Goal: Task Accomplishment & Management: Complete application form

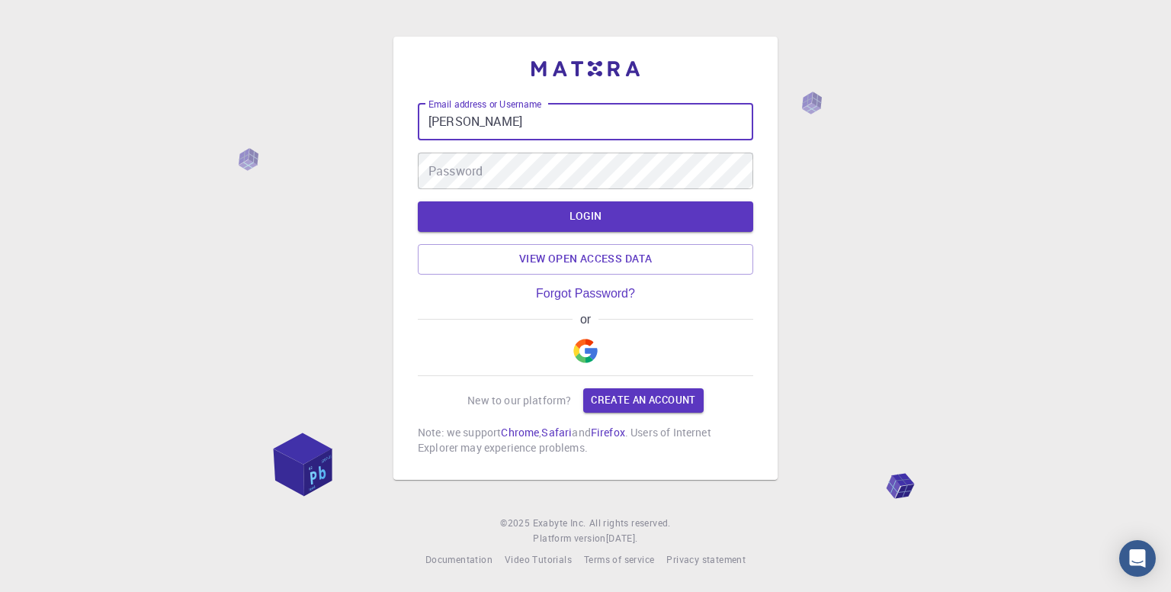
drag, startPoint x: 502, startPoint y: 127, endPoint x: 231, endPoint y: 130, distance: 270.7
click at [232, 130] on div "Email address or Username [PERSON_NAME] Email address or Username Password Pass…" at bounding box center [585, 296] width 1171 height 592
paste input "[EMAIL_ADDRESS][DOMAIN_NAME]"
type input "[EMAIL_ADDRESS][DOMAIN_NAME]"
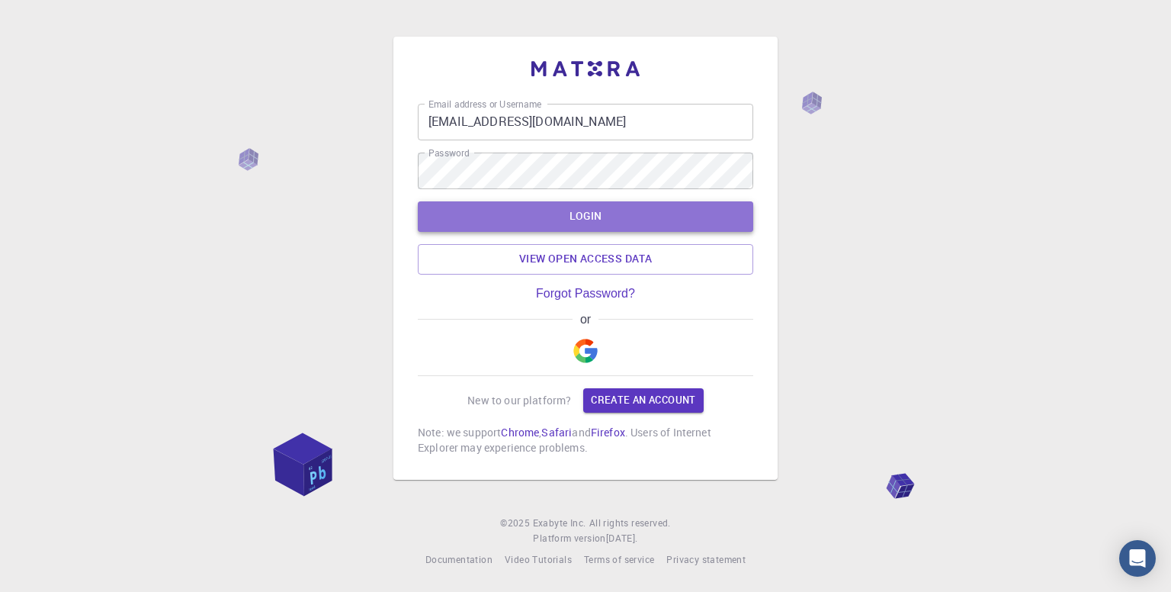
click at [558, 220] on button "LOGIN" at bounding box center [585, 216] width 335 height 30
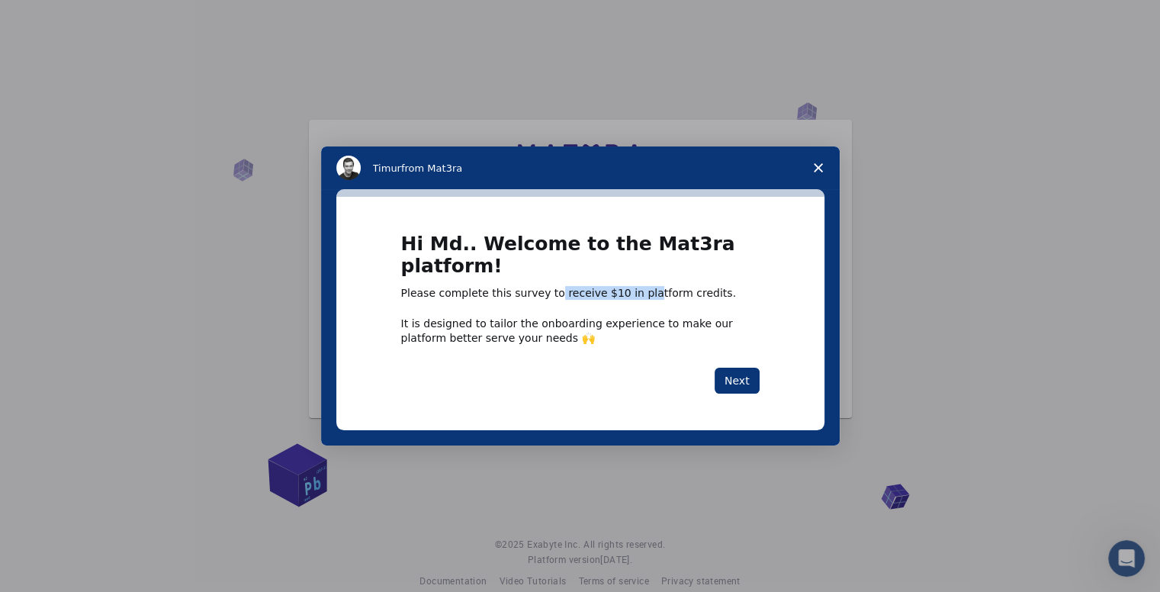
drag, startPoint x: 541, startPoint y: 295, endPoint x: 625, endPoint y: 294, distance: 83.9
click at [625, 294] on div "Please complete this survey to receive $10 in platform credits." at bounding box center [580, 293] width 358 height 15
click at [618, 308] on div "Intercom messenger" at bounding box center [580, 308] width 358 height 15
drag, startPoint x: 441, startPoint y: 326, endPoint x: 634, endPoint y: 329, distance: 193.7
click at [625, 328] on div "It is designed to tailor the onboarding experience to make our platform better …" at bounding box center [580, 329] width 358 height 27
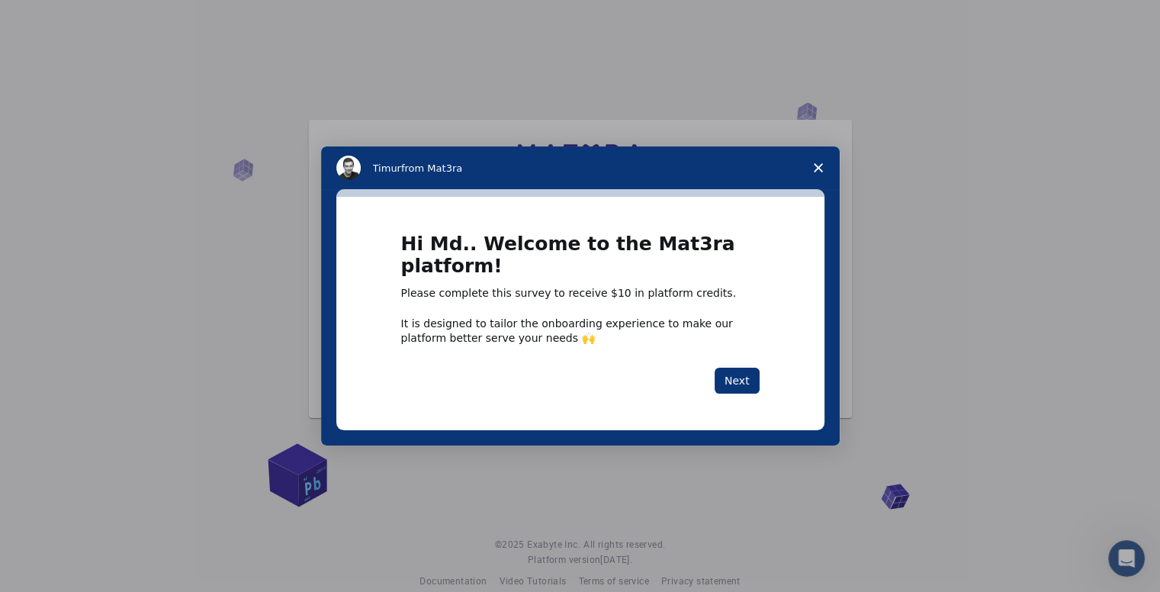
click at [427, 324] on div "It is designed to tailor the onboarding experience to make our platform better …" at bounding box center [580, 329] width 358 height 27
drag, startPoint x: 570, startPoint y: 327, endPoint x: 720, endPoint y: 335, distance: 149.7
click at [714, 327] on div "It is designed to tailor the onboarding experience to make our platform better …" at bounding box center [580, 329] width 358 height 27
click at [746, 385] on button "Next" at bounding box center [736, 380] width 45 height 26
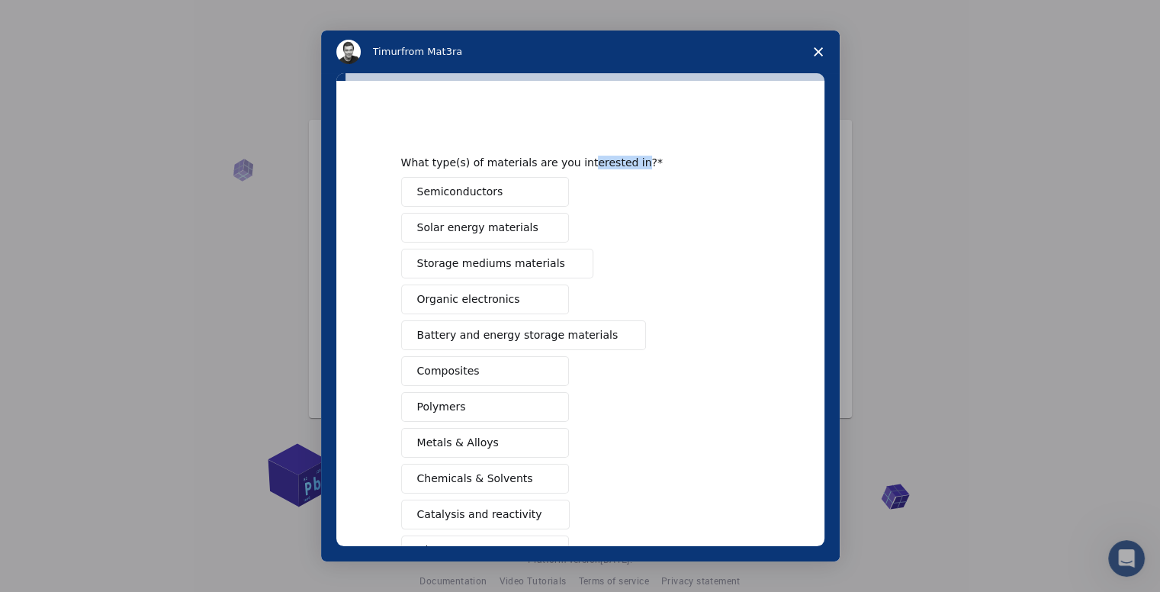
drag, startPoint x: 570, startPoint y: 165, endPoint x: 614, endPoint y: 164, distance: 43.5
click at [614, 164] on div "What type(s) of materials are you interested in?" at bounding box center [568, 163] width 335 height 14
click at [532, 162] on div "What type(s) of materials are you interested in?" at bounding box center [568, 163] width 335 height 14
click at [464, 194] on span "Semiconductors" at bounding box center [460, 192] width 86 height 16
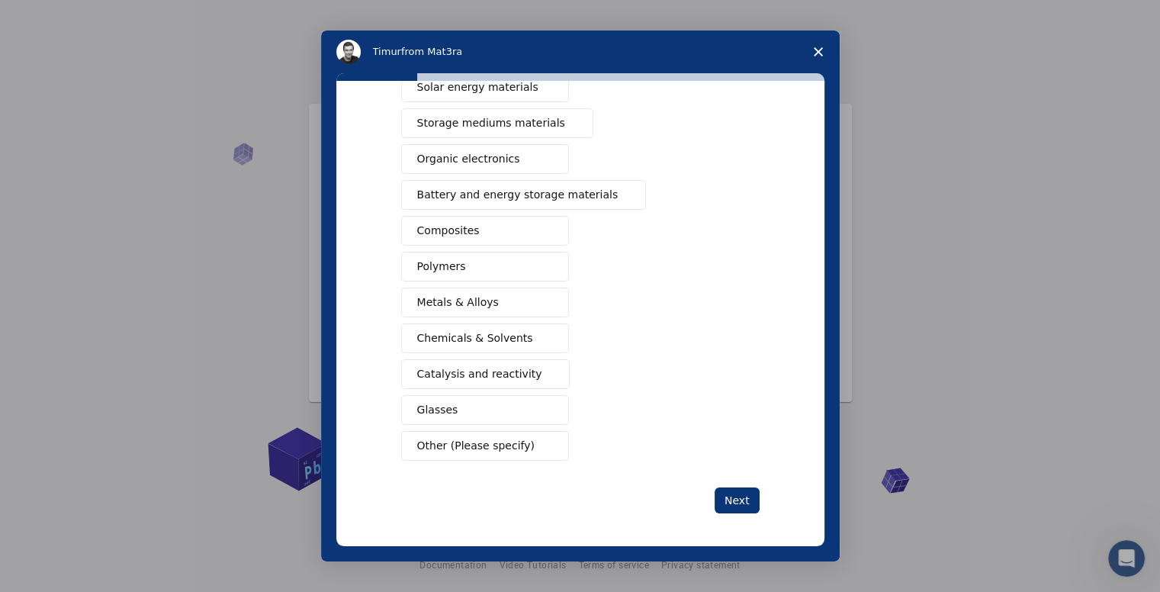
scroll to position [21, 0]
click at [476, 301] on span "Metals & Alloys" at bounding box center [458, 302] width 82 height 16
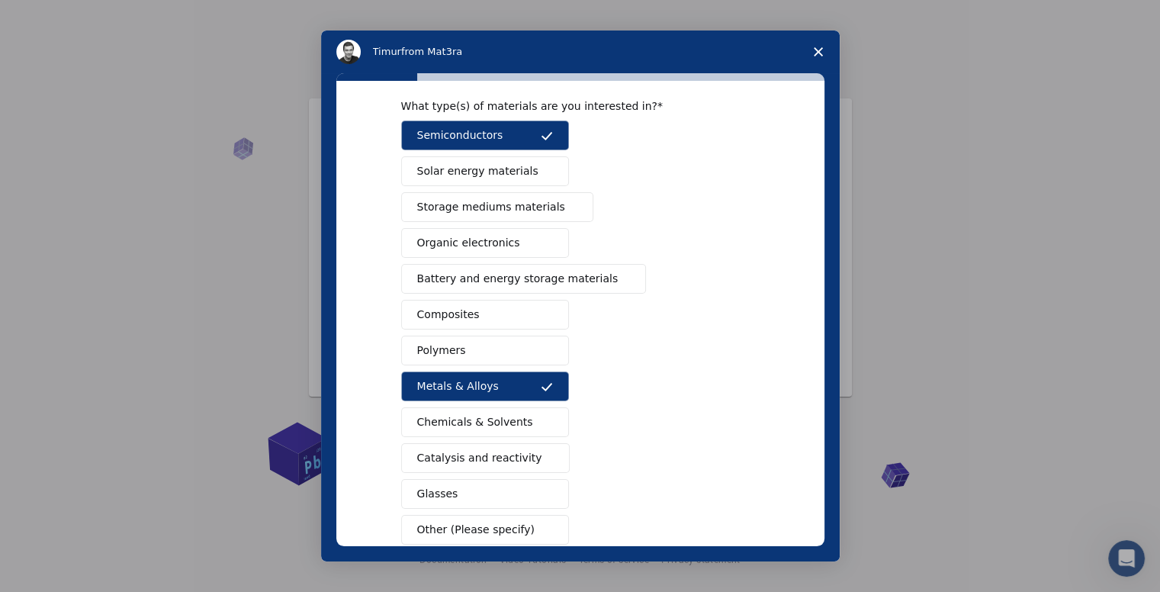
scroll to position [0, 0]
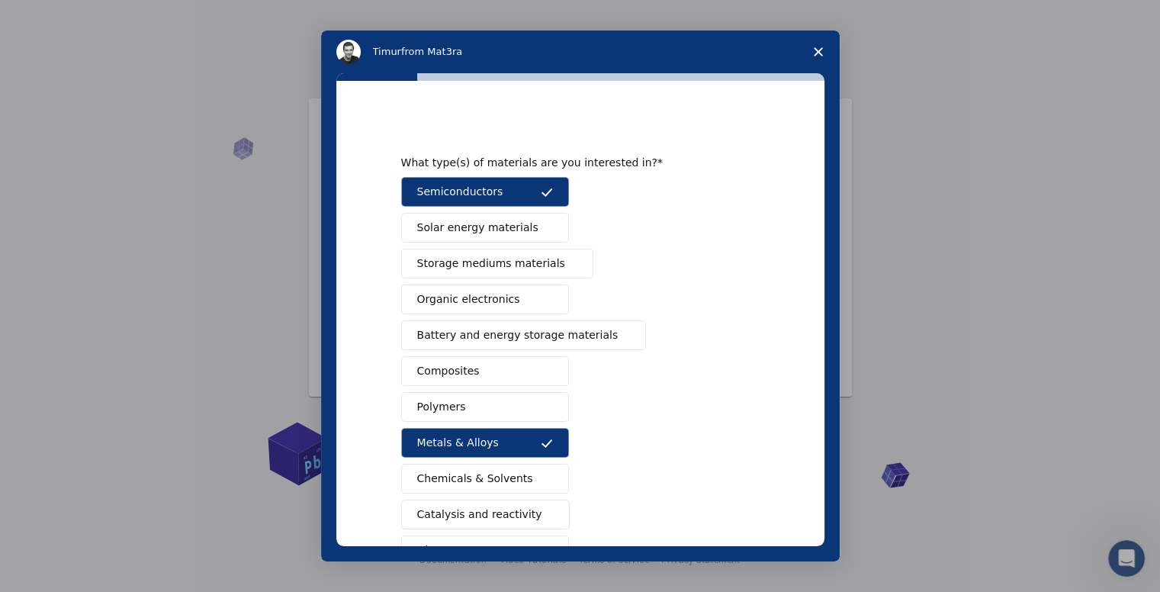
click at [476, 233] on span "Solar energy materials" at bounding box center [477, 228] width 121 height 16
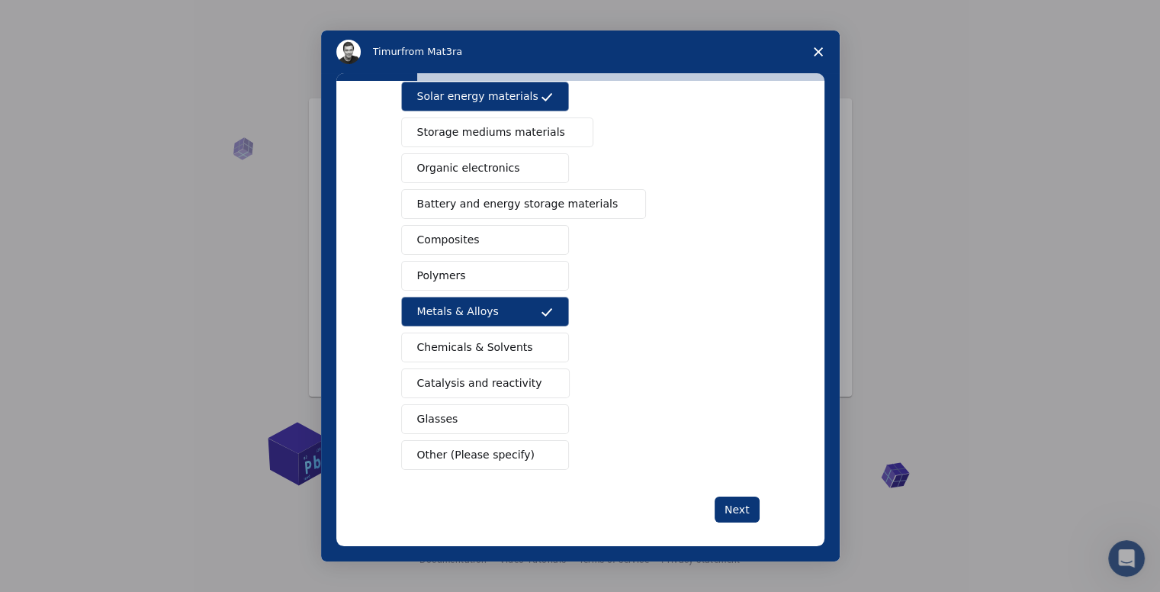
scroll to position [140, 0]
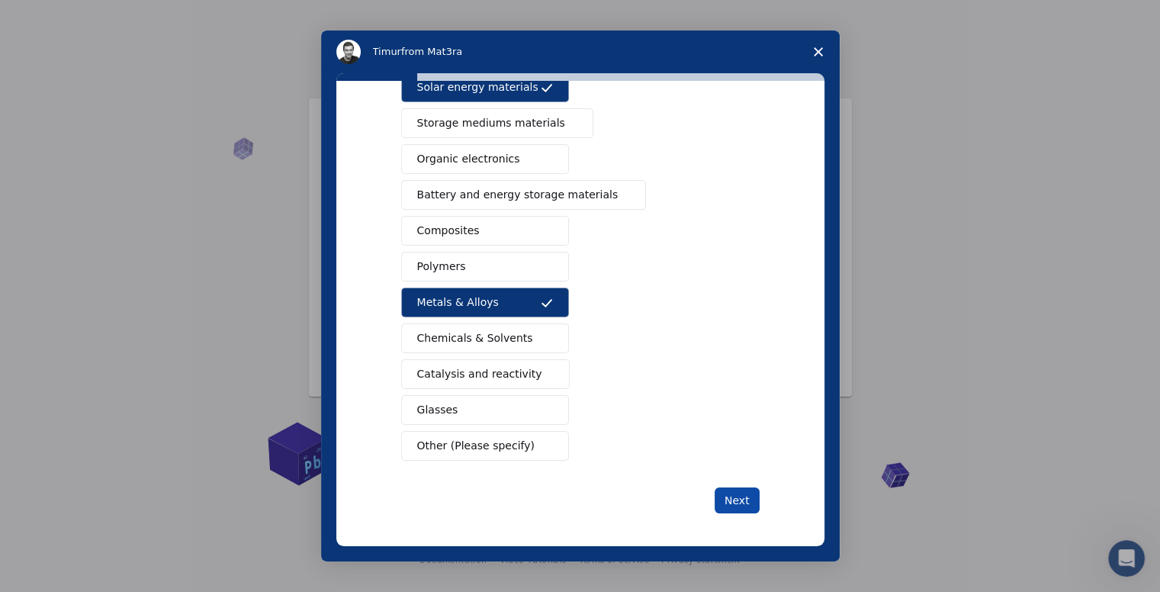
click at [731, 492] on button "Next" at bounding box center [736, 500] width 45 height 26
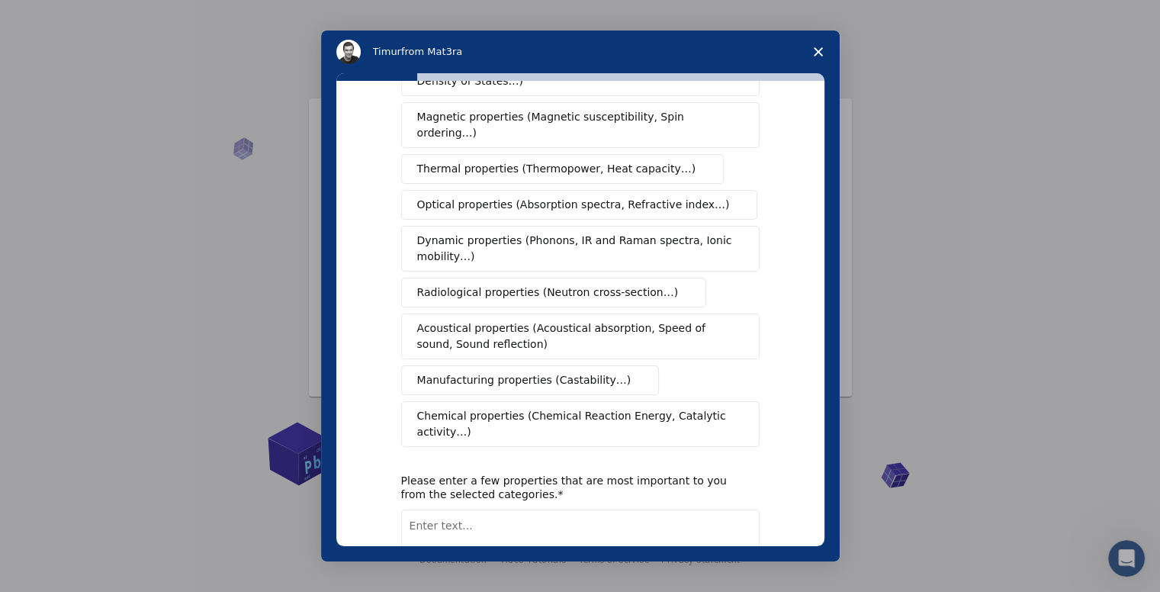
scroll to position [0, 0]
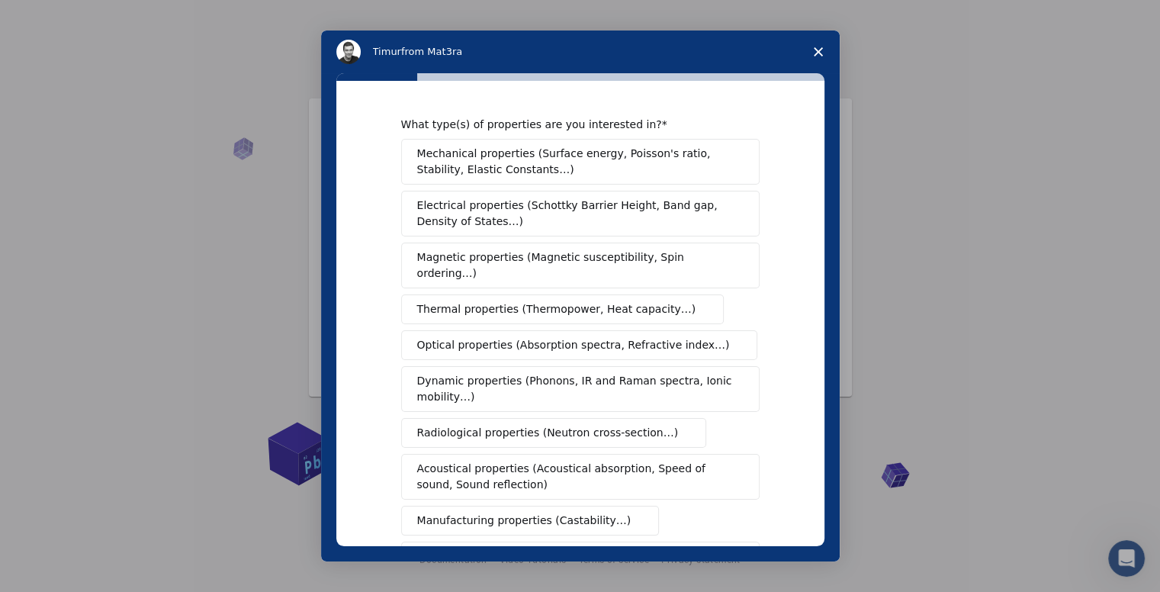
click at [489, 208] on span "Electrical properties (Schottky Barrier Height, Band gap, Density of States…)" at bounding box center [575, 213] width 317 height 32
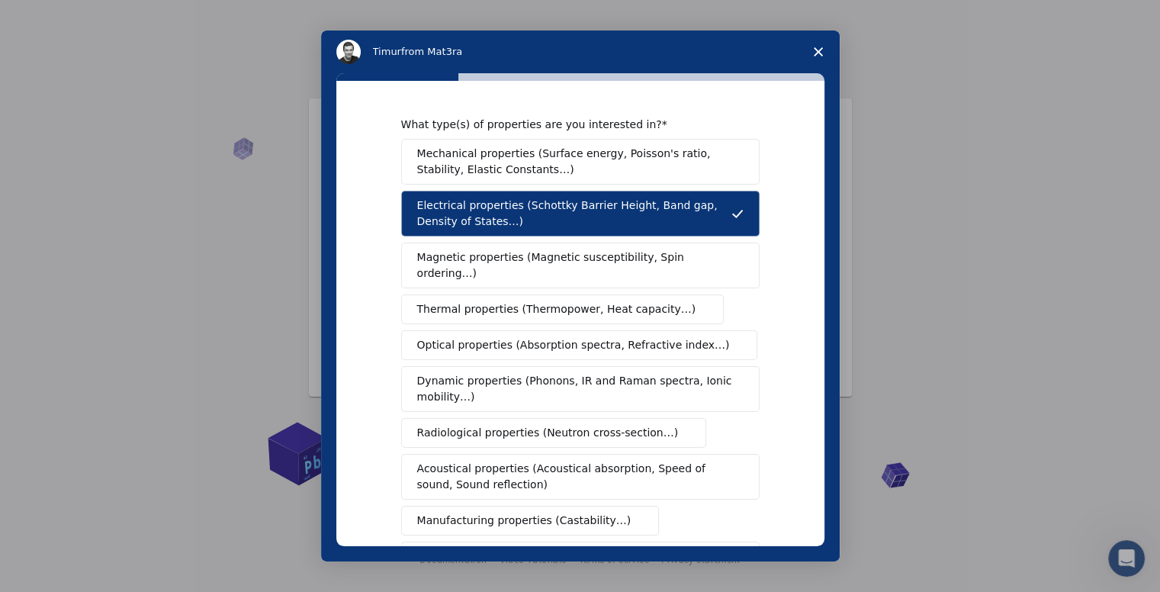
click at [462, 255] on span "Magnetic properties (Magnetic susceptibility, Spin ordering…)" at bounding box center [574, 265] width 315 height 32
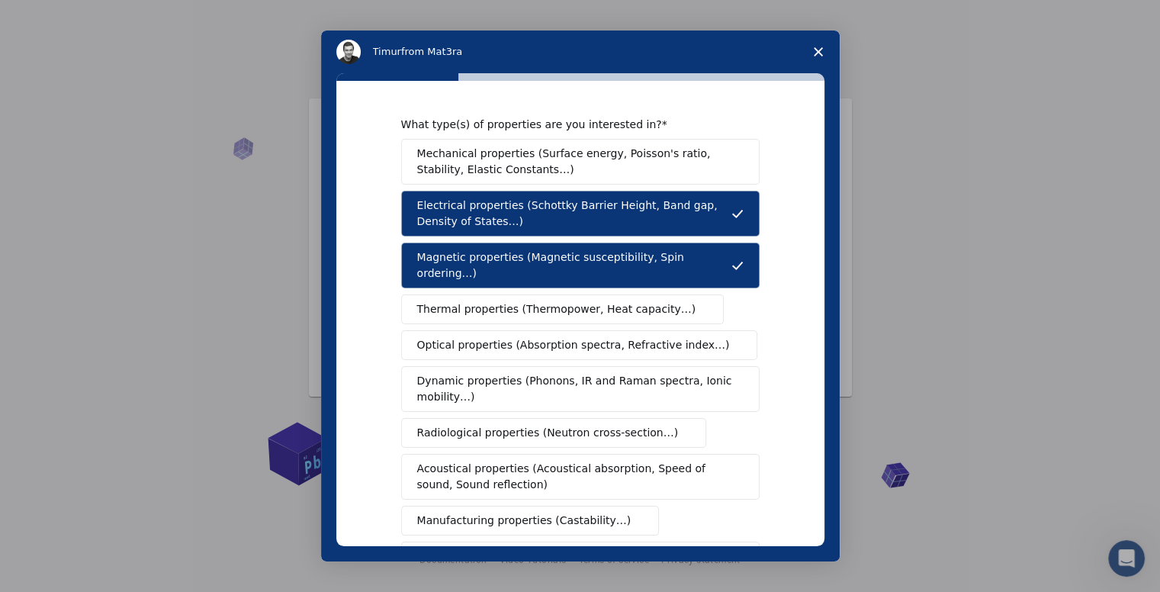
click at [459, 301] on span "Thermal properties (Thermopower, Heat capacity…)" at bounding box center [556, 309] width 279 height 16
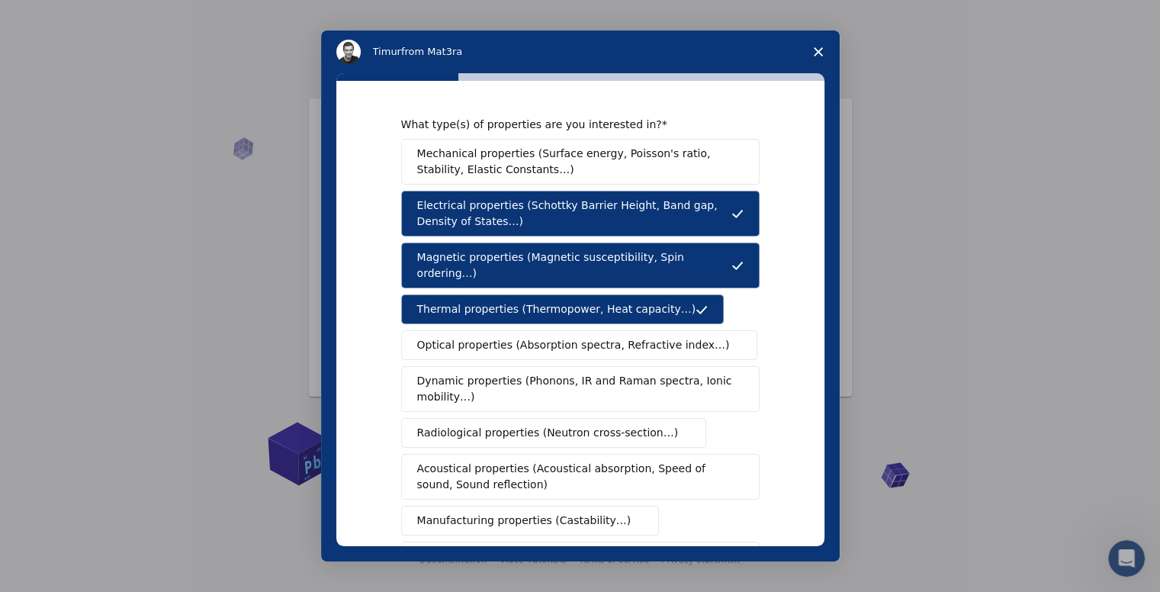
click at [481, 156] on span "Mechanical properties (Surface energy, Poisson's ratio, Stability, Elastic Cons…" at bounding box center [576, 162] width 318 height 32
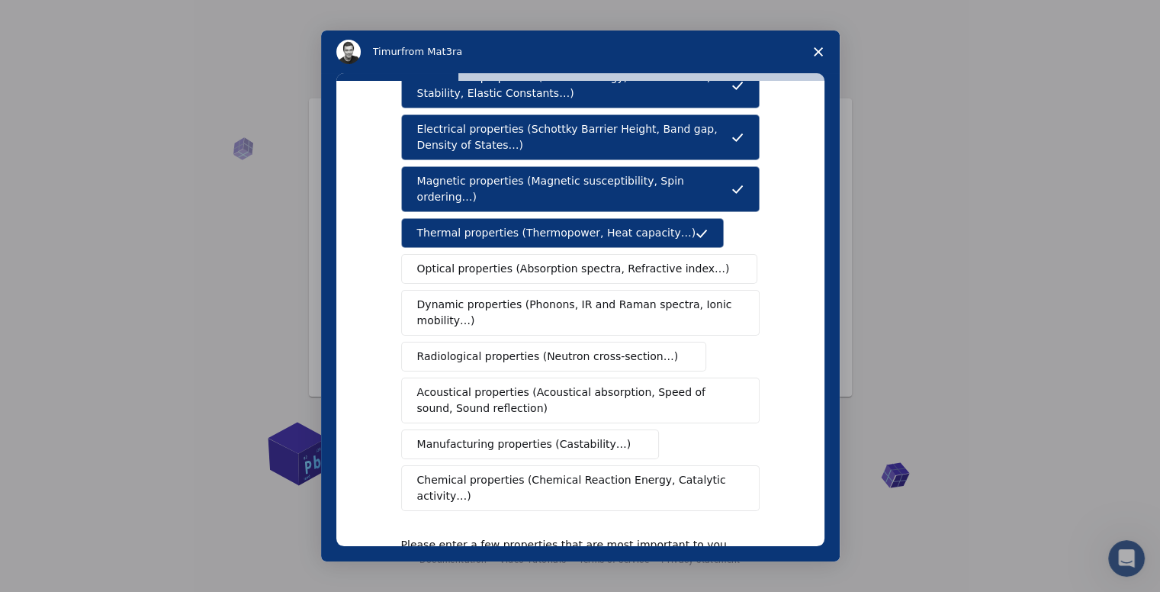
scroll to position [152, 0]
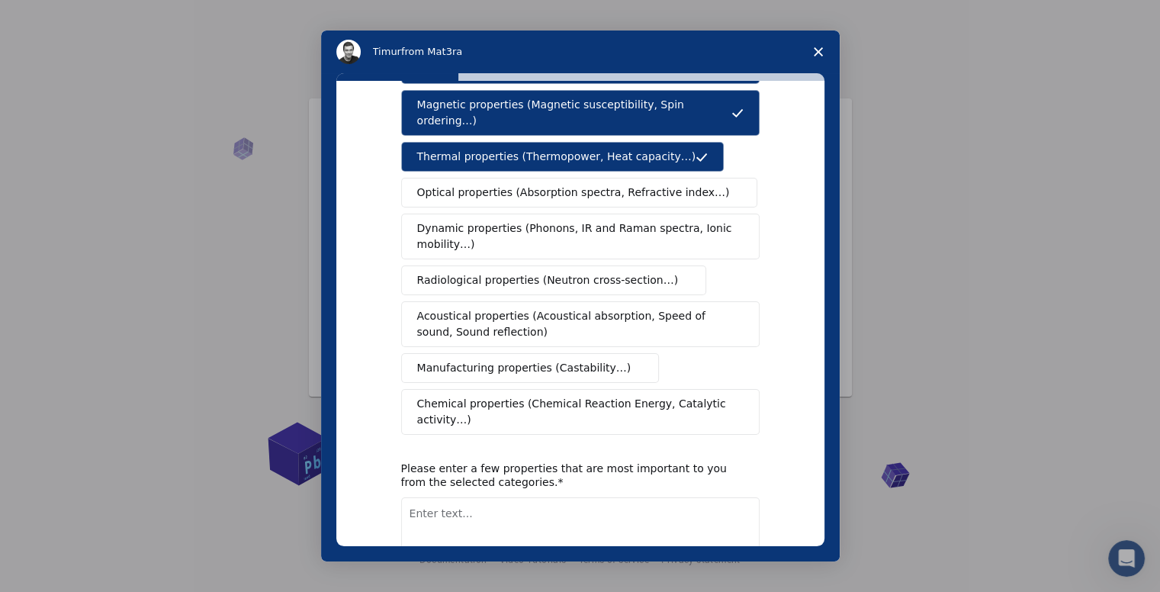
click at [500, 184] on span "Optical properties (Absorption spectra, Refractive index…)" at bounding box center [573, 192] width 313 height 16
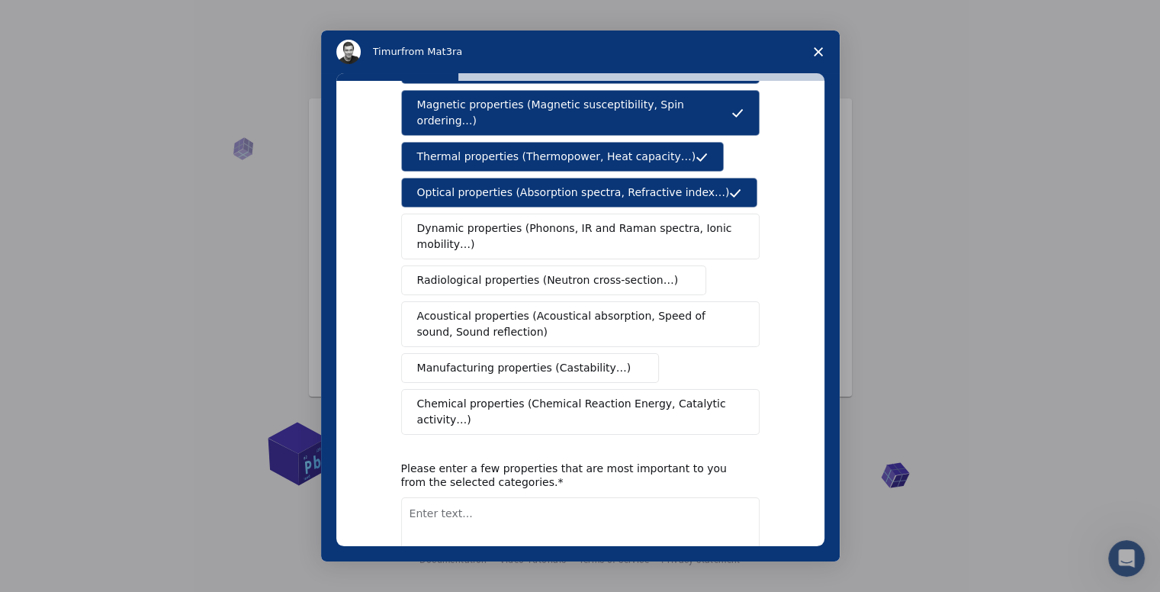
click at [482, 220] on span "Dynamic properties (Phonons, IR and Raman spectra, Ionic mobility…)" at bounding box center [575, 236] width 316 height 32
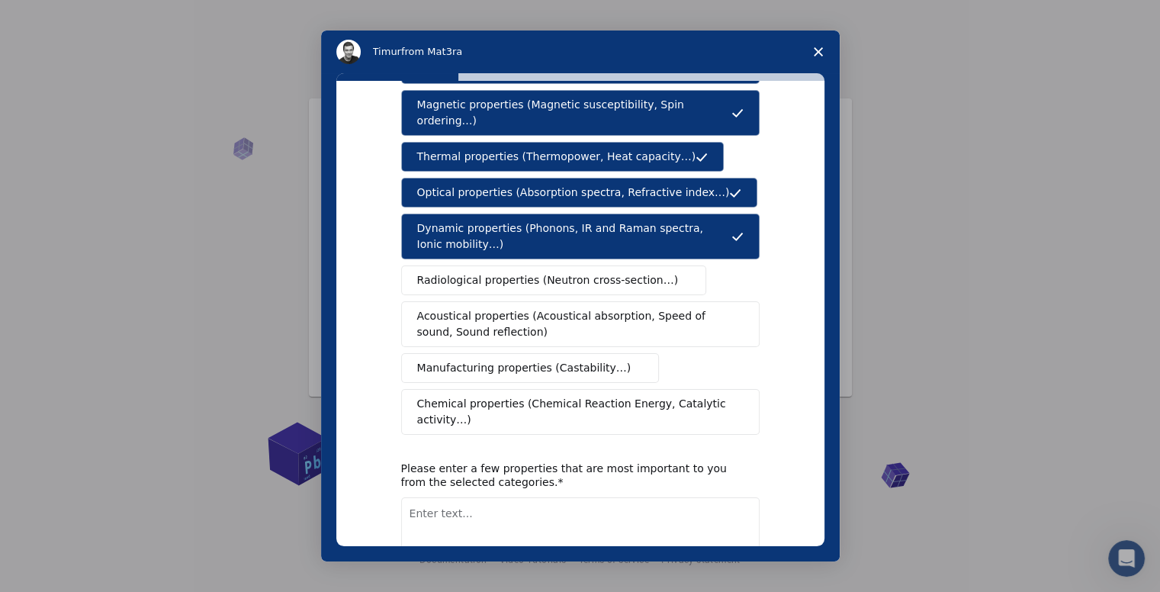
click at [446, 220] on span "Dynamic properties (Phonons, IR and Raman spectra, Ionic mobility…)" at bounding box center [574, 236] width 314 height 32
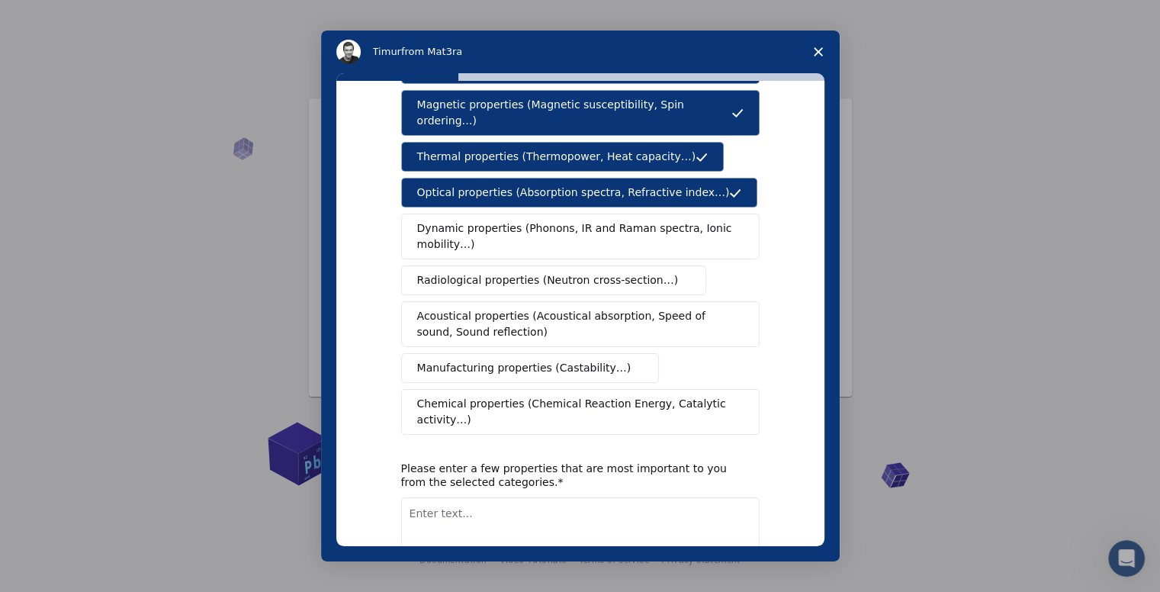
click at [445, 229] on span "Dynamic properties (Phonons, IR and Raman spectra, Ionic mobility…)" at bounding box center [575, 236] width 316 height 32
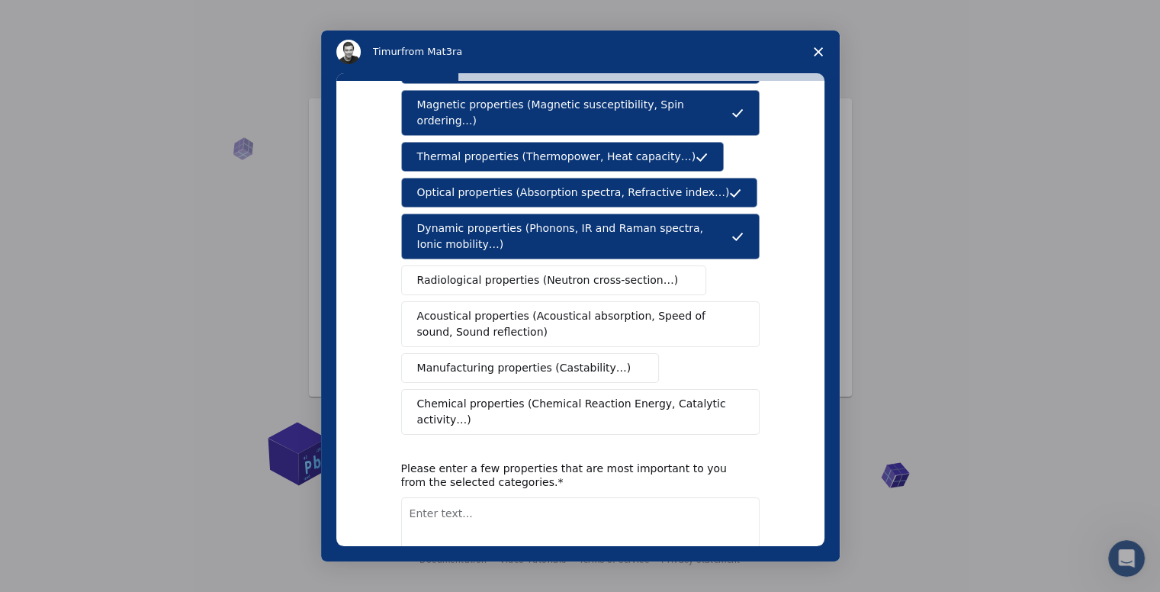
click at [476, 272] on span "Radiological properties (Neutron cross-section…)" at bounding box center [547, 280] width 261 height 16
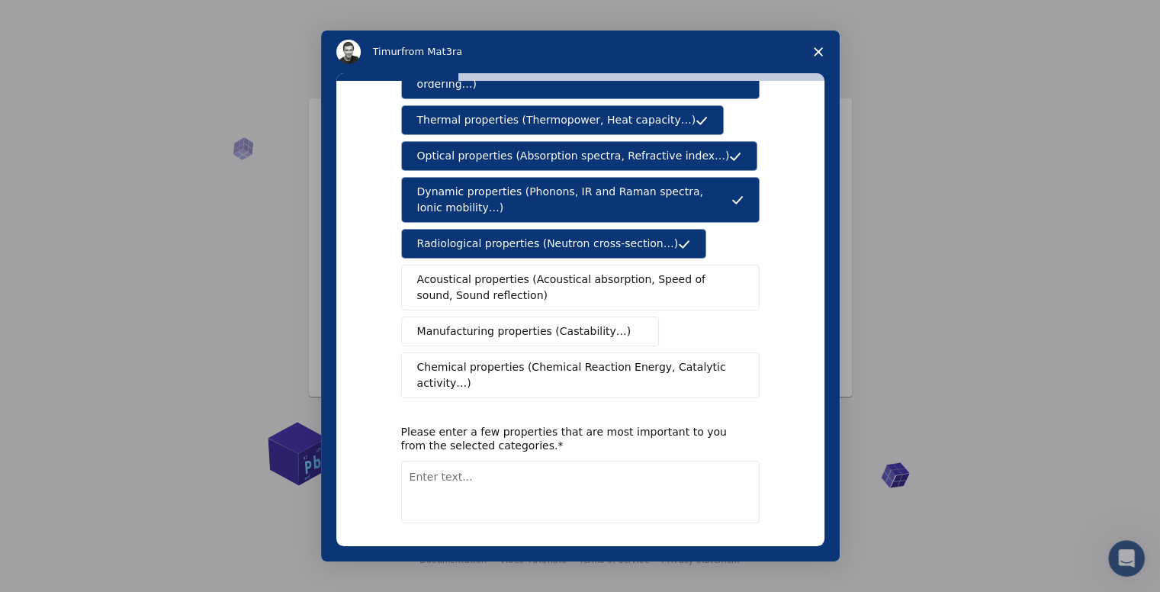
scroll to position [220, 0]
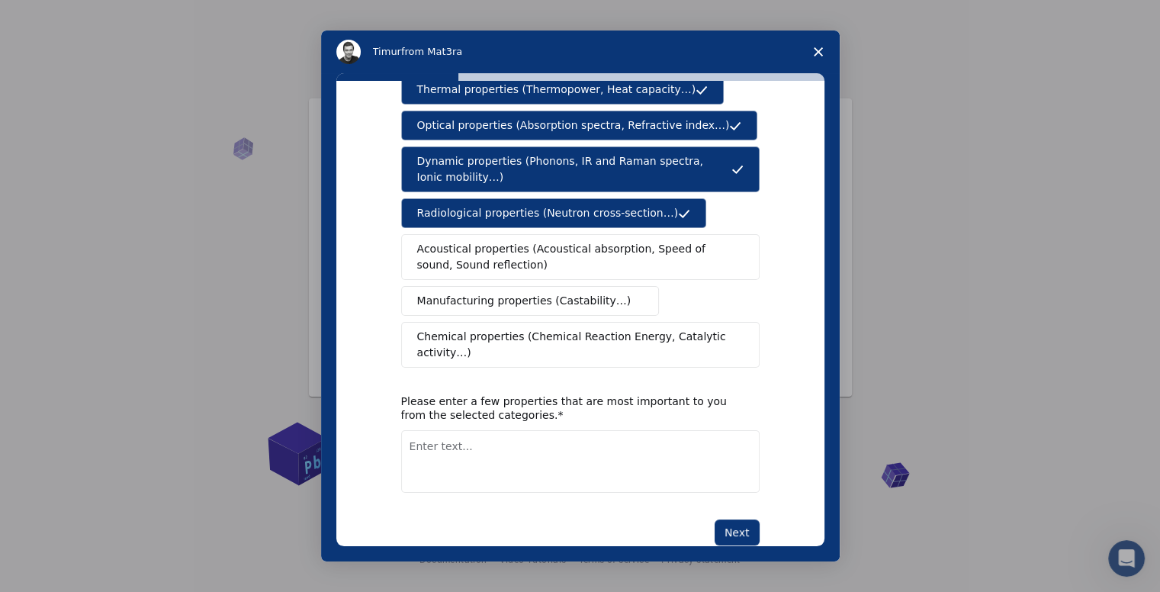
click at [509, 293] on span "Manufacturing properties (Castability…)" at bounding box center [524, 301] width 214 height 16
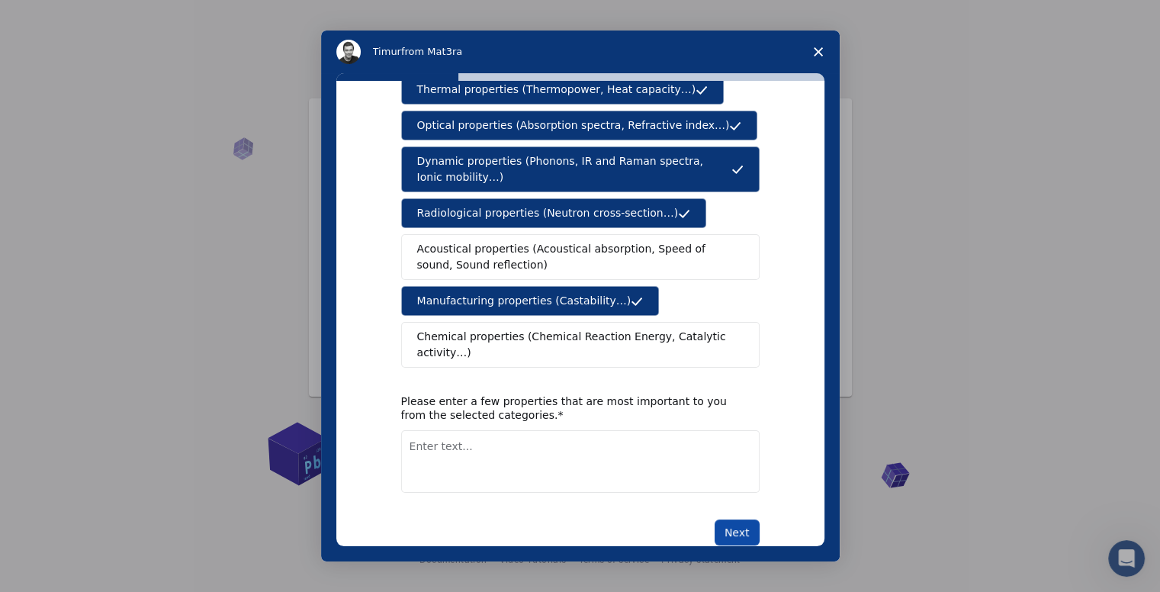
click at [733, 519] on button "Next" at bounding box center [736, 532] width 45 height 26
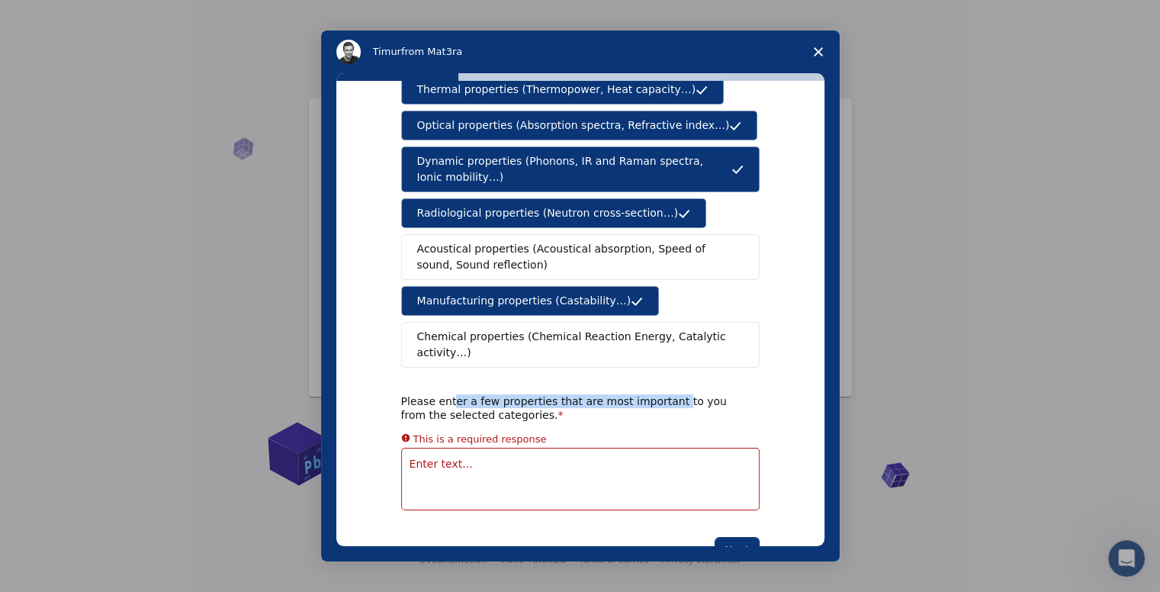
drag, startPoint x: 445, startPoint y: 369, endPoint x: 650, endPoint y: 372, distance: 205.1
click at [650, 394] on div "Please enter a few properties that are most important to you from the selected …" at bounding box center [568, 407] width 335 height 27
click at [624, 394] on div "Please enter a few properties that are most important to you from the selected …" at bounding box center [568, 407] width 335 height 27
click at [484, 447] on textarea "Enter text..." at bounding box center [580, 478] width 358 height 63
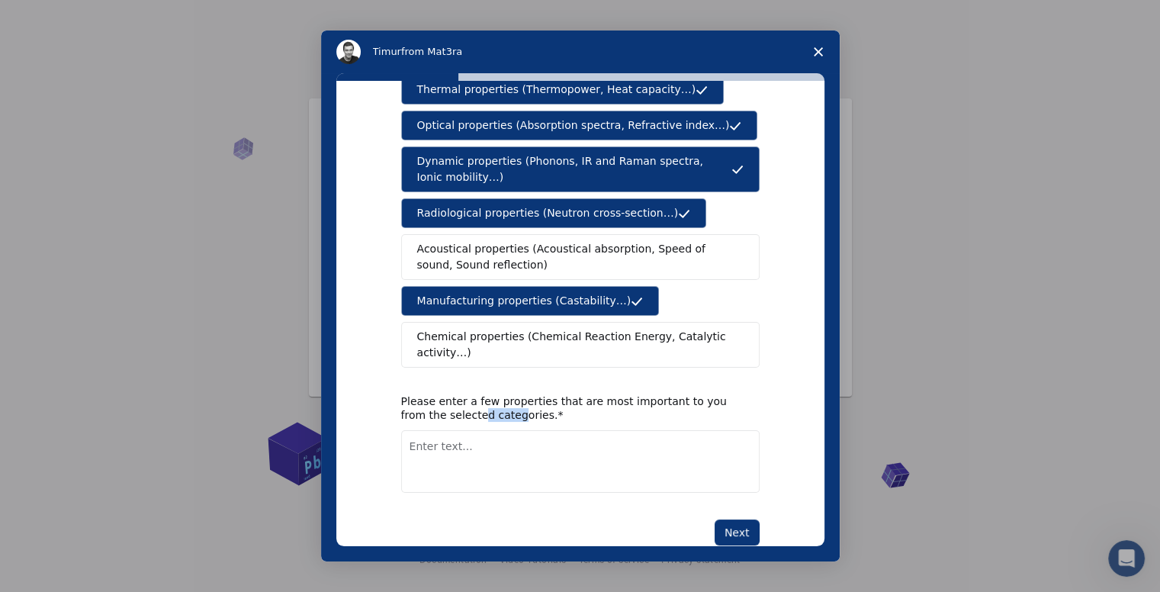
drag, startPoint x: 427, startPoint y: 385, endPoint x: 467, endPoint y: 384, distance: 39.6
click at [467, 394] on div "Please enter a few properties that are most important to you from the selected …" at bounding box center [568, 407] width 335 height 27
drag, startPoint x: 415, startPoint y: 367, endPoint x: 616, endPoint y: 321, distance: 206.4
click at [647, 394] on div "Please enter a few properties that are most important to you from the selected …" at bounding box center [568, 407] width 335 height 27
click at [564, 293] on span "Manufacturing properties (Castability…)" at bounding box center [524, 301] width 214 height 16
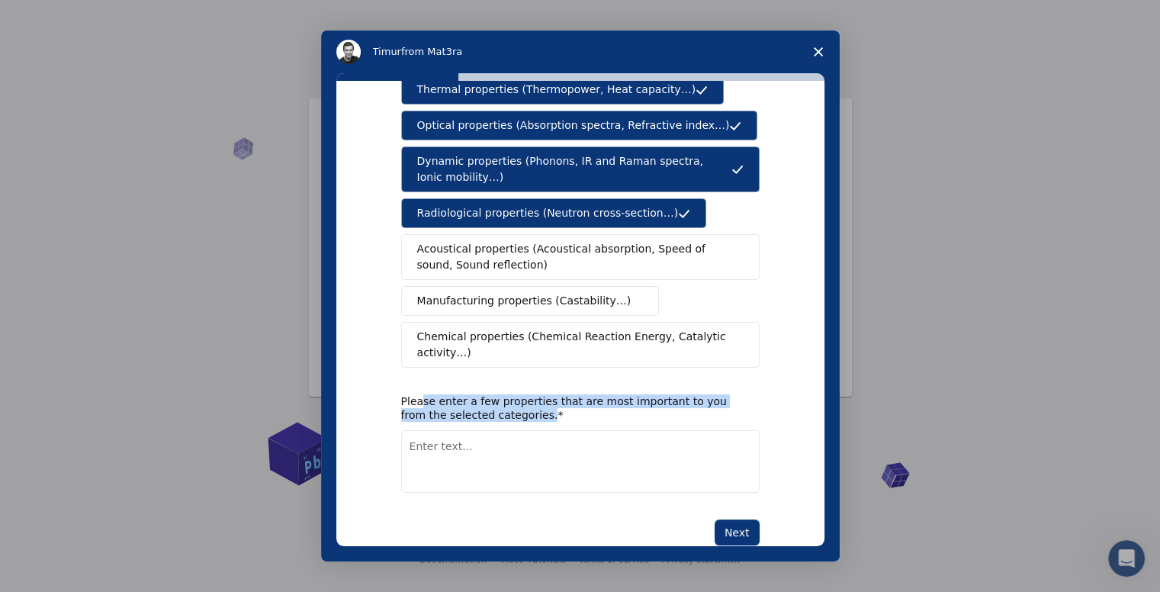
click at [594, 205] on span "Radiological properties (Neutron cross-section…)" at bounding box center [547, 213] width 261 height 16
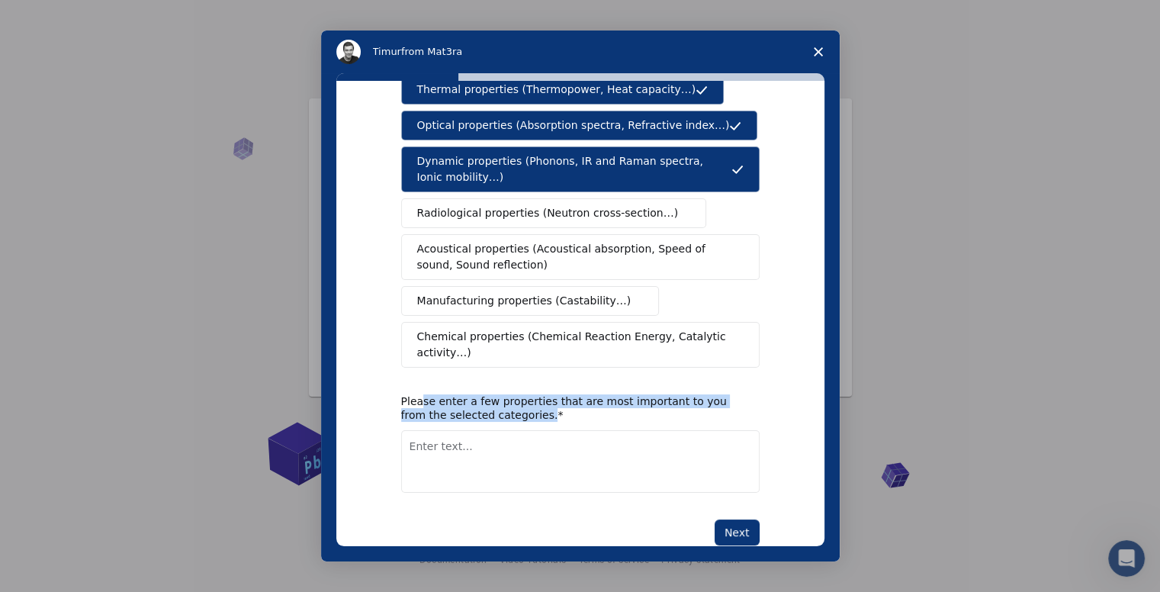
click at [643, 153] on span "Dynamic properties (Phonons, IR and Raman spectra, Ionic mobility…)" at bounding box center [574, 169] width 314 height 32
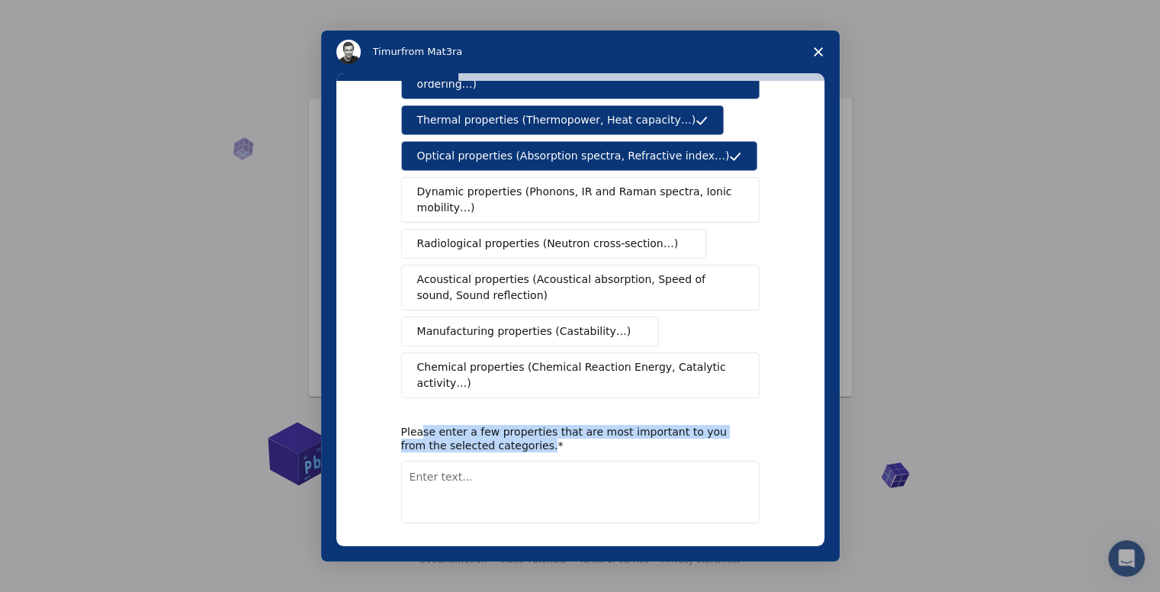
scroll to position [143, 0]
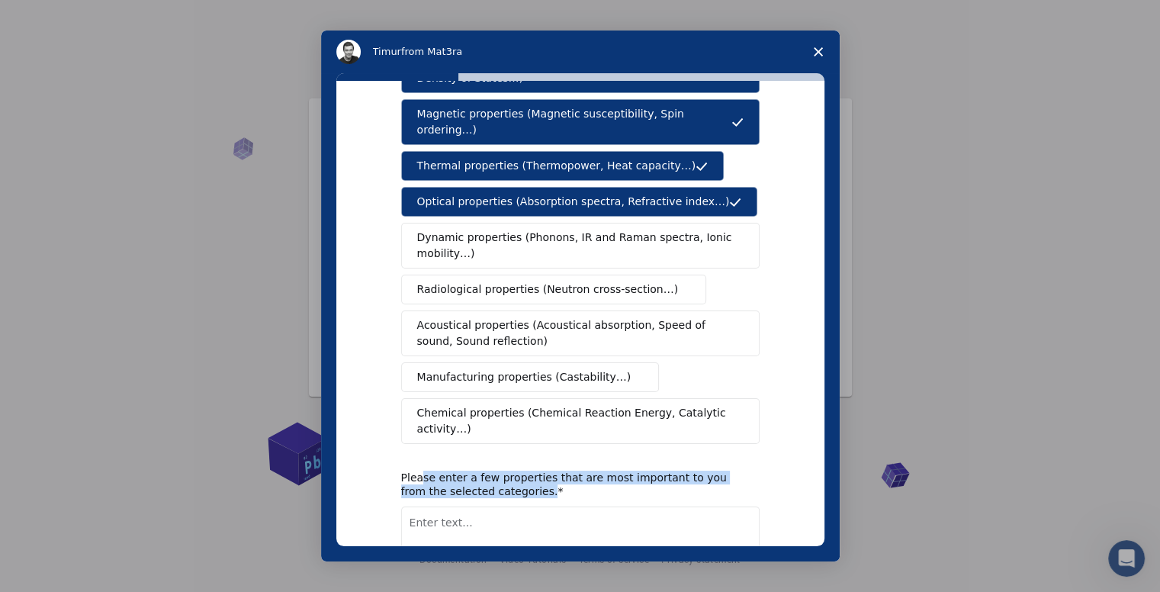
click at [622, 194] on span "Optical properties (Absorption spectra, Refractive index…)" at bounding box center [573, 202] width 313 height 16
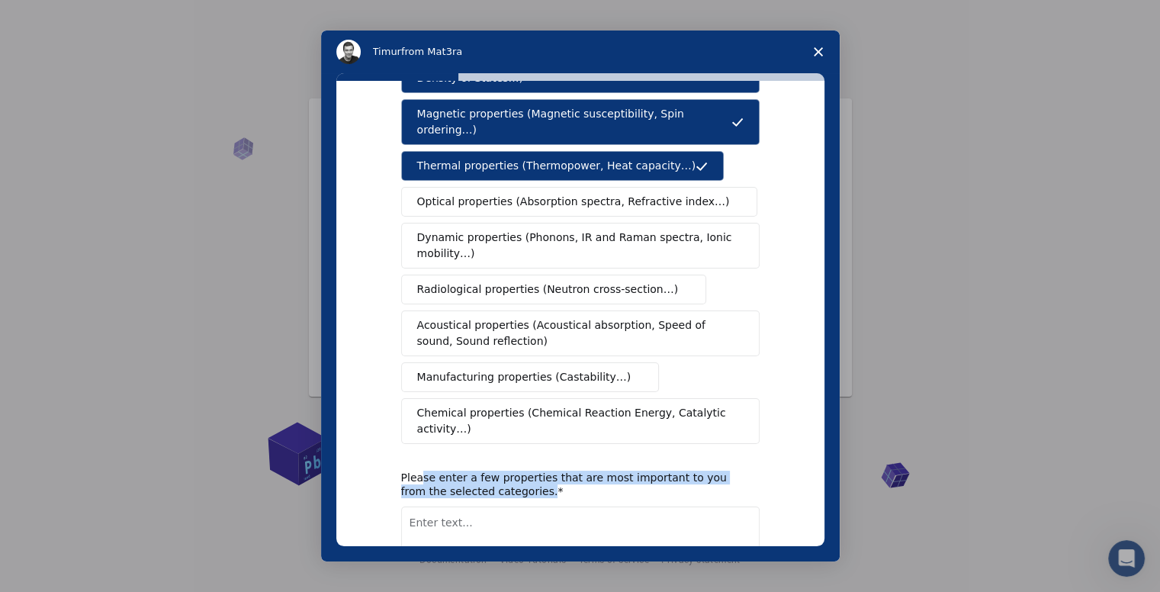
click at [619, 158] on span "Thermal properties (Thermopower, Heat capacity…)" at bounding box center [556, 166] width 279 height 16
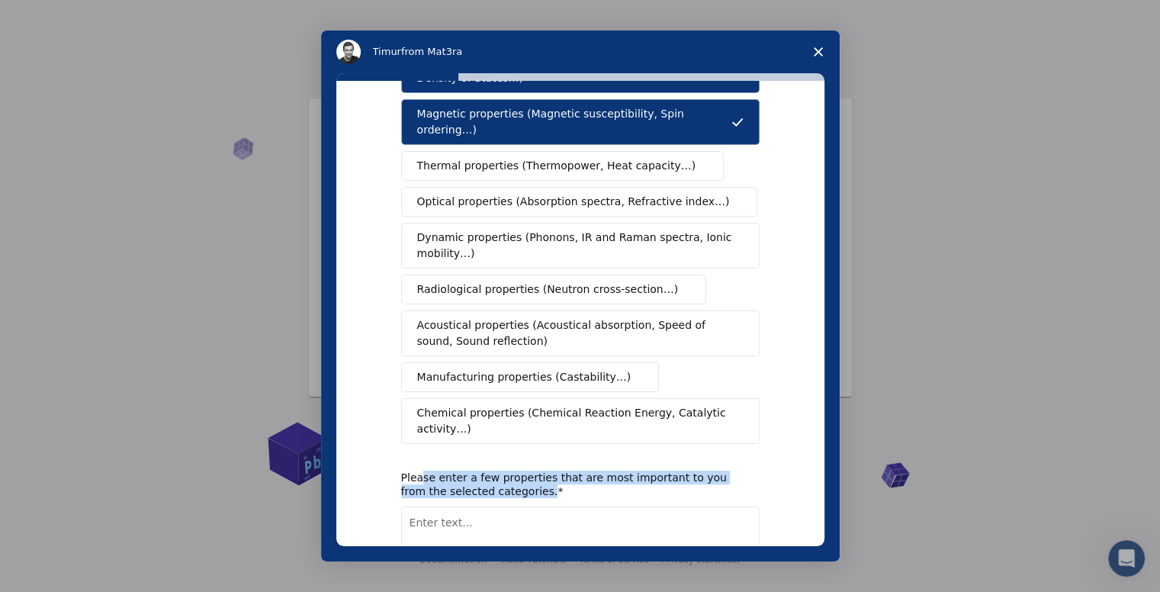
click at [625, 122] on button "Magnetic properties (Magnetic susceptibility, Spin ordering…)" at bounding box center [580, 122] width 358 height 46
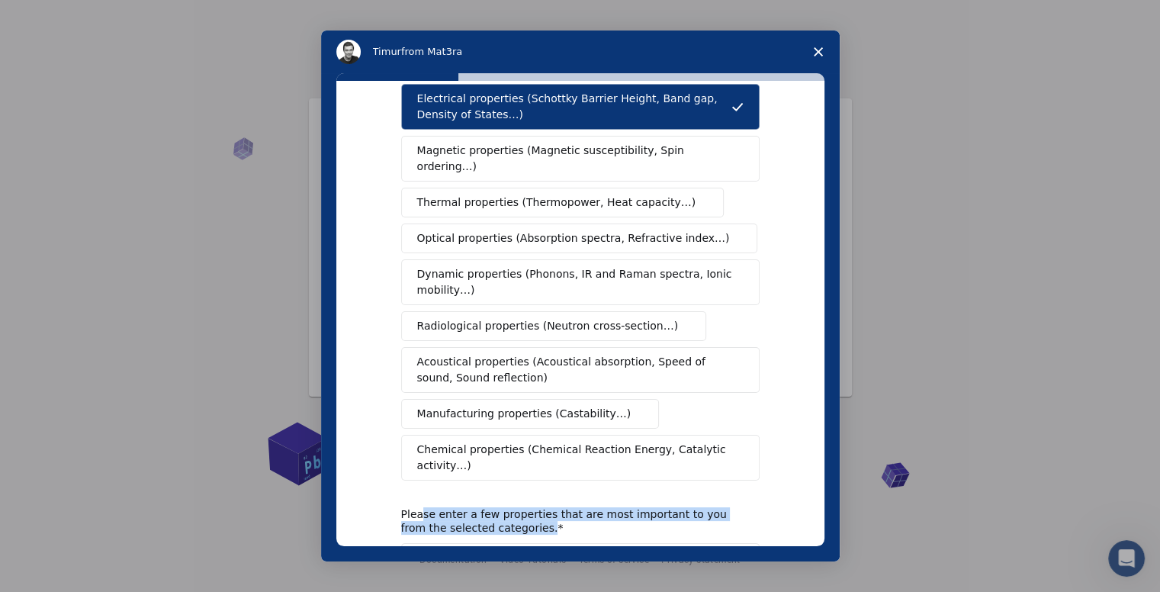
scroll to position [0, 0]
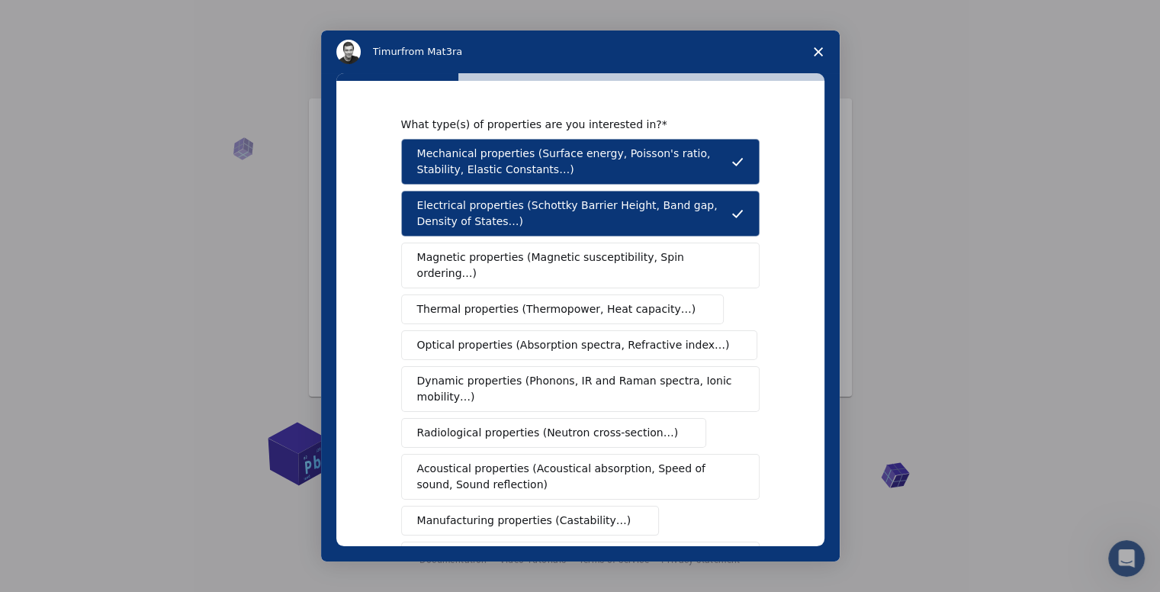
click at [566, 255] on span "Magnetic properties (Magnetic susceptibility, Spin ordering…)" at bounding box center [574, 265] width 315 height 32
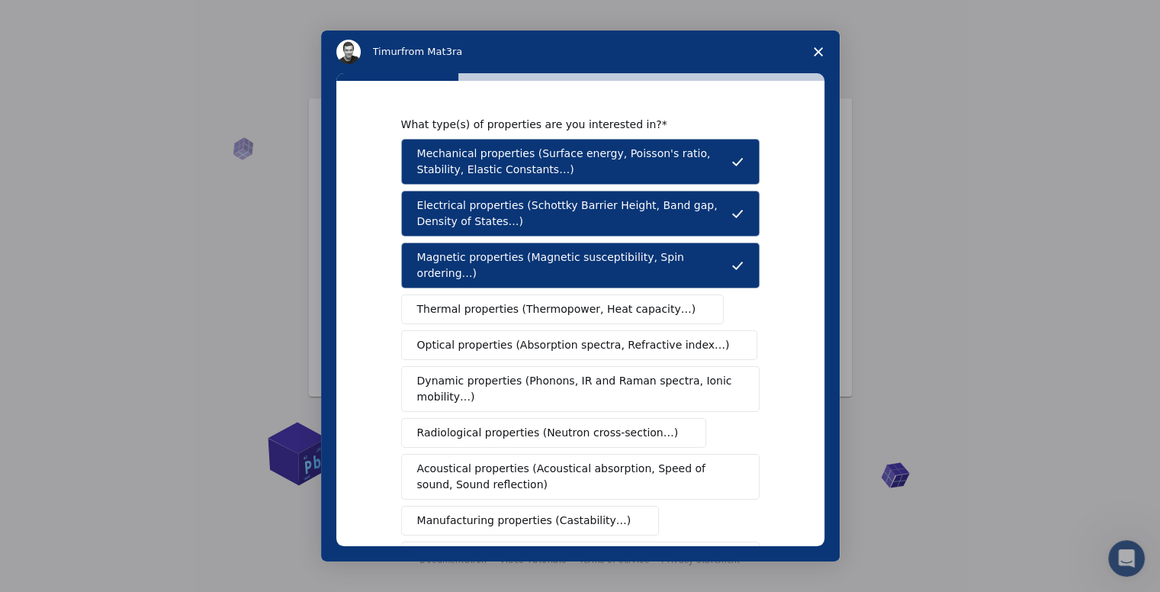
click at [518, 301] on span "Thermal properties (Thermopower, Heat capacity…)" at bounding box center [556, 309] width 279 height 16
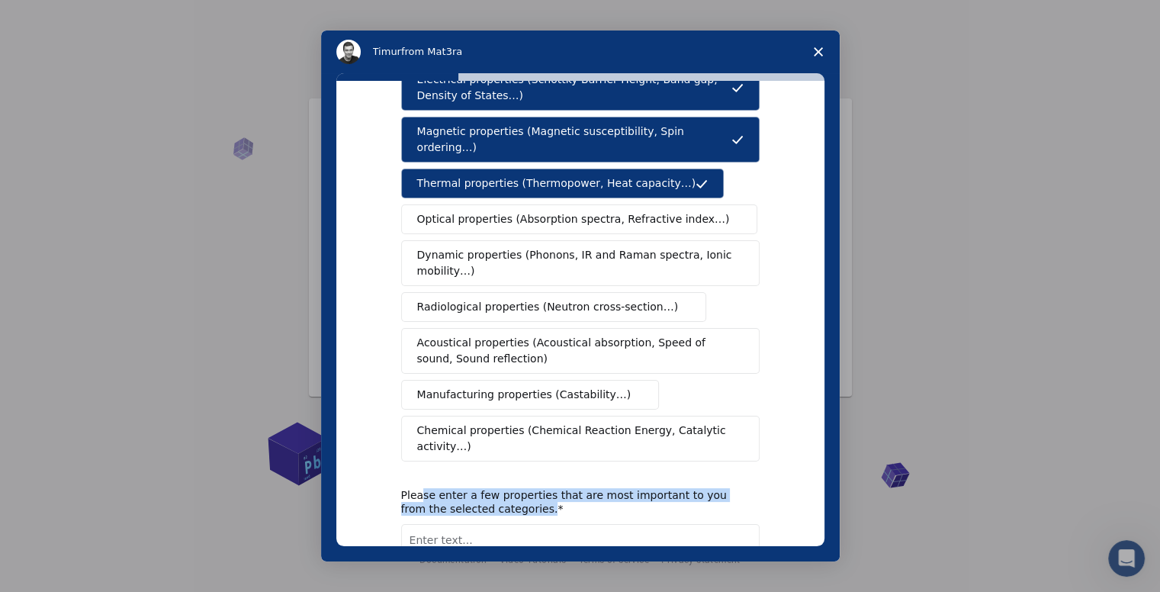
scroll to position [152, 0]
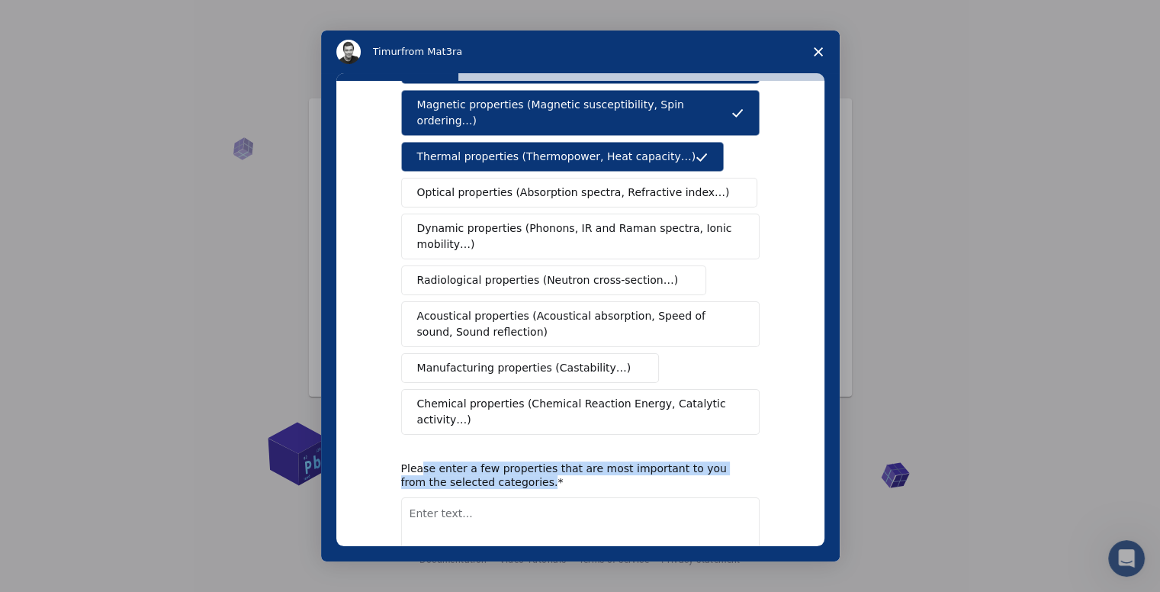
click at [504, 220] on span "Dynamic properties (Phonons, IR and Raman spectra, Ionic mobility…)" at bounding box center [575, 236] width 316 height 32
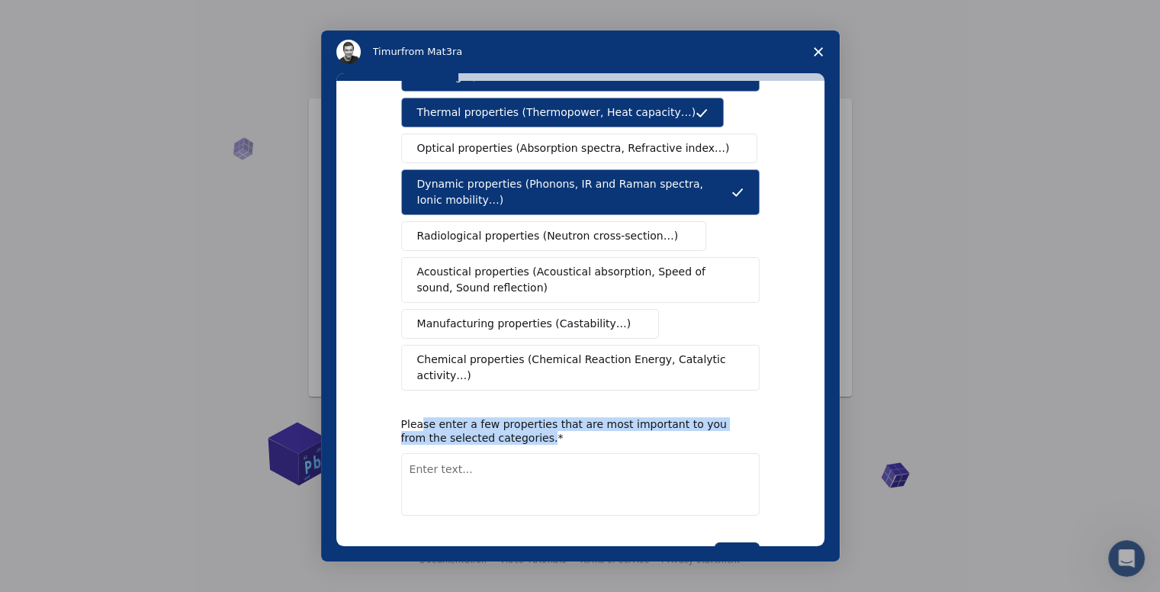
scroll to position [220, 0]
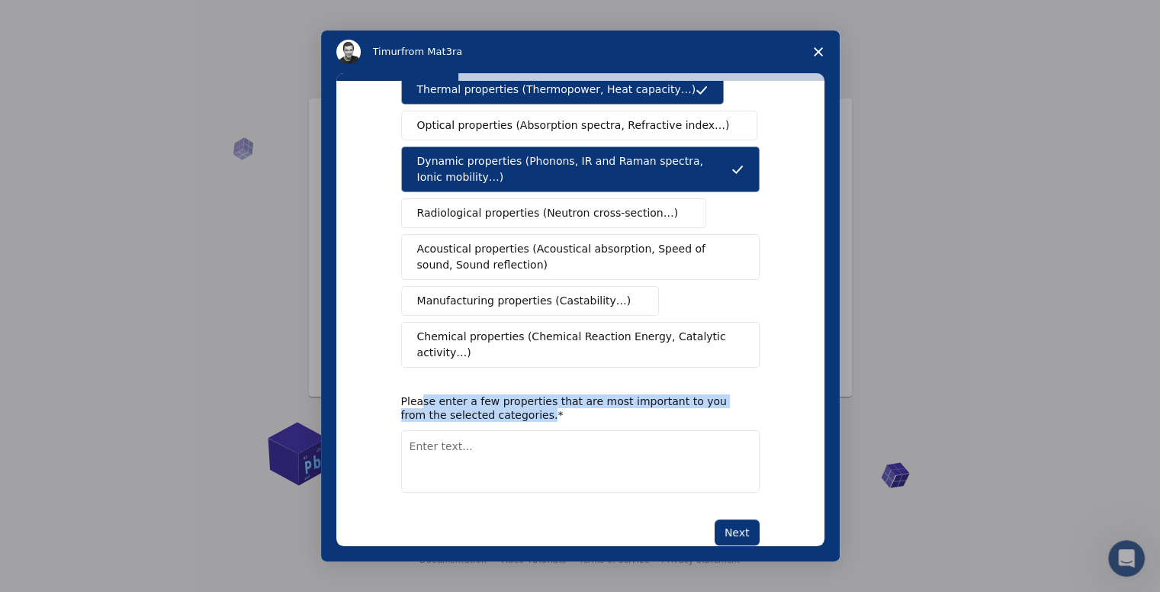
click at [495, 205] on span "Radiological properties (Neutron cross-section…)" at bounding box center [547, 213] width 261 height 16
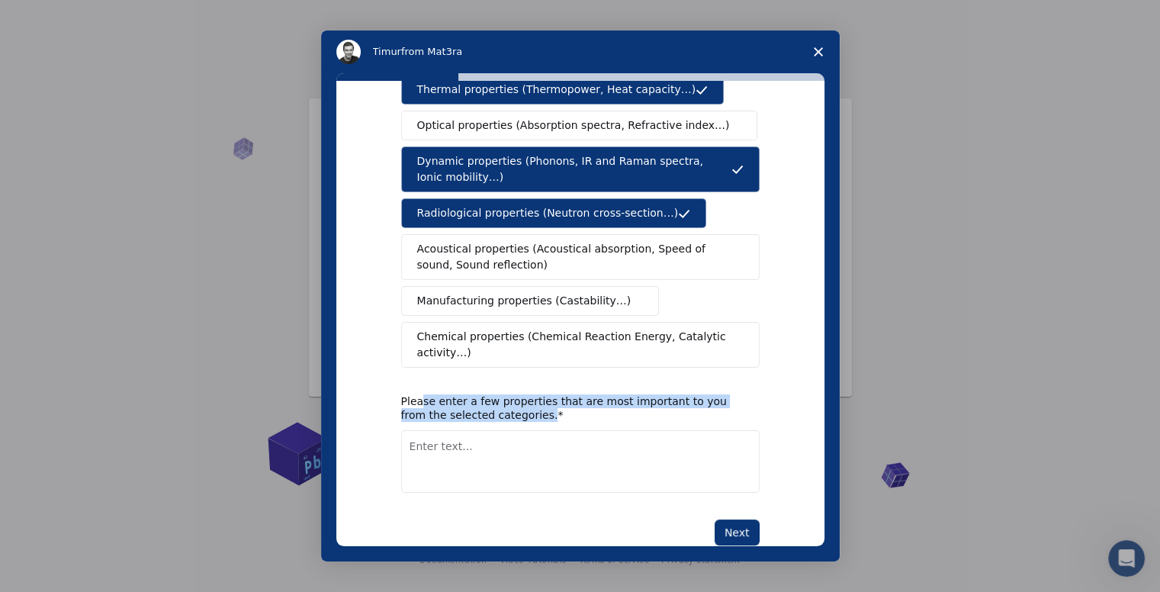
click at [479, 293] on span "Manufacturing properties (Castability…)" at bounding box center [524, 301] width 214 height 16
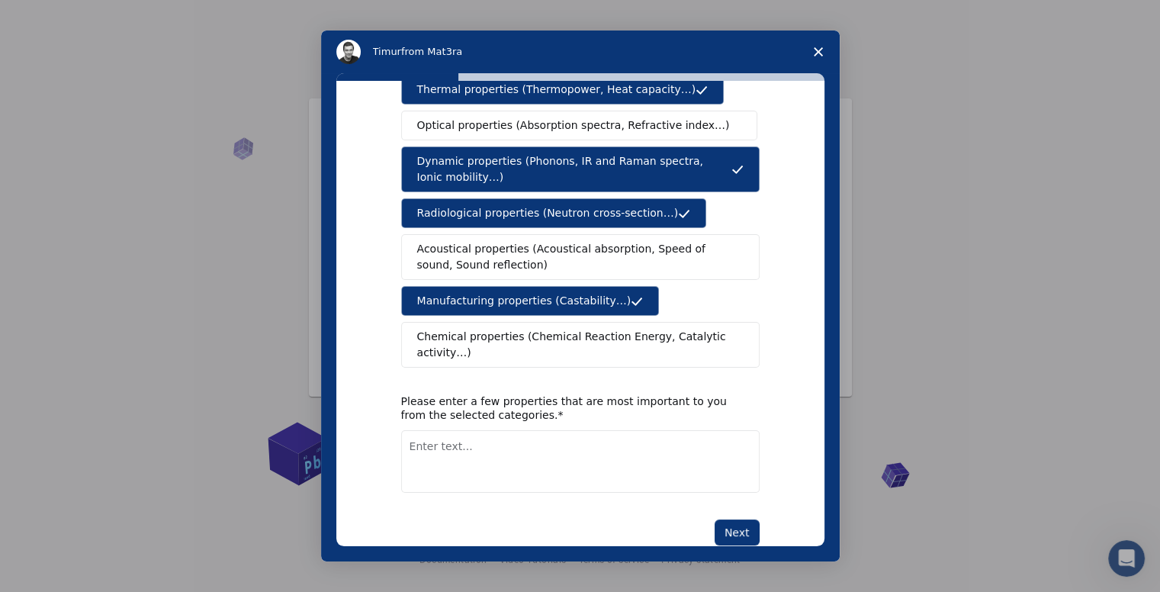
click at [460, 430] on textarea "Enter text..." at bounding box center [580, 461] width 358 height 63
drag, startPoint x: 445, startPoint y: 371, endPoint x: 682, endPoint y: 367, distance: 237.1
click at [682, 394] on div "Please enter a few properties that are most important to you from the selected …" at bounding box center [568, 407] width 335 height 27
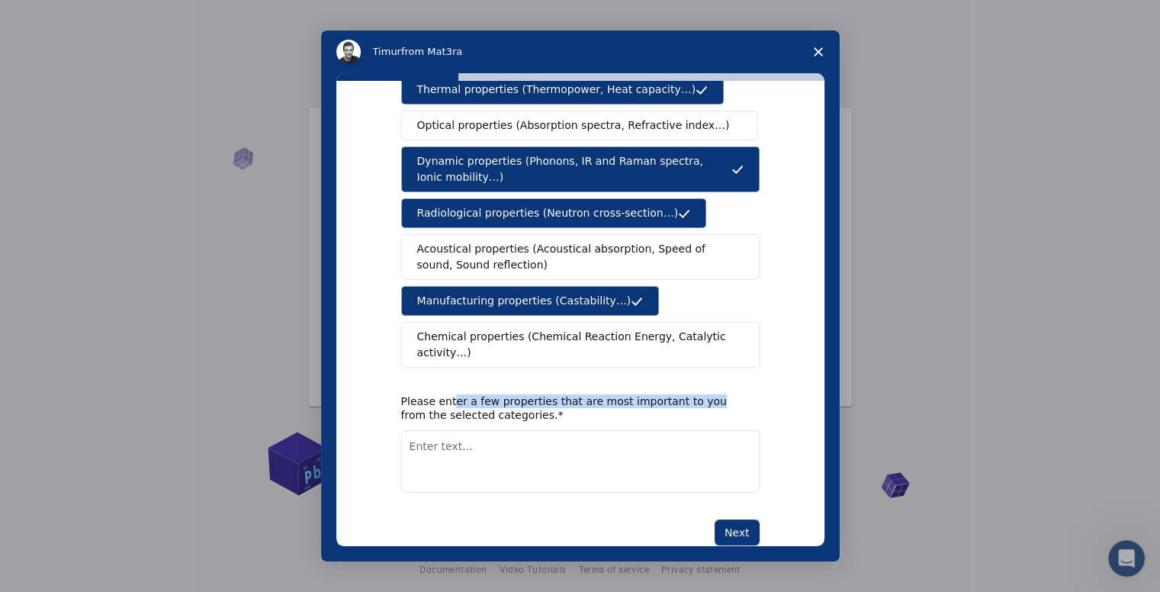
scroll to position [21, 0]
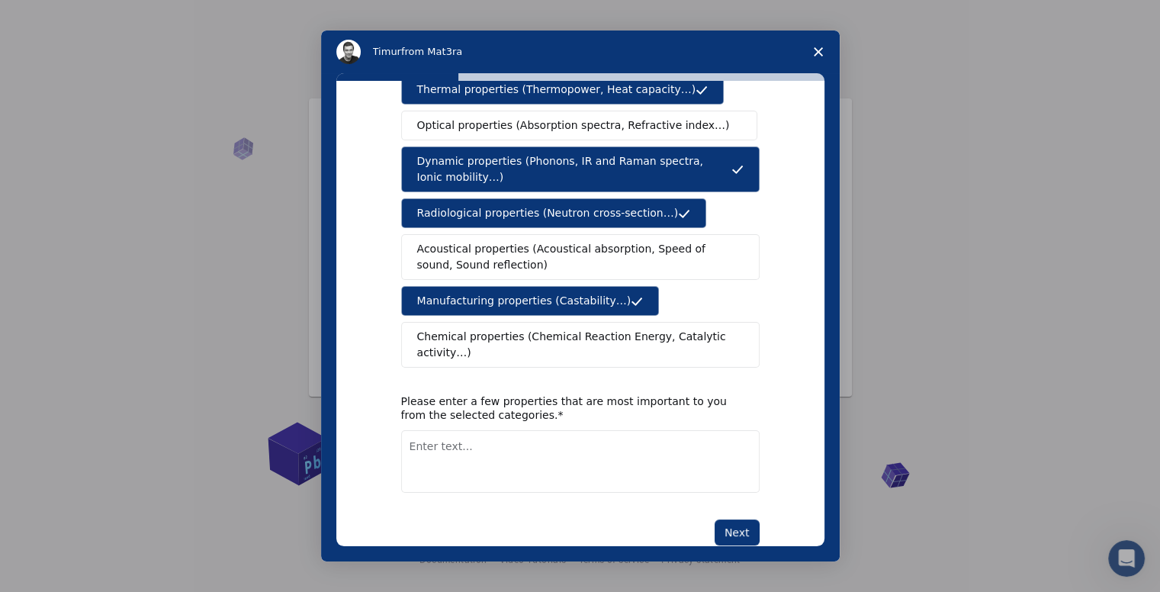
click at [549, 430] on textarea "Enter text..." at bounding box center [580, 461] width 358 height 63
type textarea "E"
click at [598, 430] on textarea "Mechanical, Electrical, Thermal" at bounding box center [580, 461] width 358 height 63
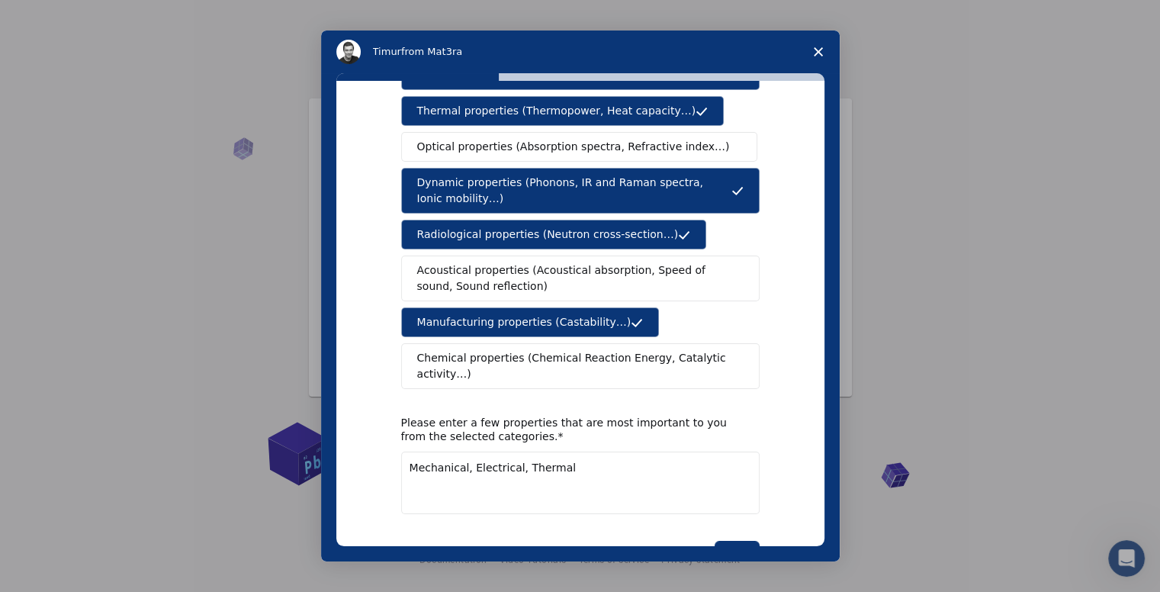
scroll to position [220, 0]
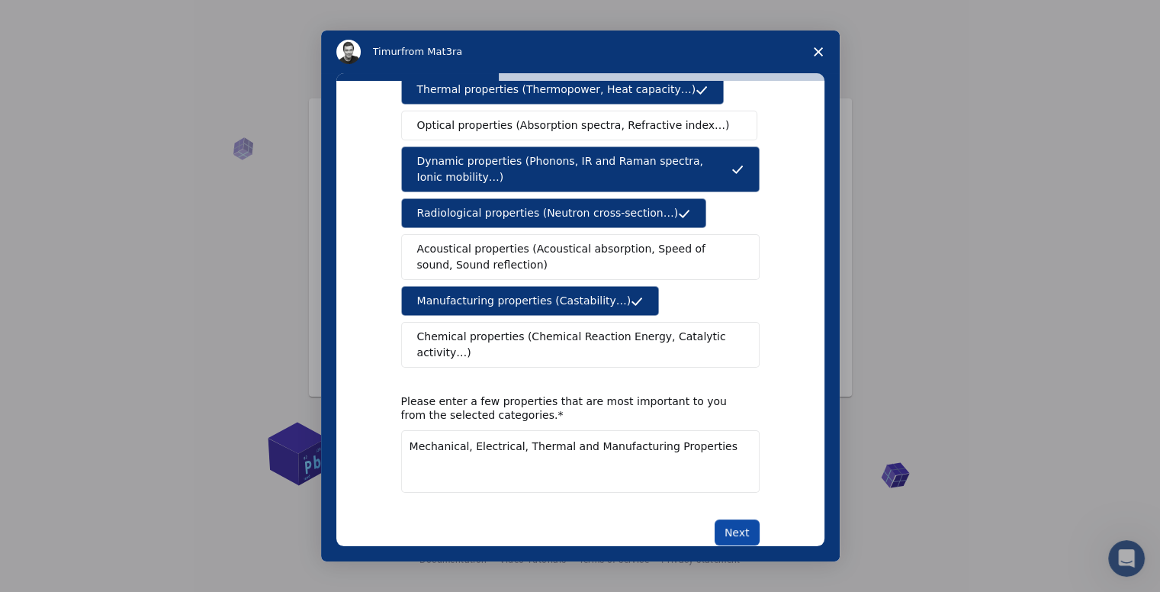
type textarea "Mechanical, Electrical, Thermal and Manufacturing Properties"
click at [738, 519] on button "Next" at bounding box center [736, 532] width 45 height 26
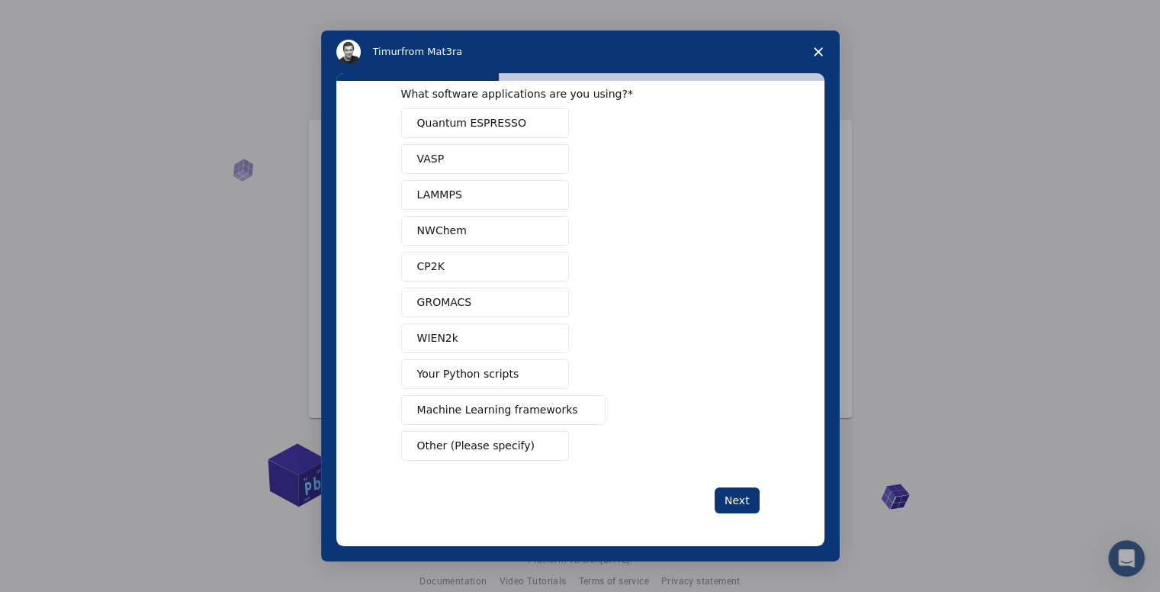
scroll to position [0, 0]
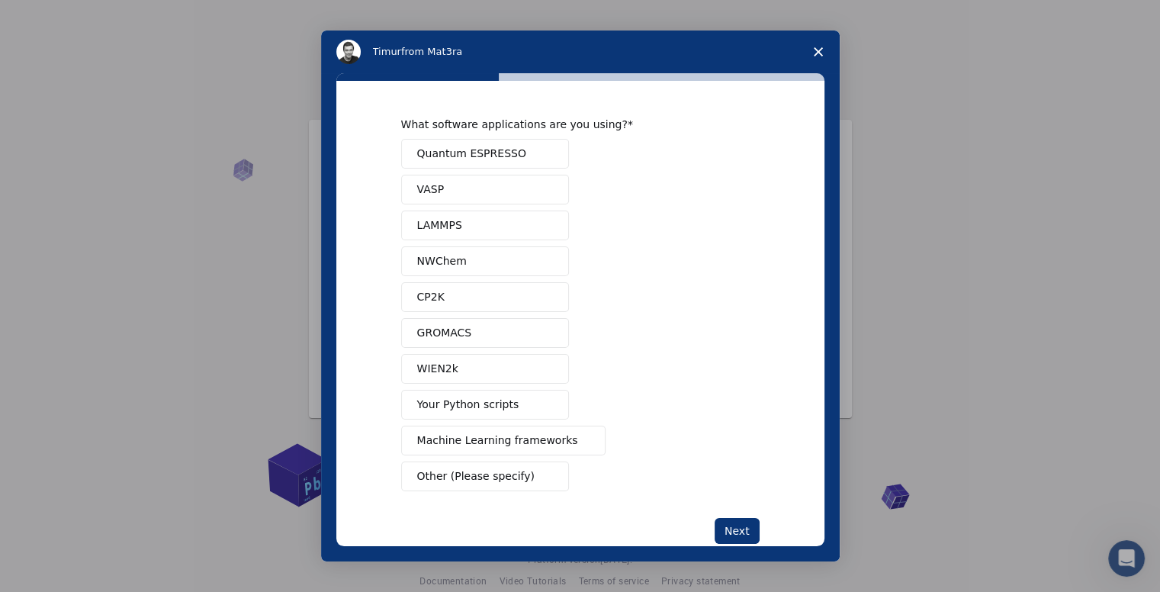
click at [455, 152] on span "Quantum ESPRESSO" at bounding box center [471, 154] width 109 height 16
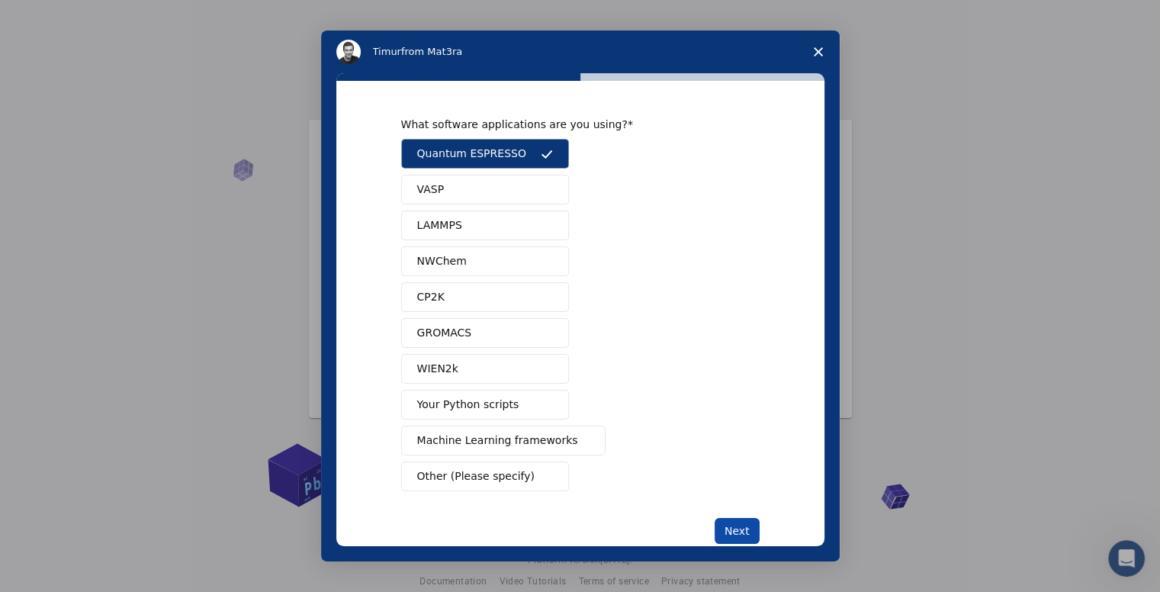
click at [741, 519] on button "Next" at bounding box center [736, 531] width 45 height 26
click at [733, 528] on button "Next" at bounding box center [736, 531] width 45 height 26
drag, startPoint x: 428, startPoint y: 126, endPoint x: 552, endPoint y: 126, distance: 124.3
click at [550, 126] on div "What software applications are you using?" at bounding box center [568, 124] width 335 height 14
click at [470, 191] on button "VASP" at bounding box center [485, 190] width 168 height 30
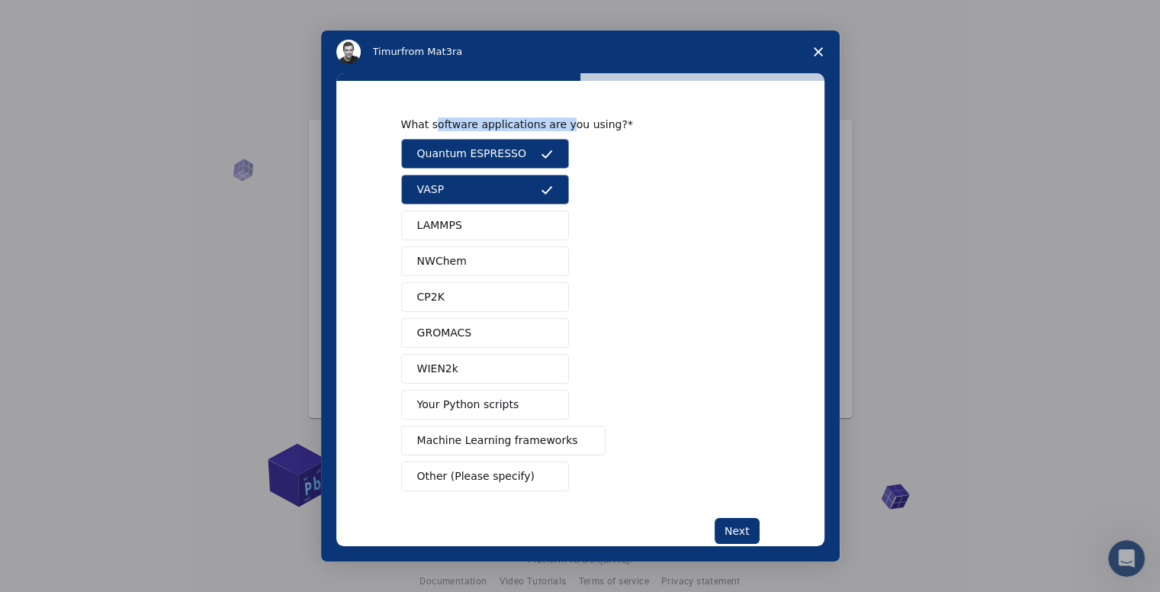
click at [518, 194] on button "VASP" at bounding box center [485, 190] width 168 height 30
click at [509, 126] on div "What software applications are you using?" at bounding box center [568, 124] width 335 height 14
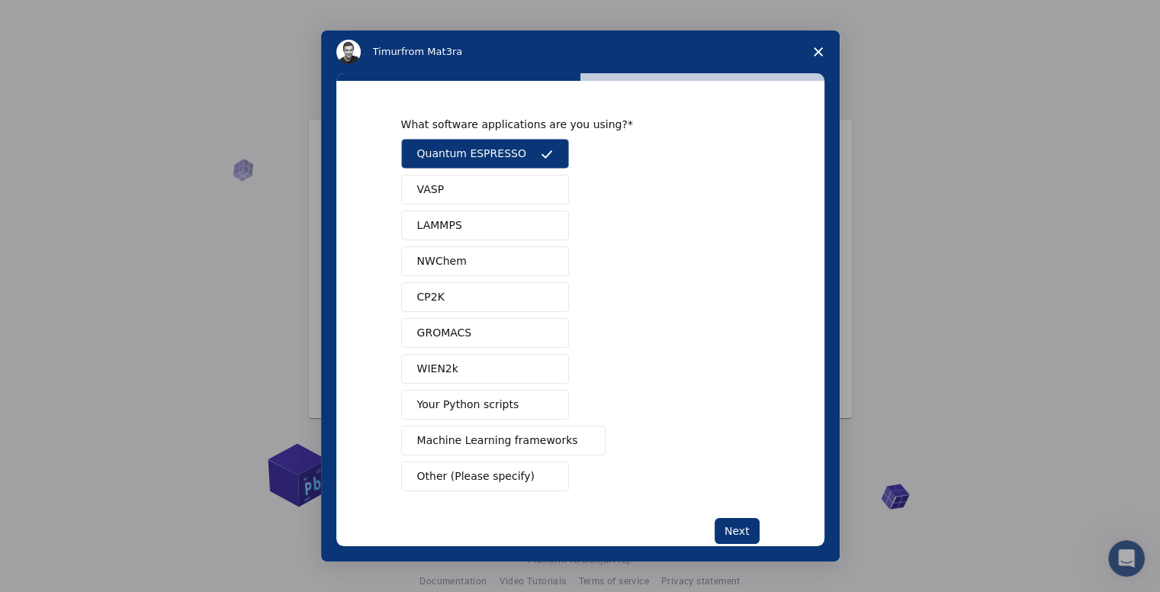
click at [664, 175] on div "Quantum ESPRESSO VASP LAMMPS NWChem CP2K GROMACS WIEN2k Your Python scripts Mac…" at bounding box center [580, 315] width 358 height 352
click at [739, 525] on button "Next" at bounding box center [736, 531] width 45 height 26
click at [454, 220] on span "LAMMPS" at bounding box center [439, 225] width 45 height 16
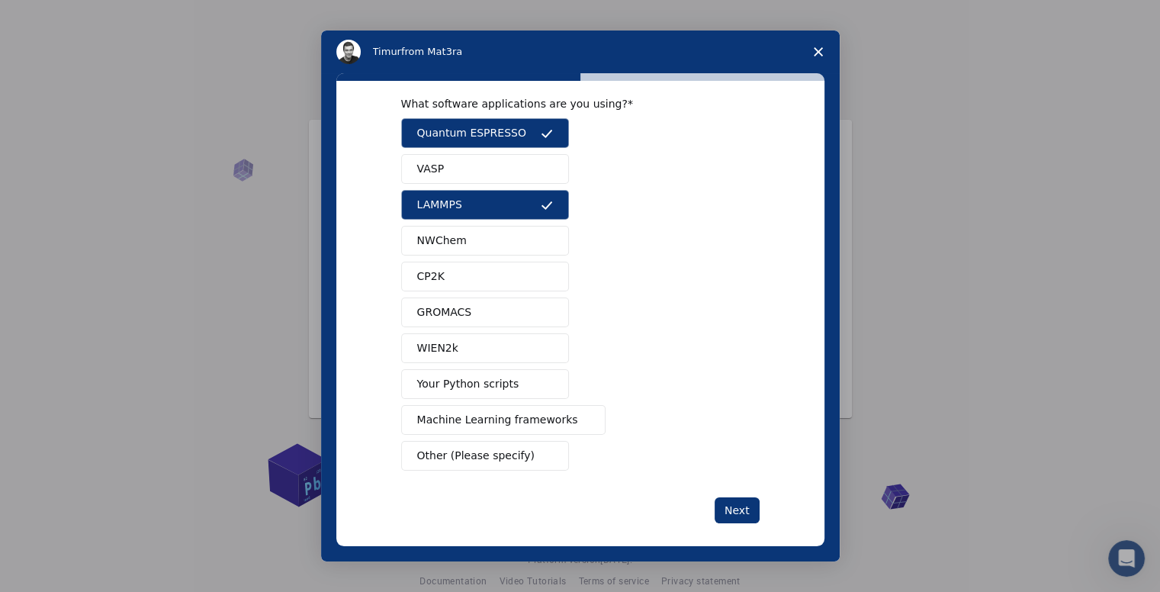
scroll to position [30, 0]
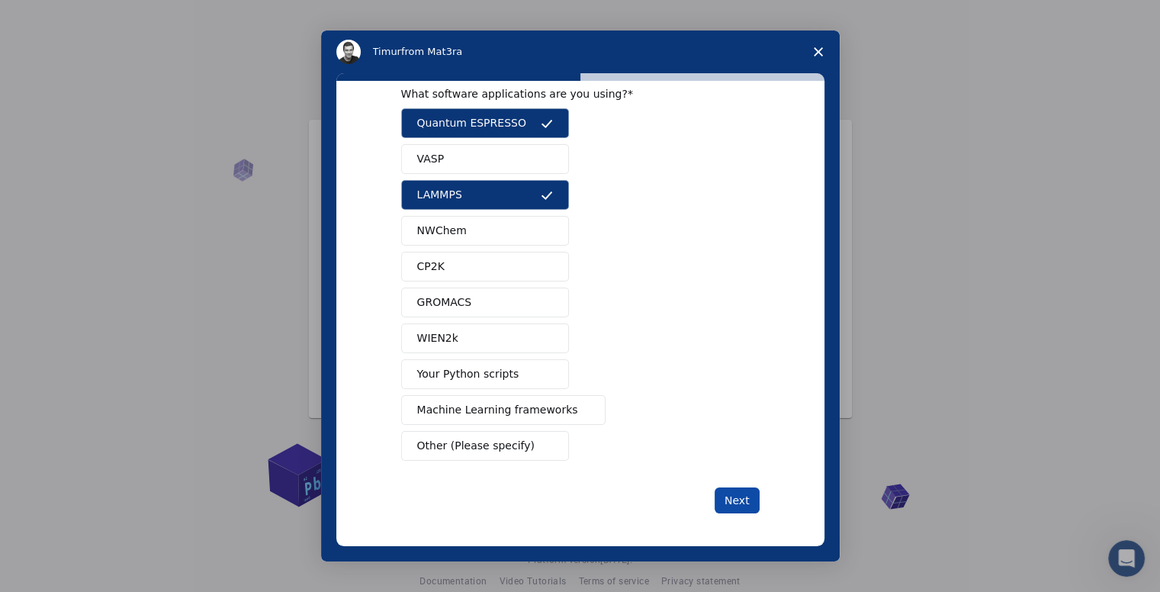
click at [733, 493] on button "Next" at bounding box center [736, 500] width 45 height 26
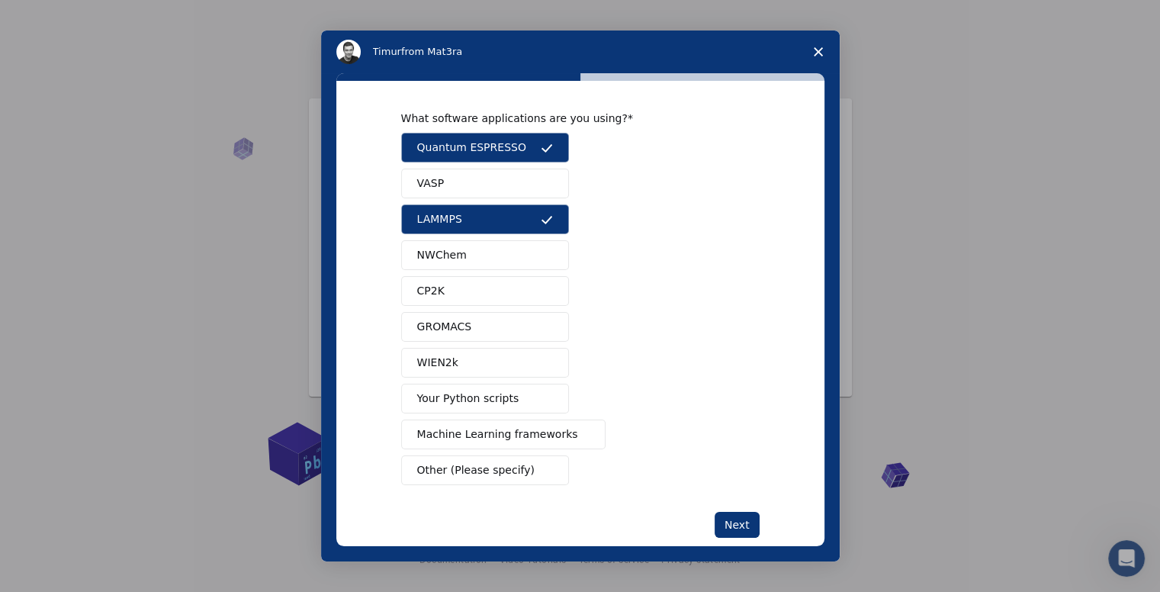
scroll to position [0, 0]
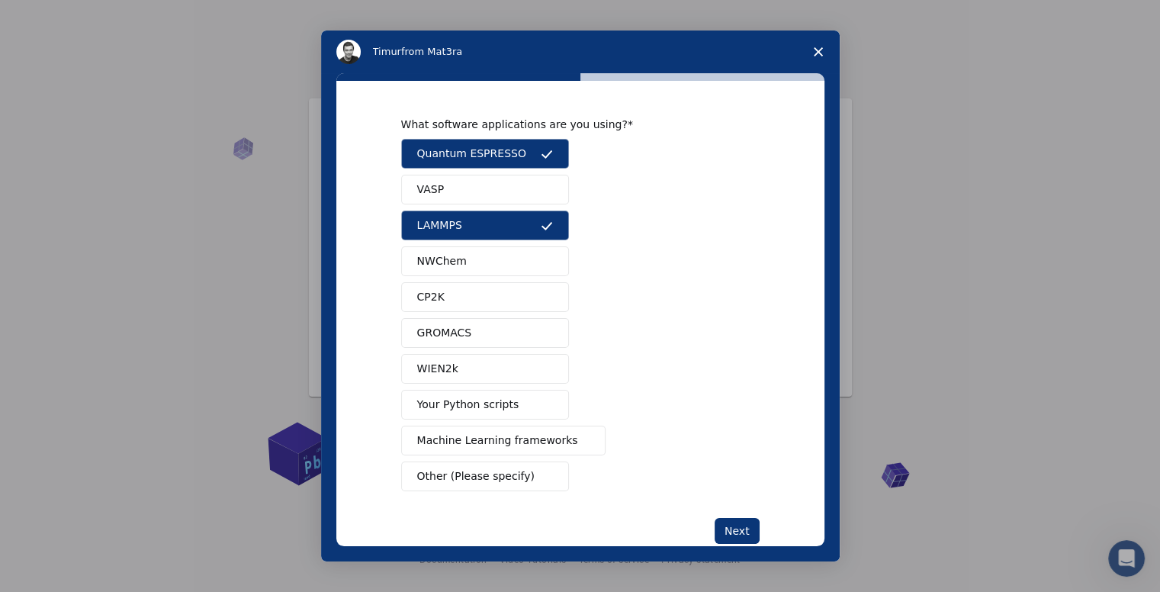
click at [451, 196] on button "VASP" at bounding box center [485, 190] width 168 height 30
click at [446, 175] on button "VASP" at bounding box center [485, 190] width 168 height 30
click at [487, 177] on button "VASP" at bounding box center [485, 190] width 168 height 30
click at [496, 187] on button "VASP" at bounding box center [485, 190] width 168 height 30
click at [746, 534] on button "Next" at bounding box center [736, 531] width 45 height 26
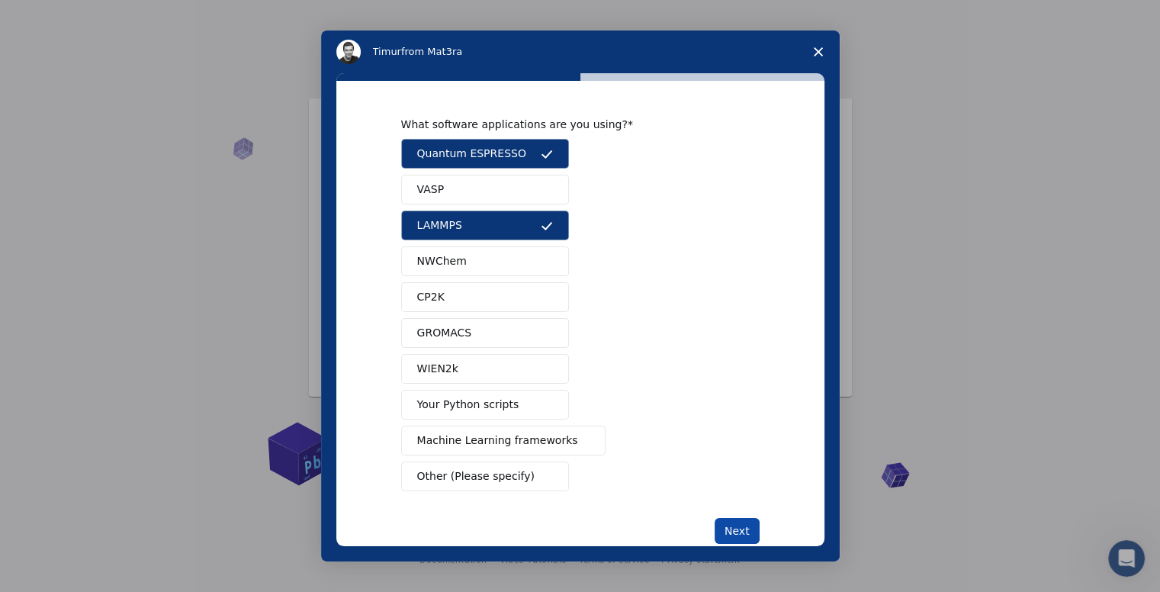
click at [740, 525] on button "Next" at bounding box center [736, 531] width 45 height 26
drag, startPoint x: 653, startPoint y: 132, endPoint x: 640, endPoint y: 101, distance: 32.8
click at [652, 128] on div "What software applications are you using? Quantum ESPRESSO VASP LAMMPS NWChem C…" at bounding box center [580, 304] width 358 height 374
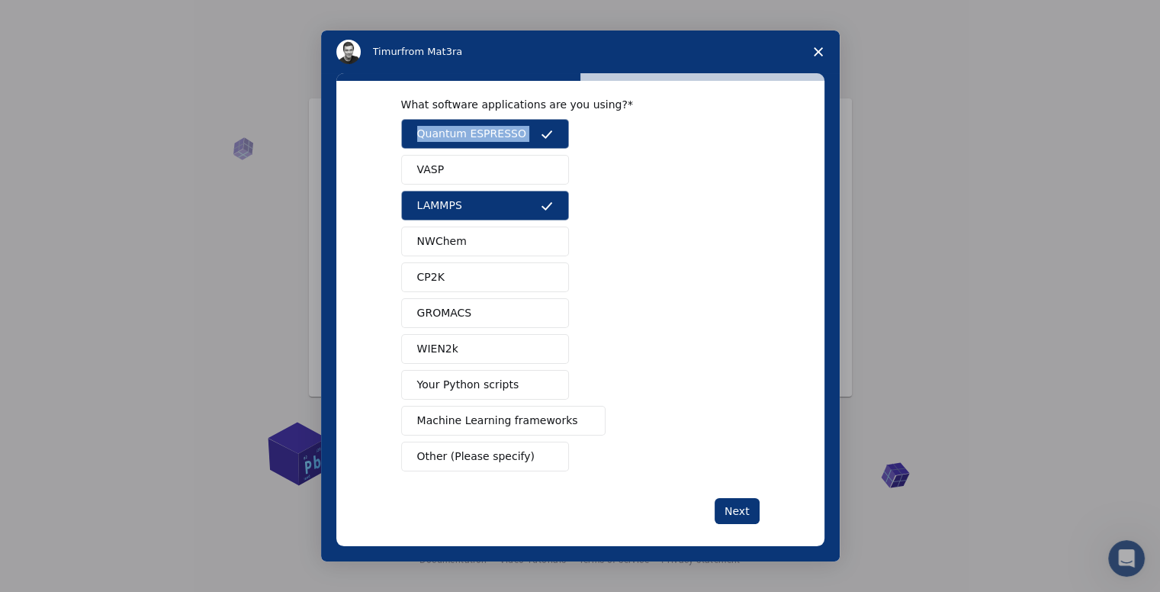
scroll to position [30, 0]
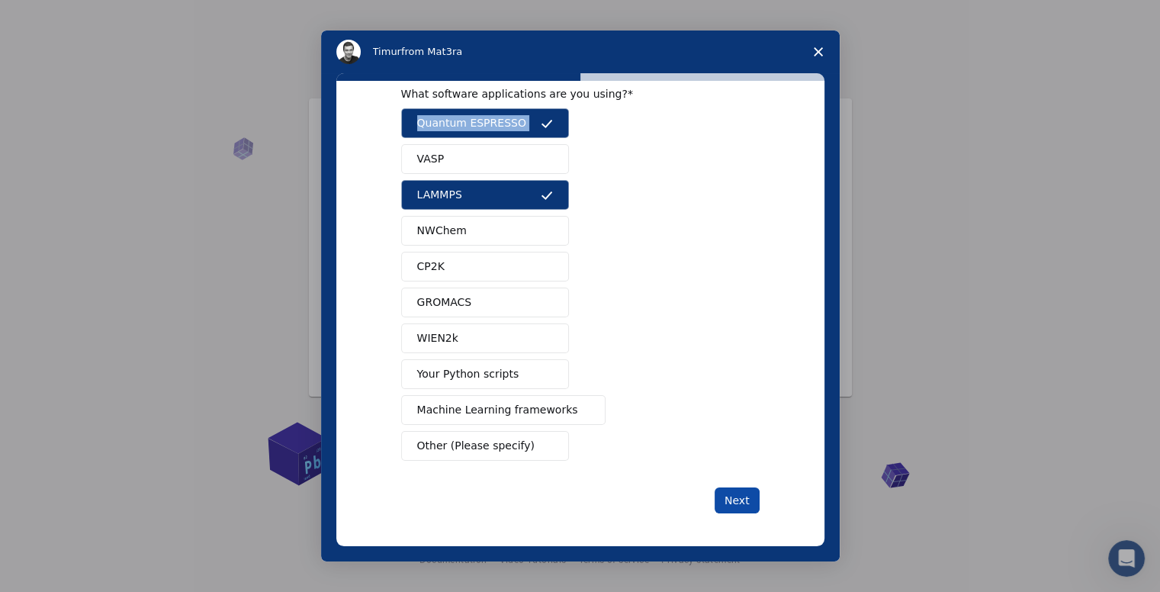
click at [736, 496] on button "Next" at bounding box center [736, 500] width 45 height 26
click at [422, 157] on span "VASP" at bounding box center [430, 159] width 27 height 16
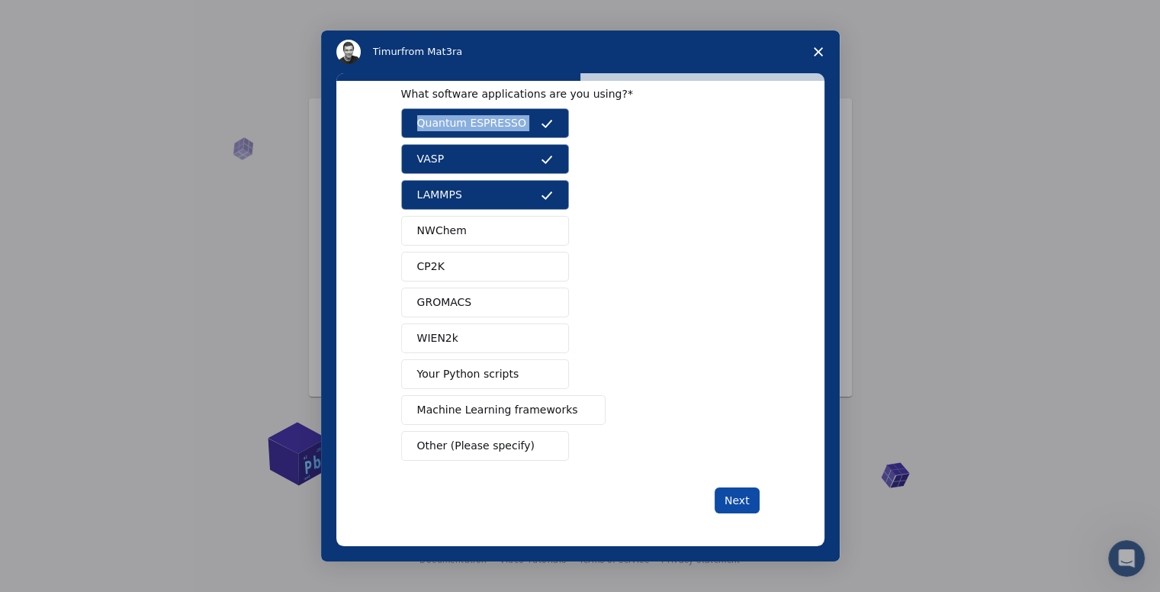
click at [739, 498] on button "Next" at bounding box center [736, 500] width 45 height 26
click at [435, 236] on span "NWChem" at bounding box center [442, 231] width 50 height 16
click at [749, 489] on button "Next" at bounding box center [736, 500] width 45 height 26
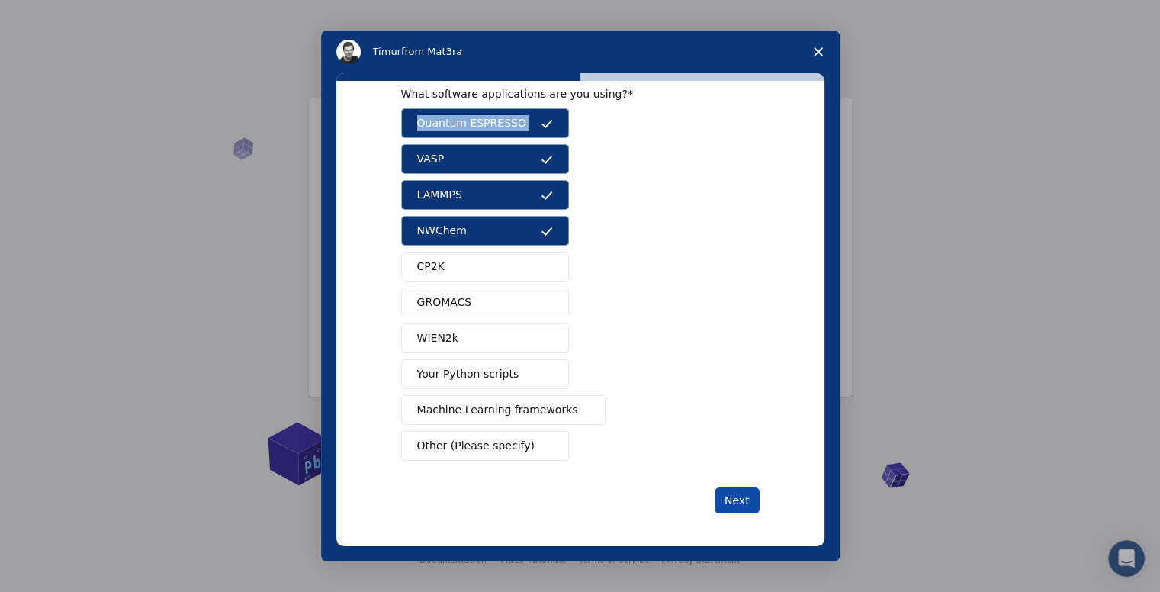
click at [747, 492] on button "Next" at bounding box center [736, 500] width 45 height 26
click at [480, 232] on button "NWChem" at bounding box center [485, 231] width 168 height 30
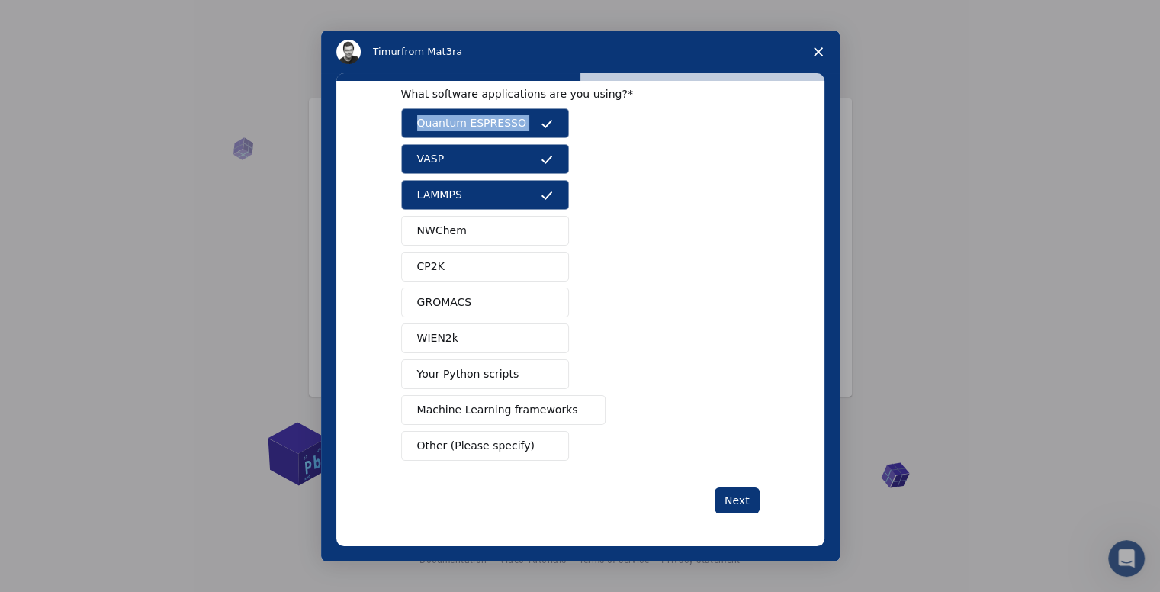
drag, startPoint x: 477, startPoint y: 202, endPoint x: 478, endPoint y: 193, distance: 9.2
click at [477, 200] on button "LAMMPS" at bounding box center [485, 195] width 168 height 30
drag, startPoint x: 481, startPoint y: 172, endPoint x: 479, endPoint y: 148, distance: 23.7
click at [481, 170] on button "VASP" at bounding box center [485, 159] width 168 height 30
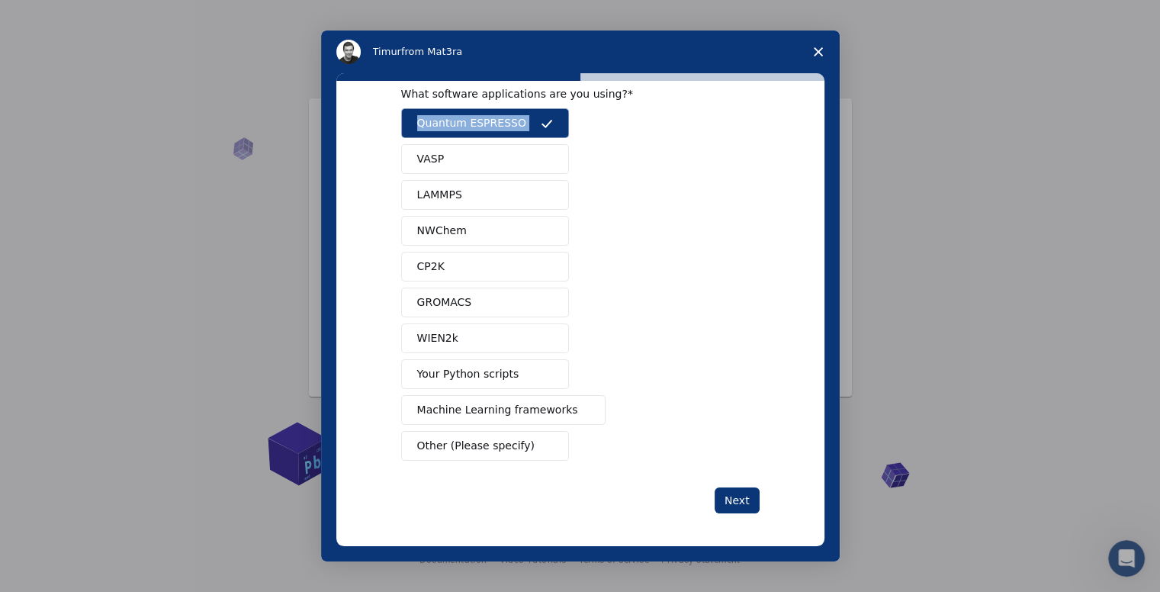
click at [477, 130] on span "Quantum ESPRESSO" at bounding box center [471, 123] width 109 height 16
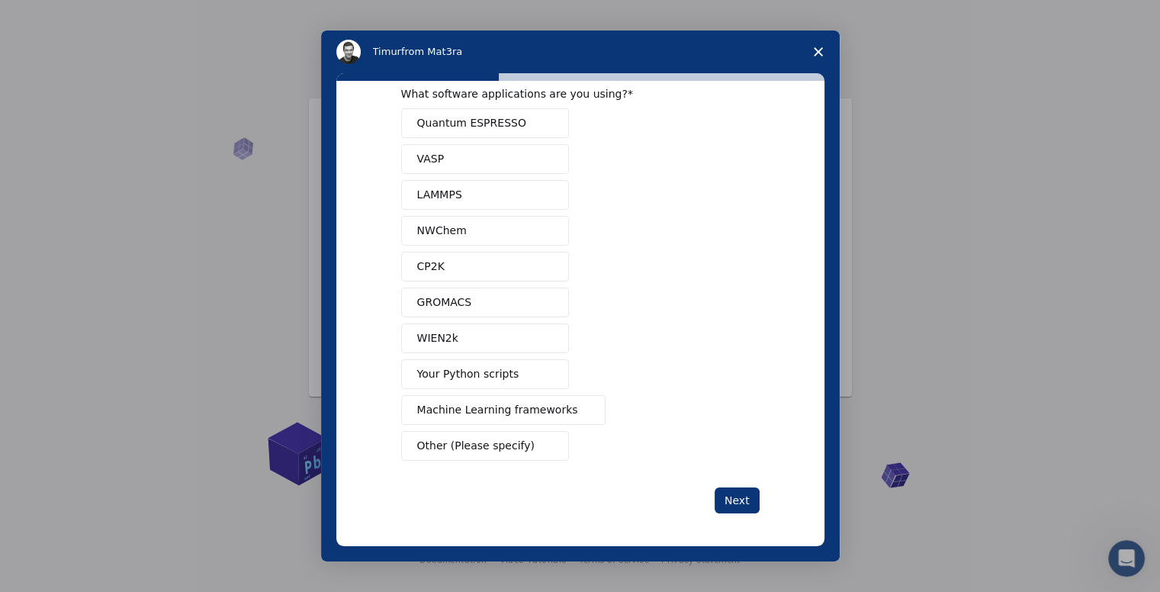
drag, startPoint x: 578, startPoint y: 145, endPoint x: 570, endPoint y: 133, distance: 14.4
click at [578, 144] on div "Quantum ESPRESSO VASP LAMMPS NWChem CP2K GROMACS WIEN2k Your Python scripts Mac…" at bounding box center [580, 284] width 358 height 352
click at [732, 502] on button "Next" at bounding box center [736, 500] width 45 height 26
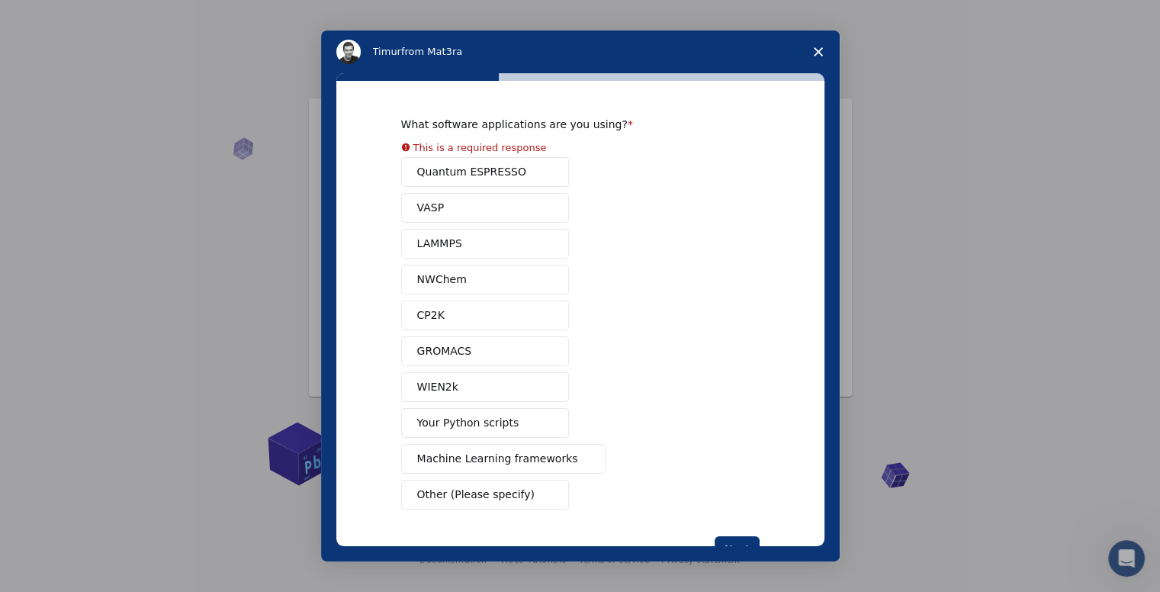
scroll to position [0, 0]
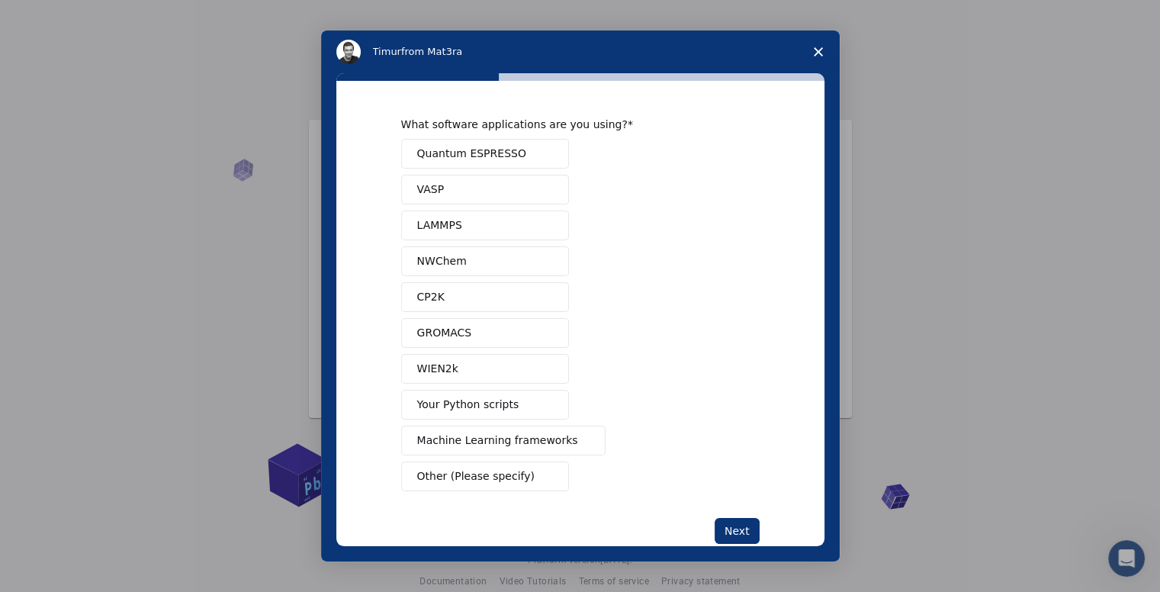
click at [459, 175] on div "Quantum ESPRESSO VASP LAMMPS NWChem CP2K GROMACS WIEN2k Your Python scripts Mac…" at bounding box center [580, 315] width 358 height 352
click at [472, 138] on div "What software applications are you using? Quantum ESPRESSO VASP LAMMPS NWChem C…" at bounding box center [580, 304] width 358 height 374
click at [473, 152] on span "Quantum ESPRESSO" at bounding box center [471, 154] width 109 height 16
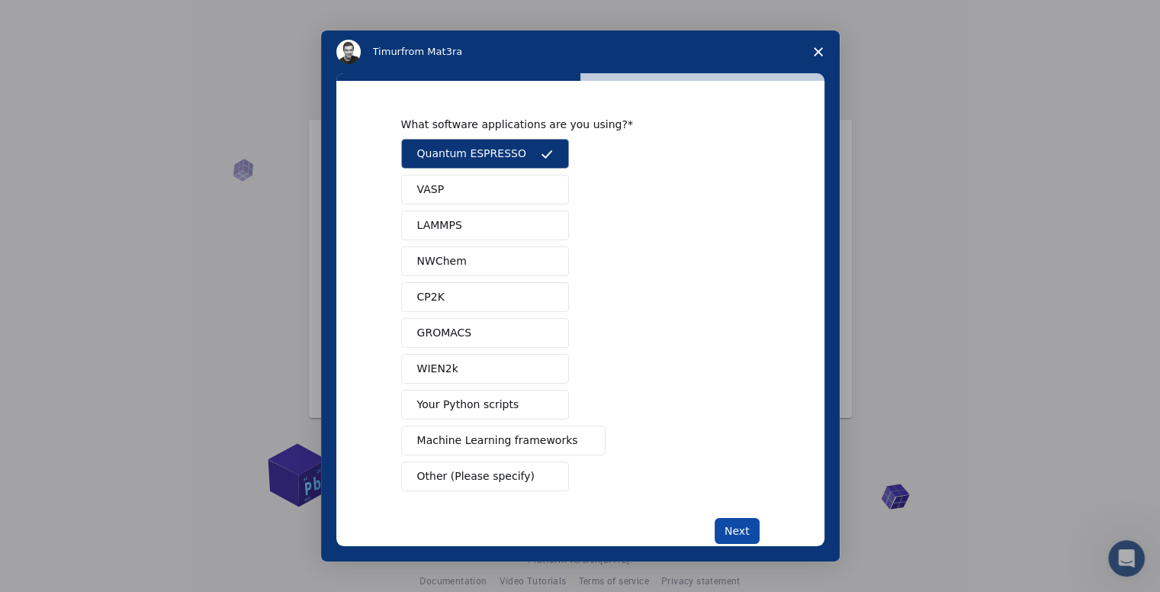
click at [743, 522] on button "Next" at bounding box center [736, 531] width 45 height 26
click at [469, 188] on button "VASP" at bounding box center [485, 190] width 168 height 30
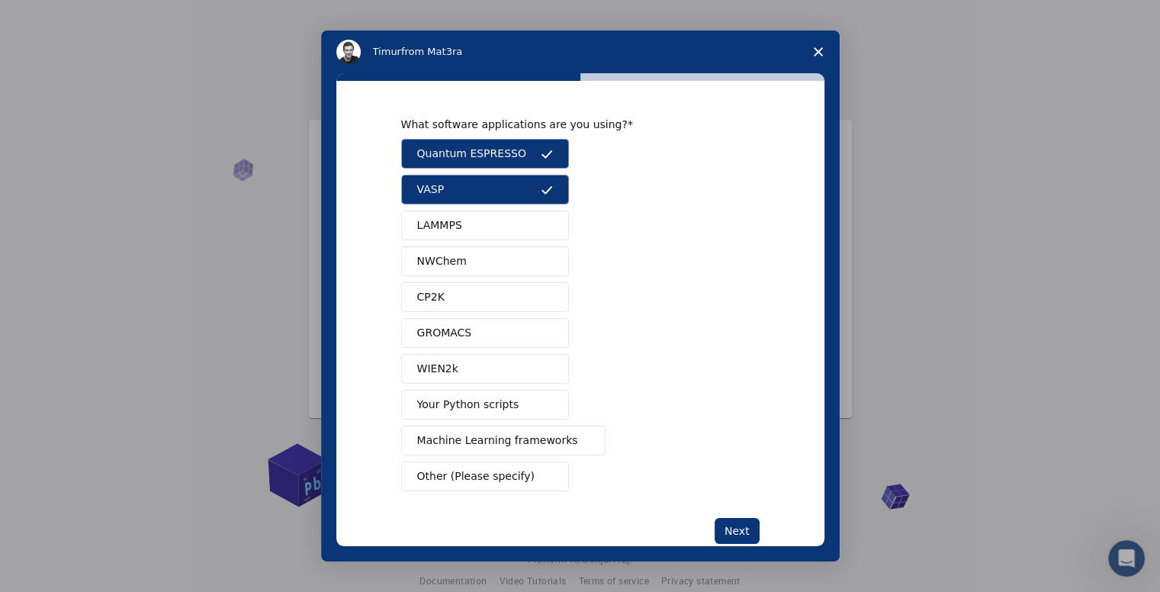
click at [460, 222] on button "LAMMPS" at bounding box center [485, 225] width 168 height 30
click at [457, 253] on span "NWChem" at bounding box center [442, 261] width 50 height 16
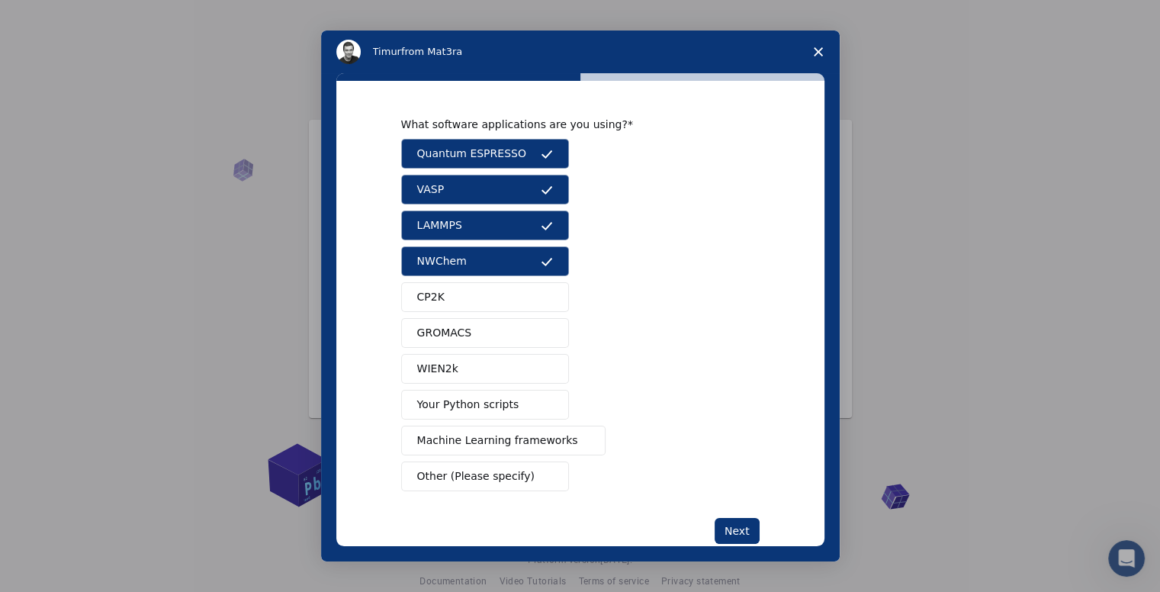
click at [450, 295] on button "CP2K" at bounding box center [485, 297] width 168 height 30
drag, startPoint x: 444, startPoint y: 338, endPoint x: 441, endPoint y: 361, distance: 23.1
click at [444, 338] on span "GROMACS" at bounding box center [444, 333] width 55 height 16
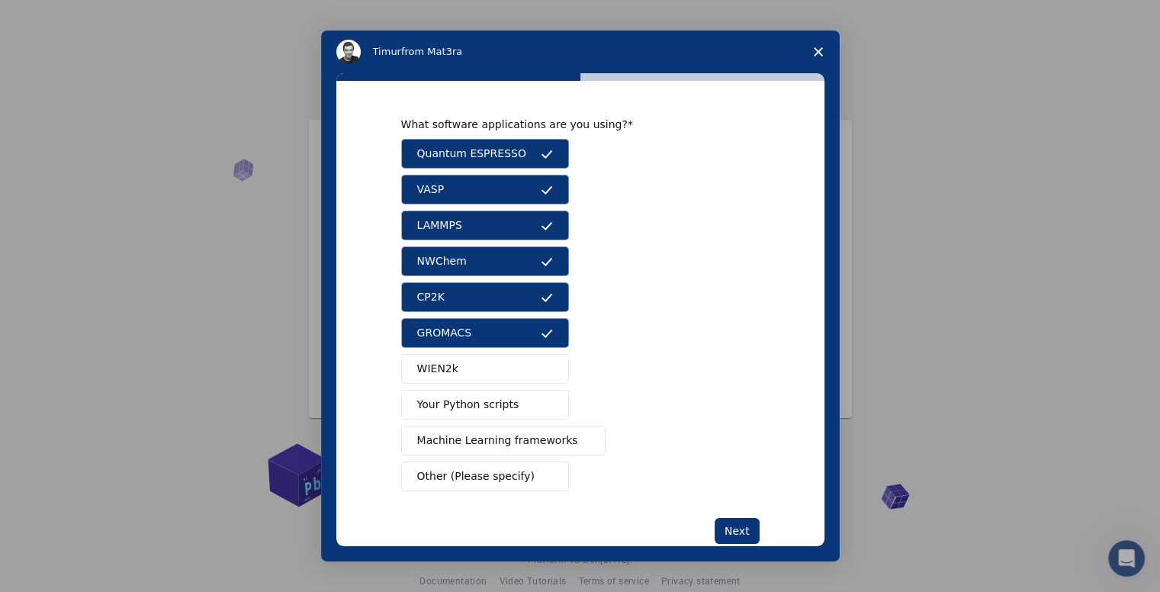
click at [441, 368] on span "WIEN2k" at bounding box center [437, 369] width 41 height 16
click at [435, 405] on span "Your Python scripts" at bounding box center [468, 404] width 102 height 16
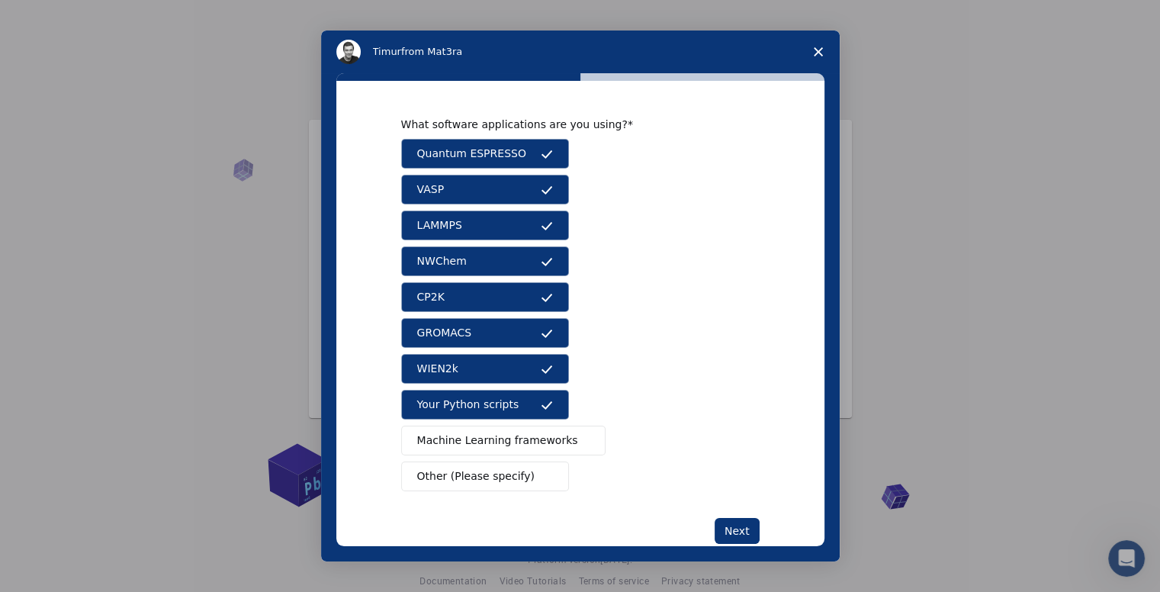
drag, startPoint x: 436, startPoint y: 441, endPoint x: 437, endPoint y: 464, distance: 22.9
click at [436, 443] on span "Machine Learning frameworks" at bounding box center [497, 440] width 161 height 16
click at [437, 486] on button "Other (Please specify)" at bounding box center [485, 476] width 168 height 30
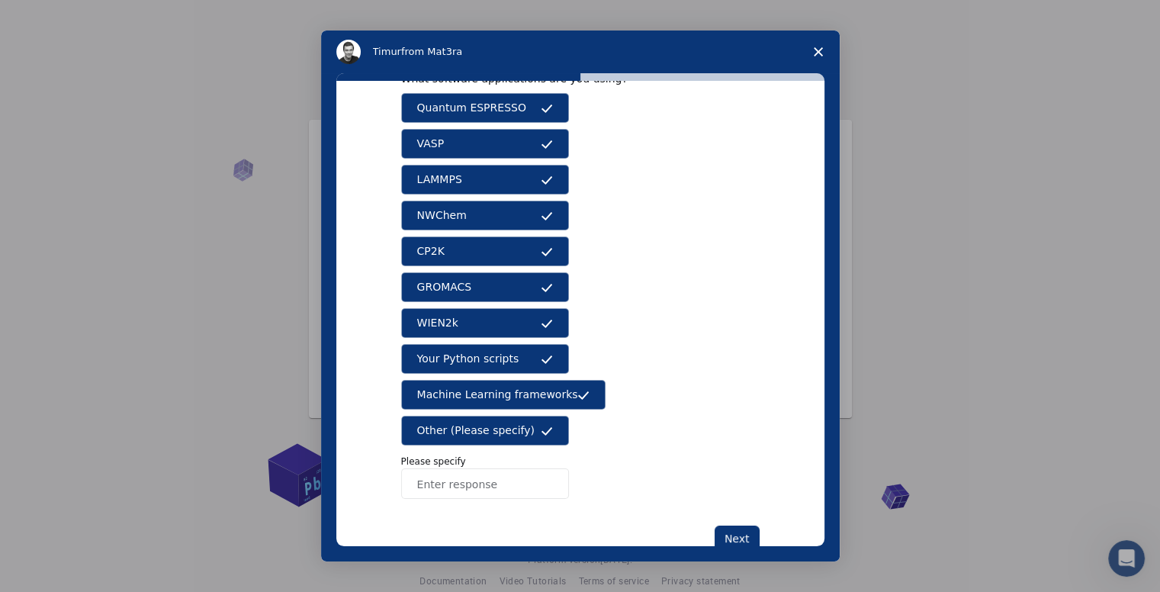
scroll to position [85, 0]
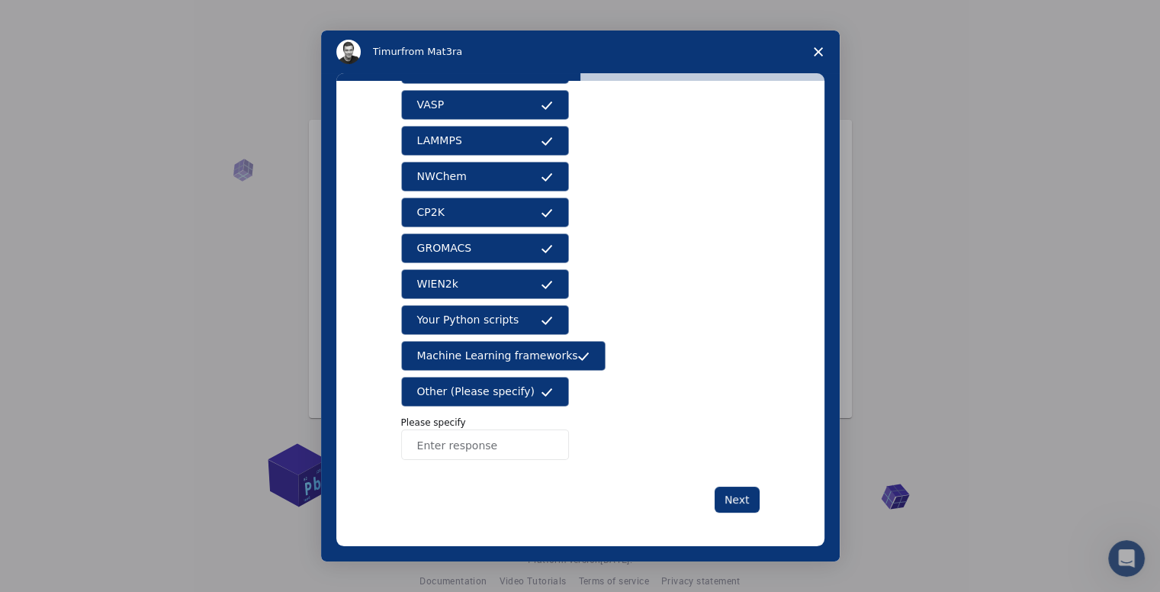
click at [461, 377] on button "Other (Please specify)" at bounding box center [485, 392] width 168 height 30
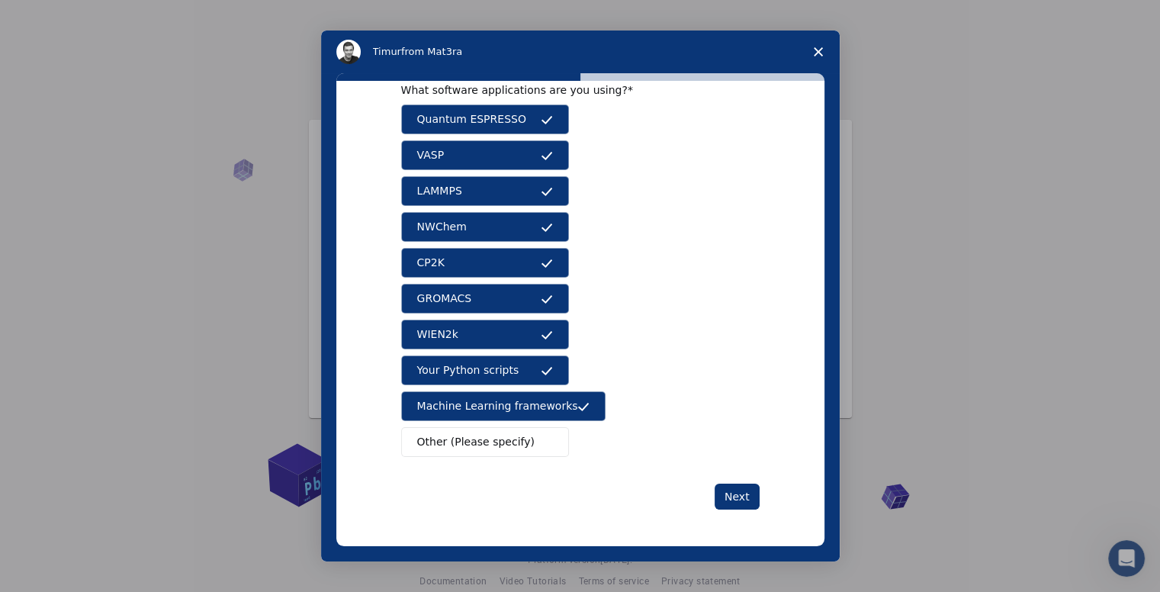
scroll to position [30, 0]
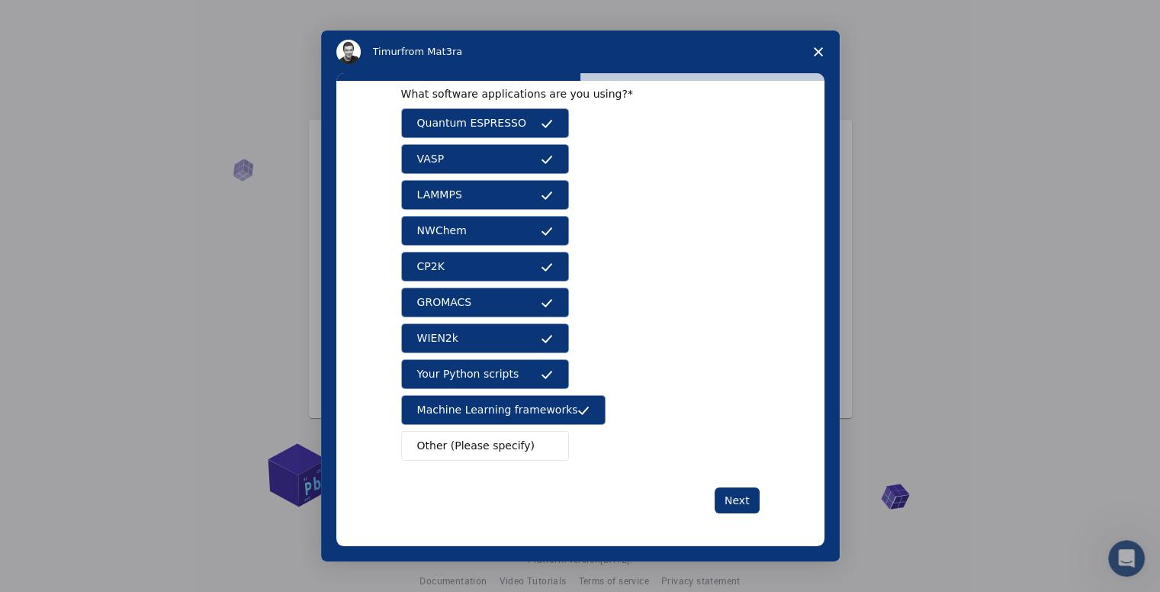
click at [457, 372] on span "Your Python scripts" at bounding box center [468, 374] width 102 height 16
click at [460, 339] on button "WIEN2k" at bounding box center [485, 338] width 168 height 30
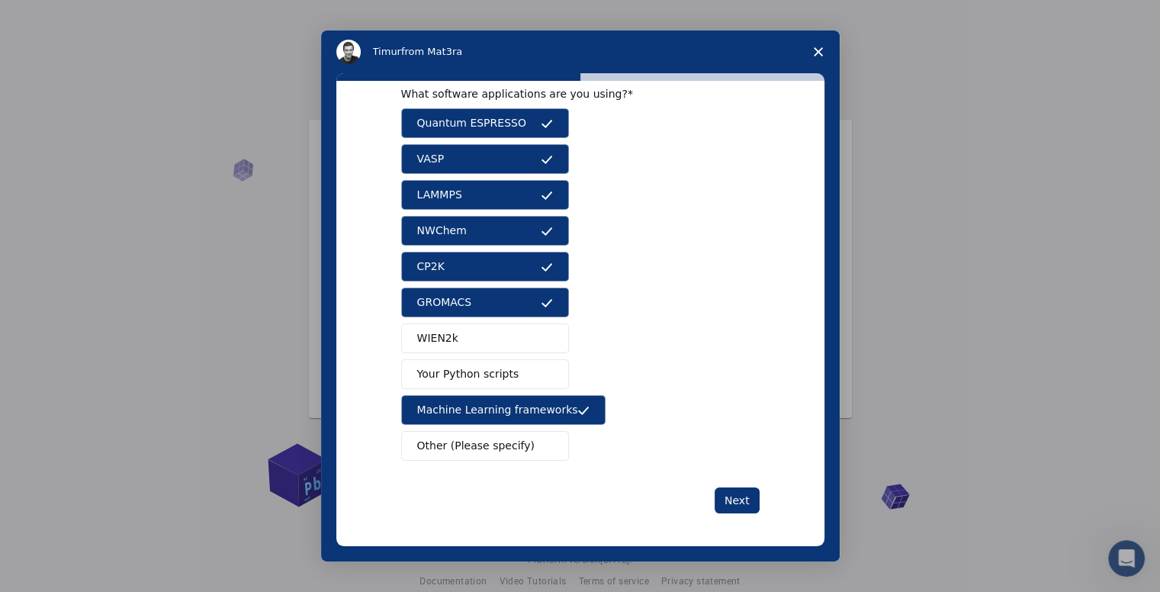
click at [469, 295] on button "GROMACS" at bounding box center [485, 302] width 168 height 30
drag, startPoint x: 470, startPoint y: 258, endPoint x: 468, endPoint y: 239, distance: 18.4
click at [469, 258] on button "CP2K" at bounding box center [485, 267] width 168 height 30
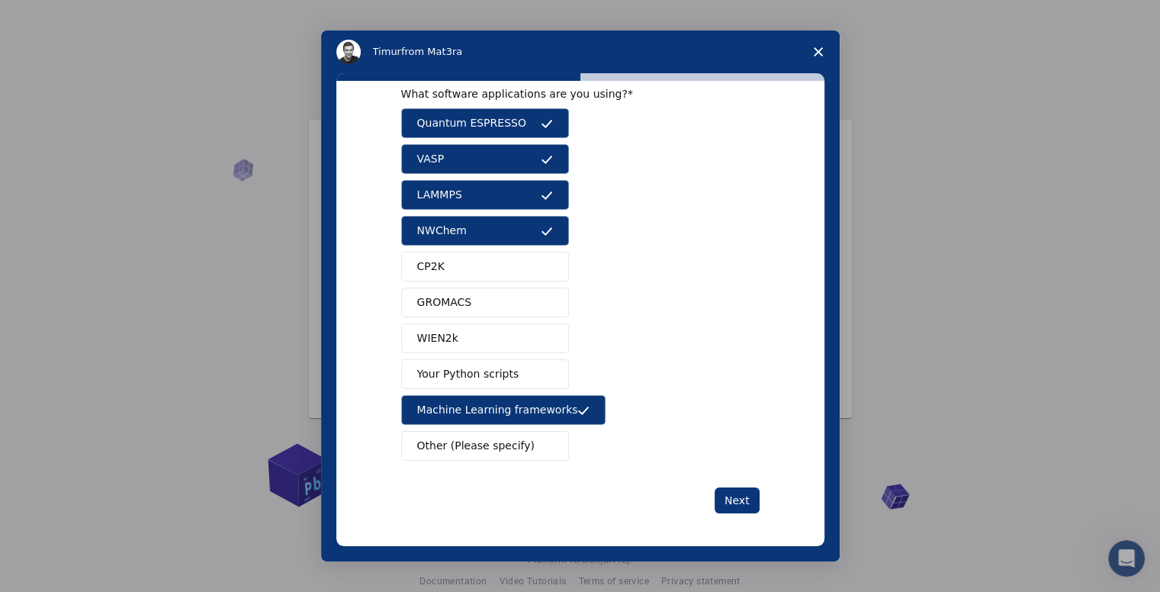
click at [468, 227] on button "NWChem" at bounding box center [485, 231] width 168 height 30
click at [463, 197] on button "LAMMPS" at bounding box center [485, 195] width 168 height 30
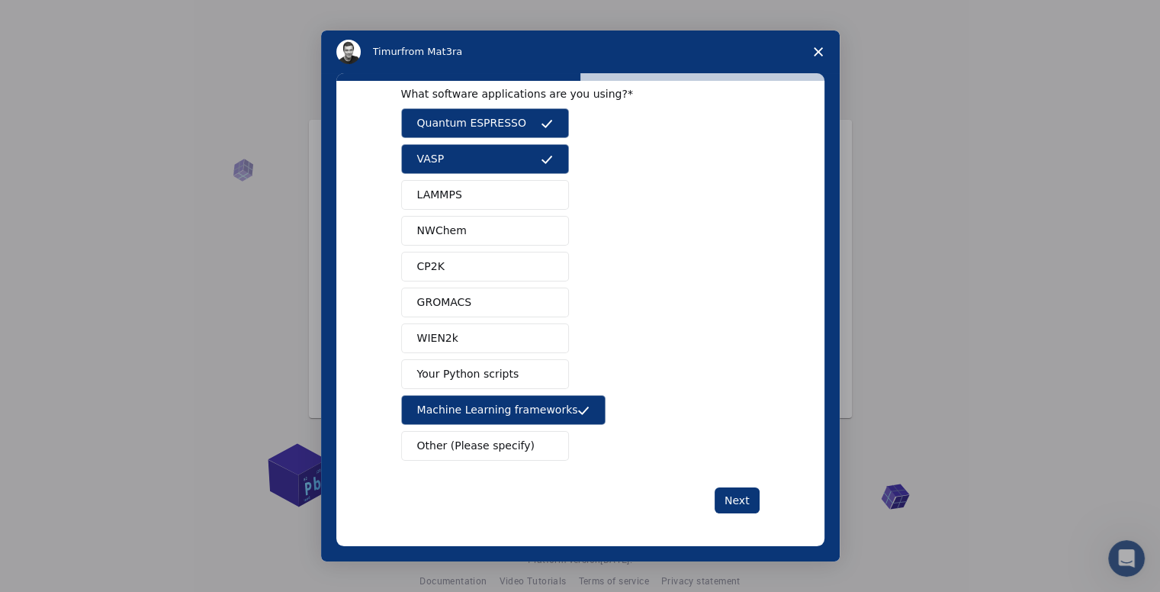
click at [448, 157] on button "VASP" at bounding box center [485, 159] width 168 height 30
drag, startPoint x: 459, startPoint y: 403, endPoint x: 527, endPoint y: 436, distance: 75.4
click at [460, 403] on span "Machine Learning frameworks" at bounding box center [497, 410] width 161 height 16
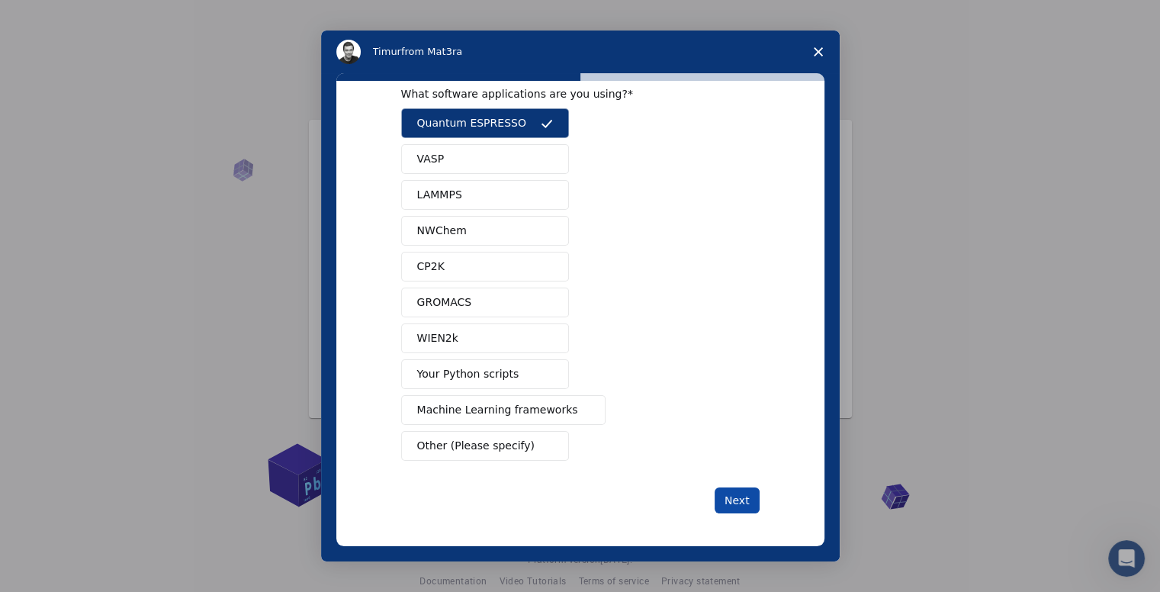
click at [736, 499] on button "Next" at bounding box center [736, 500] width 45 height 26
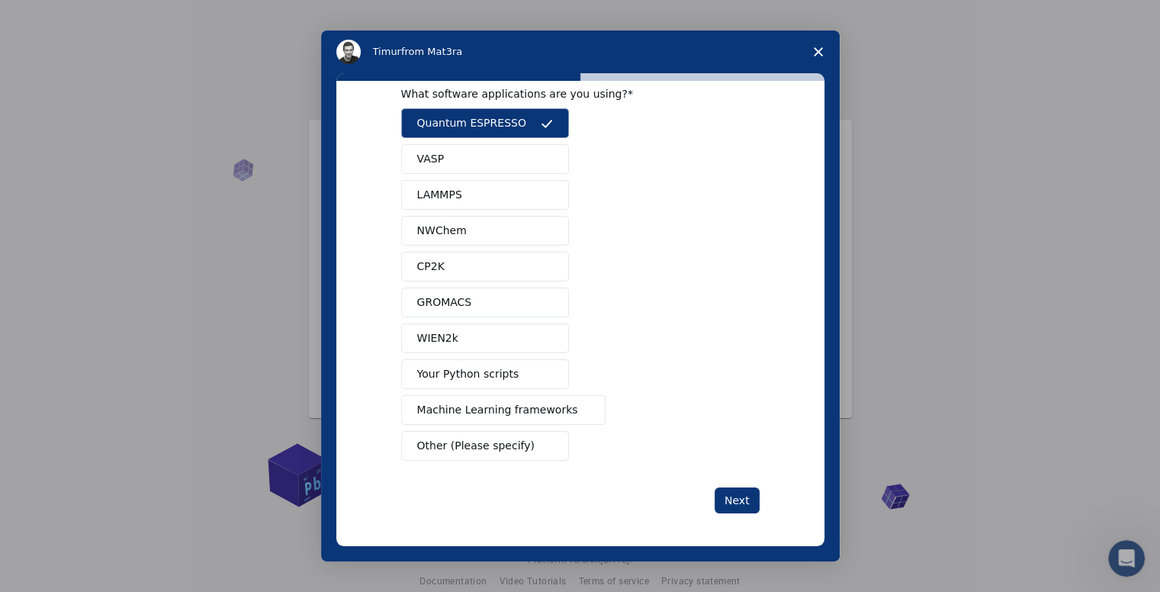
click at [460, 413] on span "Machine Learning frameworks" at bounding box center [497, 410] width 161 height 16
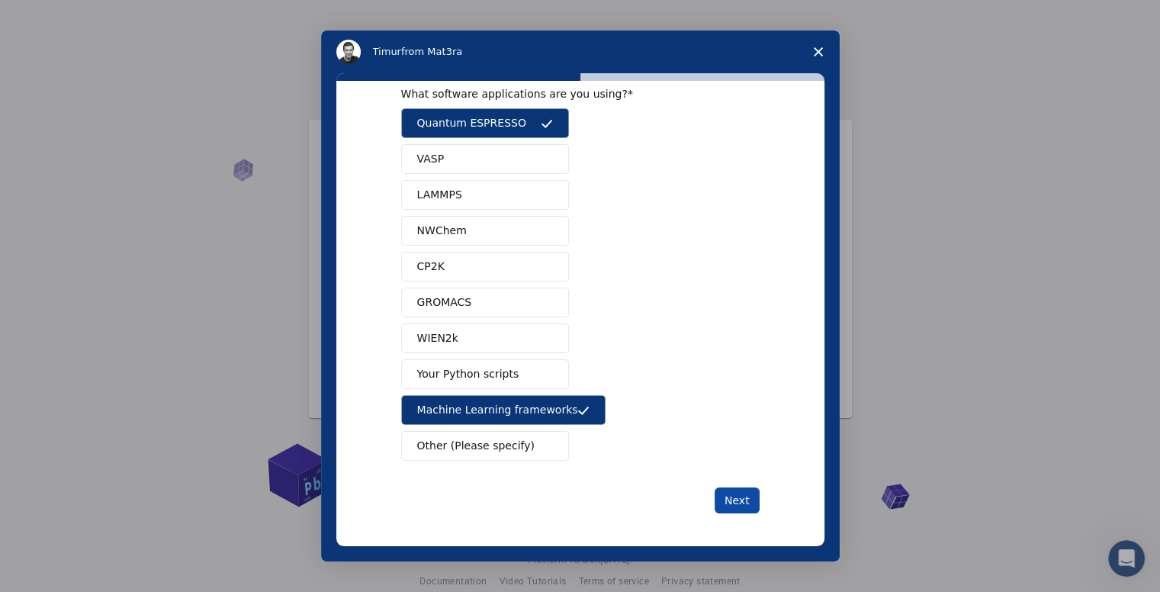
click at [722, 489] on button "Next" at bounding box center [736, 500] width 45 height 26
click at [468, 396] on button "Machine Learning frameworks" at bounding box center [503, 410] width 205 height 30
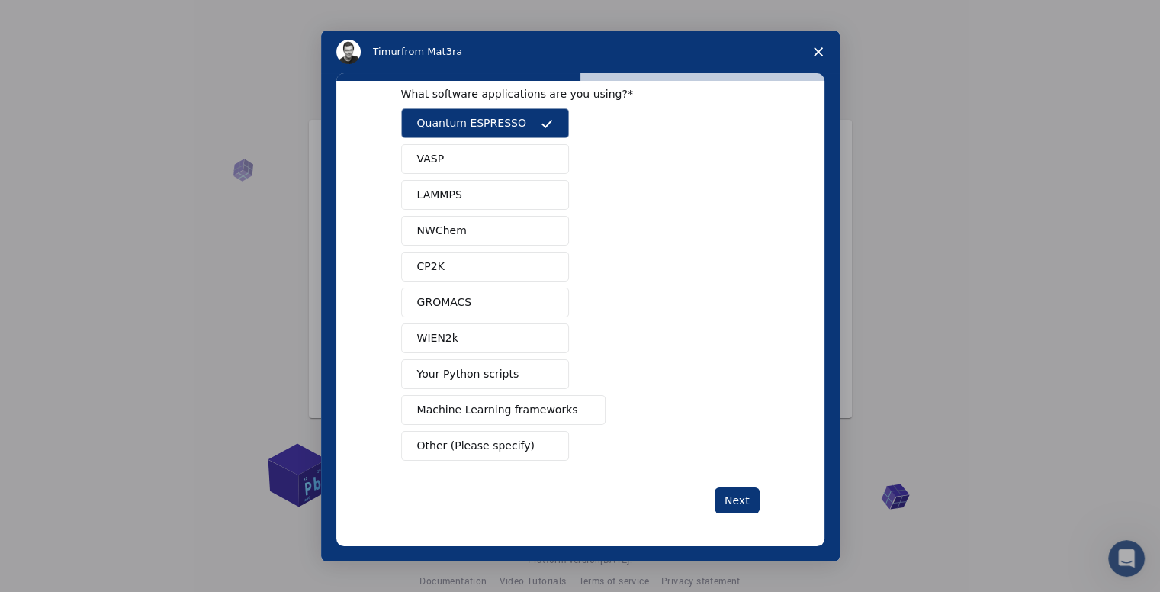
drag, startPoint x: 450, startPoint y: 374, endPoint x: 558, endPoint y: 428, distance: 121.0
click at [452, 376] on span "Your Python scripts" at bounding box center [468, 374] width 102 height 16
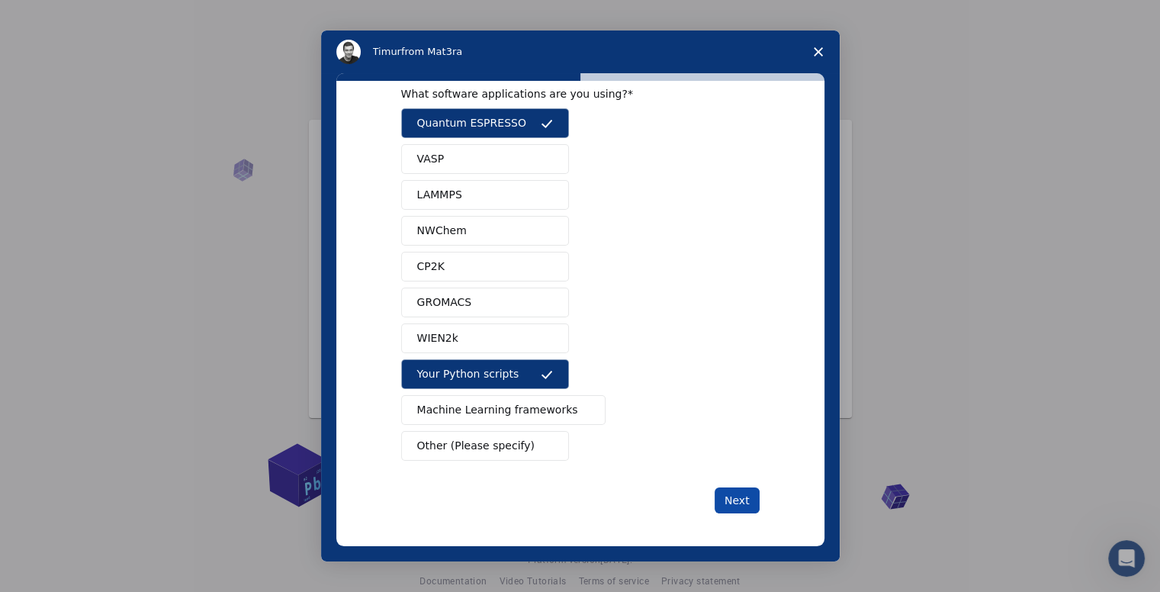
click at [727, 504] on button "Next" at bounding box center [736, 500] width 45 height 26
drag, startPoint x: 499, startPoint y: 377, endPoint x: 460, endPoint y: 358, distance: 42.6
click at [493, 376] on span "Your Python scripts" at bounding box center [468, 374] width 102 height 16
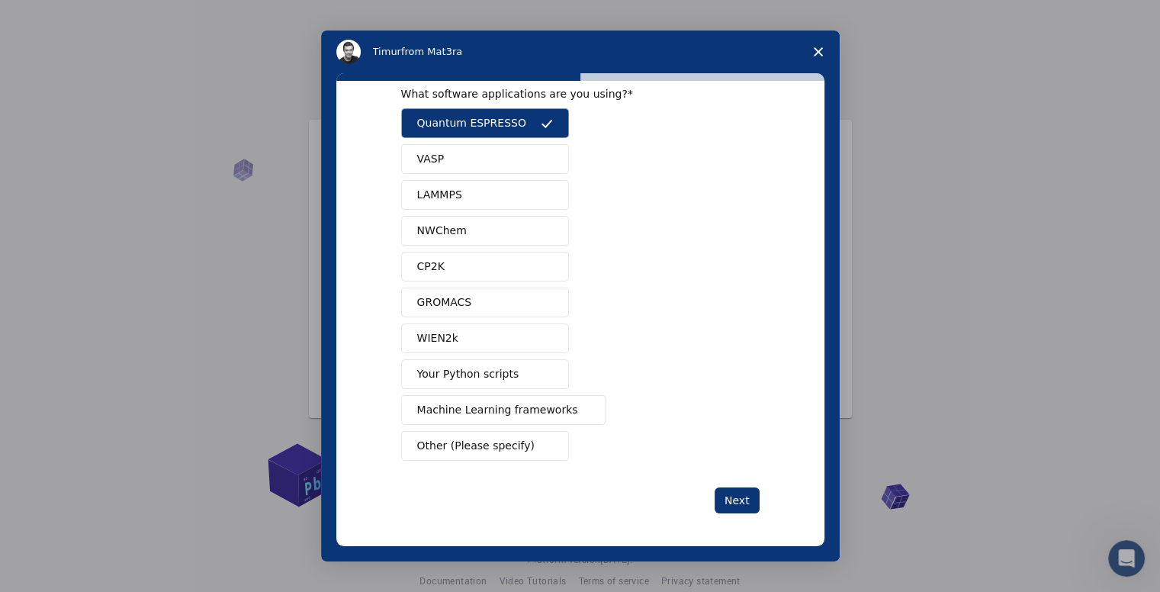
click at [417, 332] on span "WIEN2k" at bounding box center [437, 338] width 41 height 16
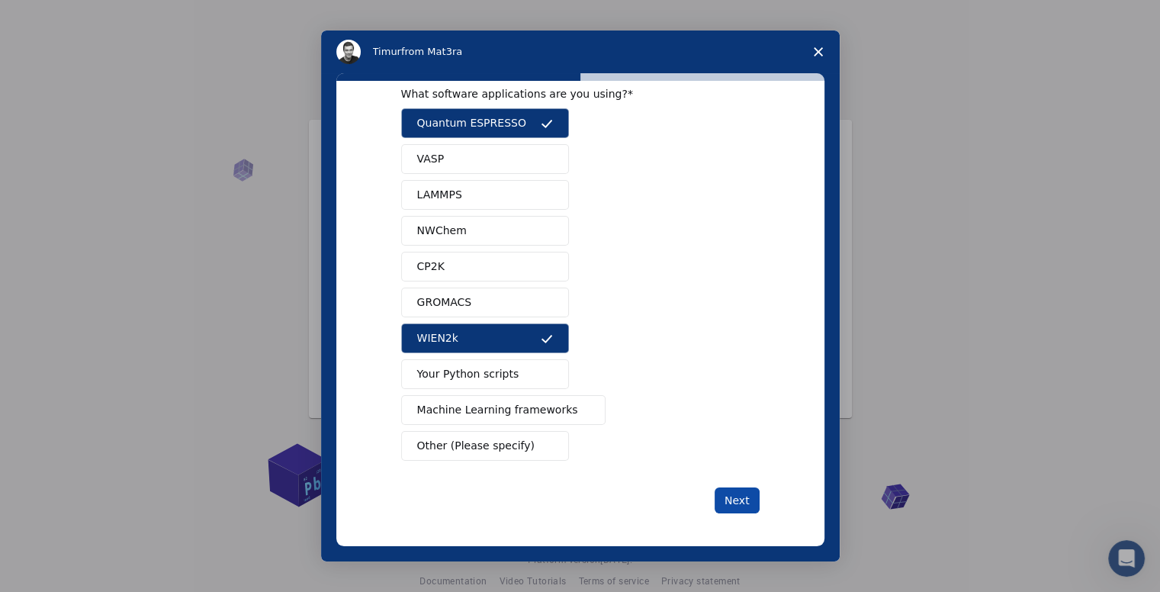
click at [739, 505] on button "Next" at bounding box center [736, 500] width 45 height 26
click at [512, 338] on button "WIEN2k" at bounding box center [485, 338] width 168 height 30
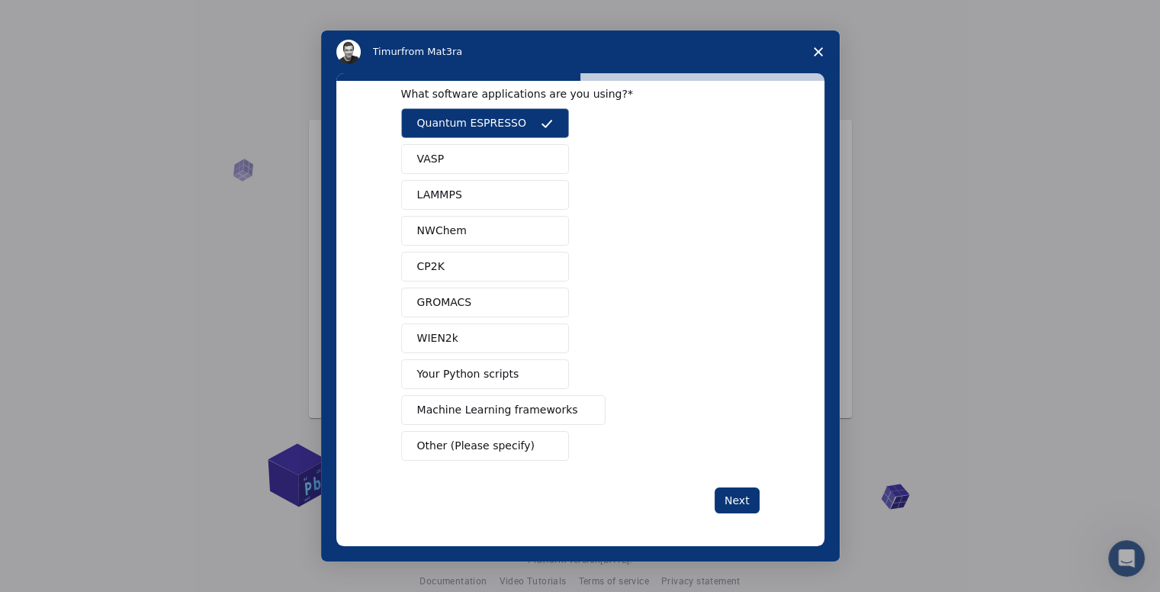
click at [436, 289] on button "GROMACS" at bounding box center [485, 302] width 168 height 30
drag, startPoint x: 748, startPoint y: 489, endPoint x: 670, endPoint y: 406, distance: 113.8
click at [746, 489] on button "Next" at bounding box center [736, 500] width 45 height 26
click at [427, 269] on span "CP2K" at bounding box center [430, 266] width 27 height 16
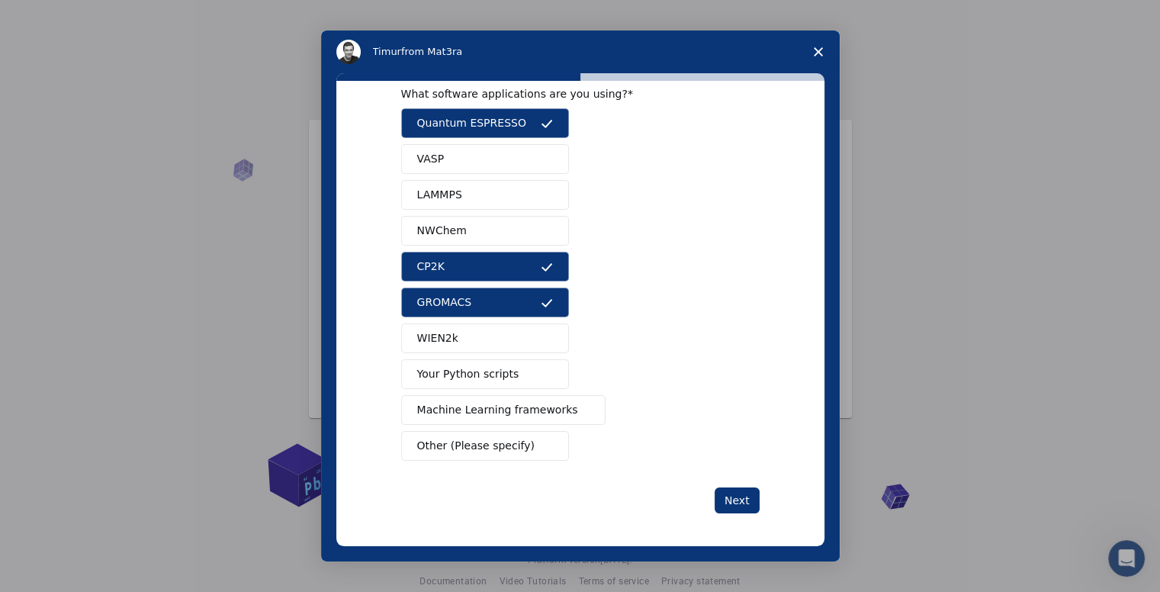
click at [430, 213] on div "Quantum ESPRESSO VASP LAMMPS NWChem CP2K GROMACS WIEN2k Your Python scripts Mac…" at bounding box center [580, 284] width 358 height 352
click at [431, 162] on span "VASP" at bounding box center [430, 159] width 27 height 16
click at [437, 189] on span "LAMMPS" at bounding box center [439, 195] width 45 height 16
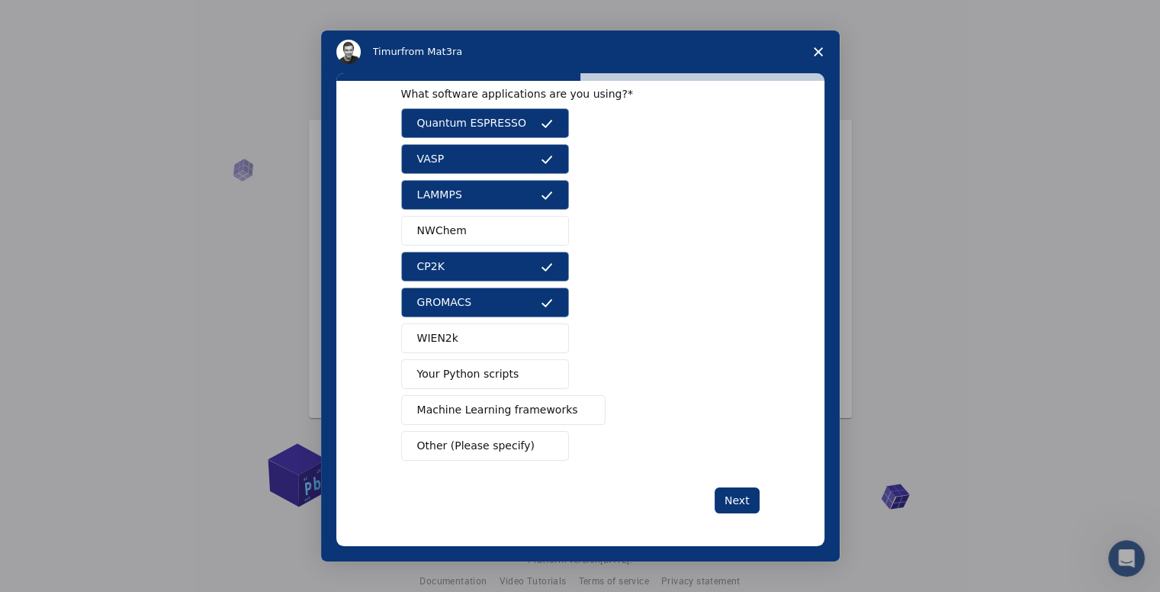
click at [439, 223] on span "NWChem" at bounding box center [442, 231] width 50 height 16
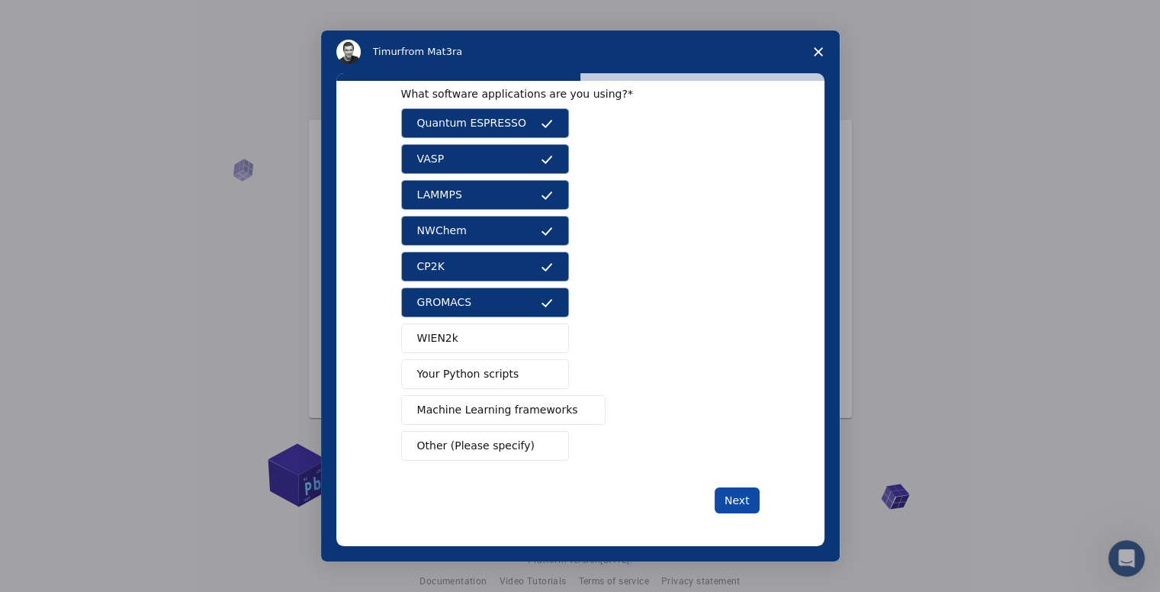
click at [723, 503] on button "Next" at bounding box center [736, 500] width 45 height 26
click at [467, 330] on button "WIEN2k" at bounding box center [485, 338] width 168 height 30
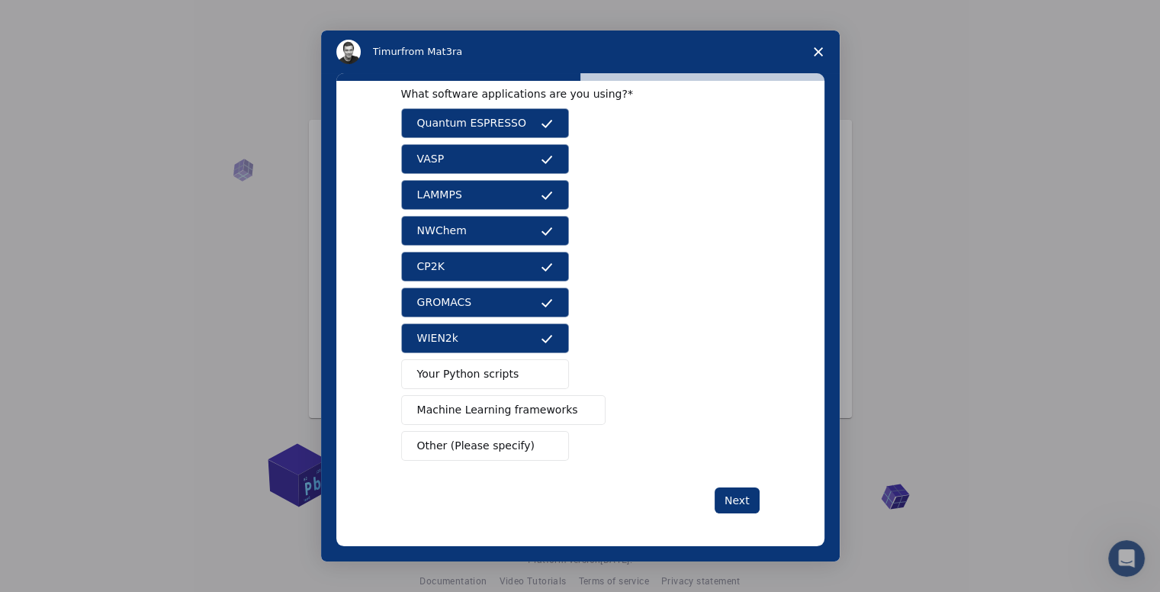
click at [454, 380] on button "Your Python scripts" at bounding box center [485, 374] width 168 height 30
click at [454, 409] on span "Machine Learning frameworks" at bounding box center [497, 410] width 161 height 16
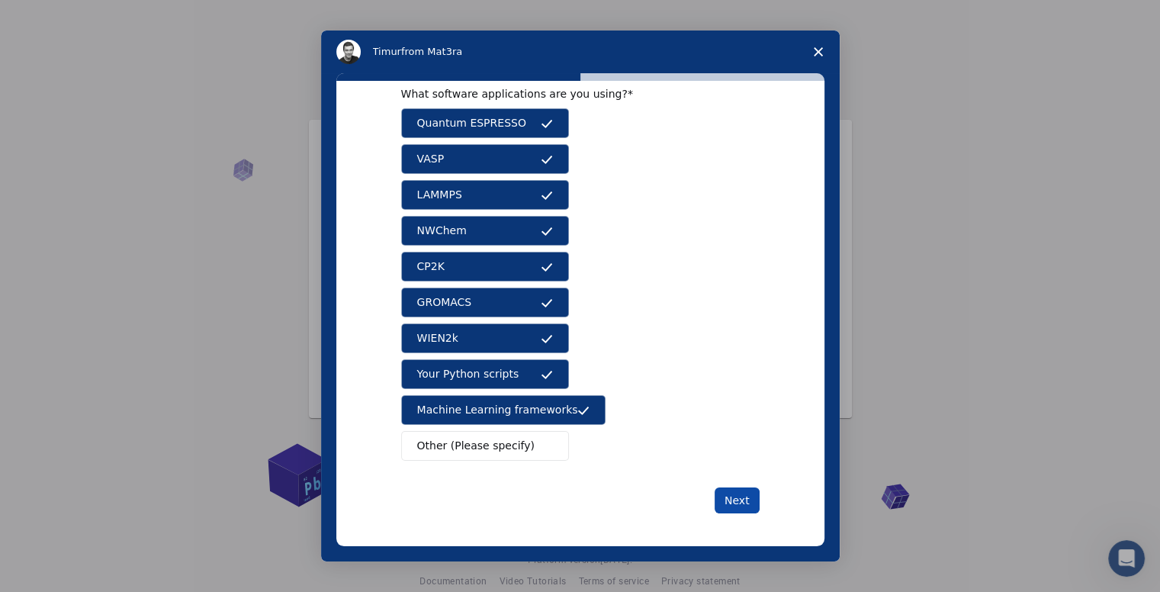
click at [735, 502] on button "Next" at bounding box center [736, 500] width 45 height 26
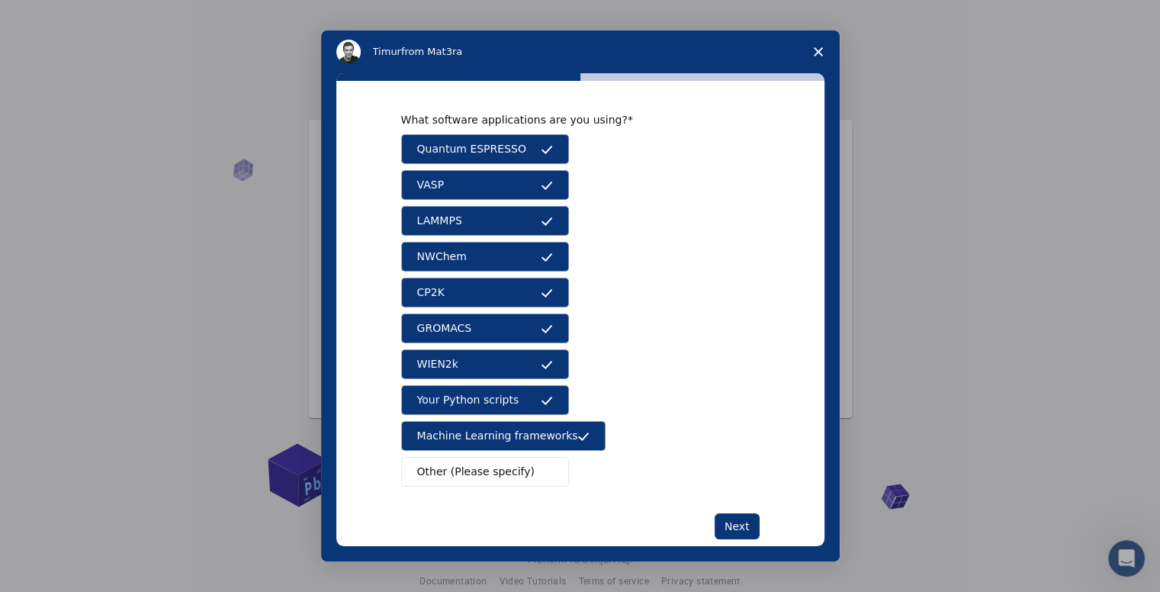
scroll to position [0, 0]
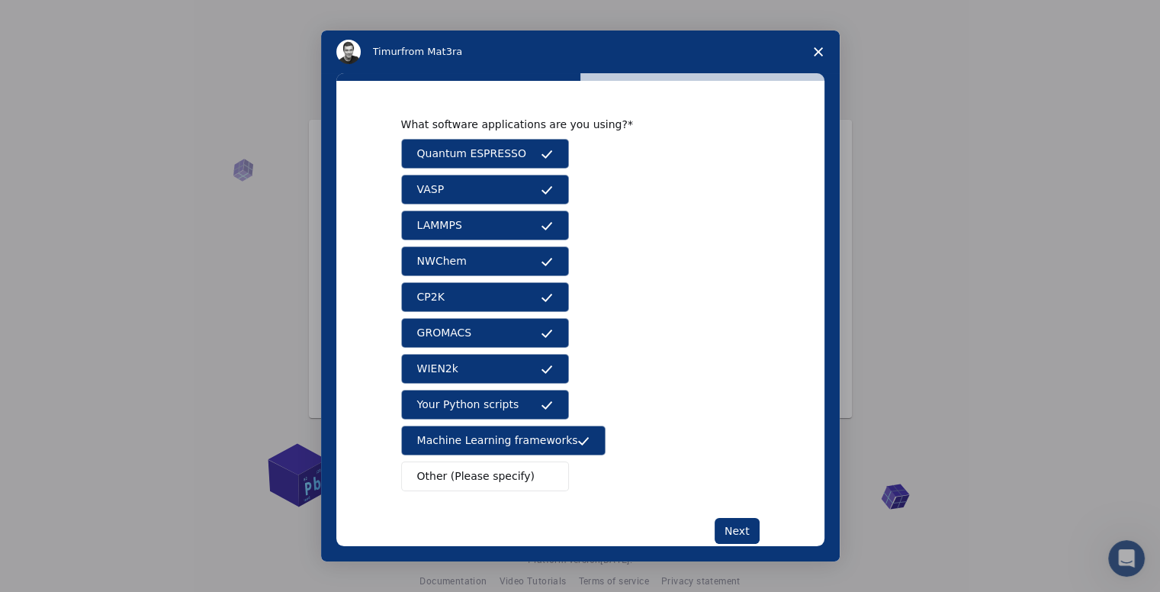
click at [515, 153] on button "Quantum ESPRESSO" at bounding box center [485, 154] width 168 height 30
click at [512, 181] on button "VASP" at bounding box center [485, 190] width 168 height 30
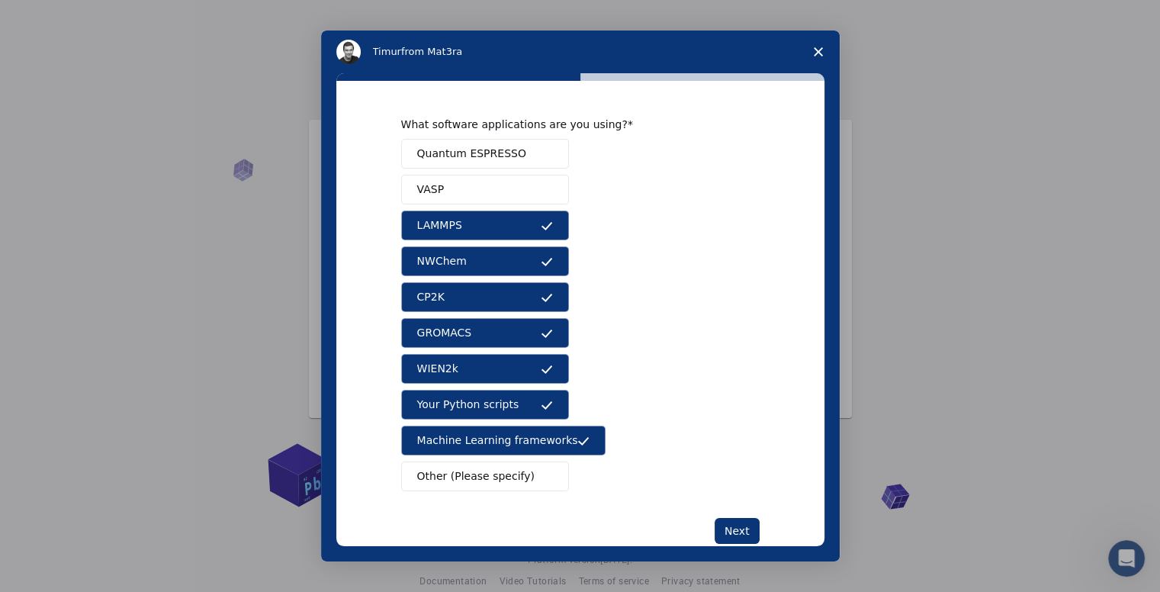
click at [508, 217] on button "LAMMPS" at bounding box center [485, 225] width 168 height 30
click at [502, 266] on button "NWChem" at bounding box center [485, 261] width 168 height 30
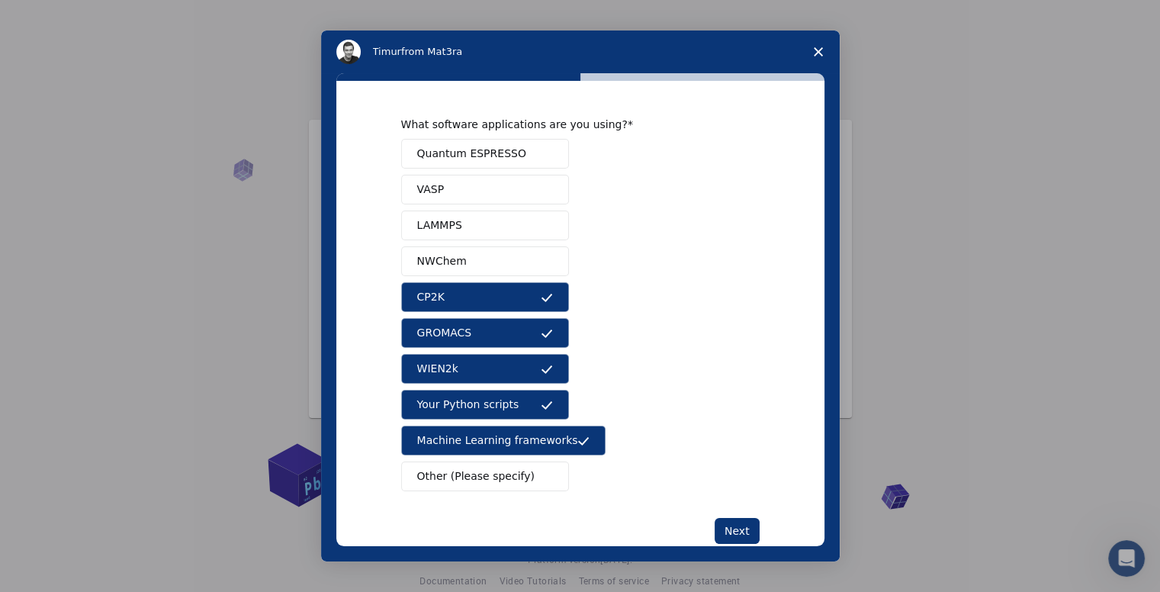
click at [502, 307] on button "CP2K" at bounding box center [485, 297] width 168 height 30
click at [499, 336] on button "GROMACS" at bounding box center [485, 333] width 168 height 30
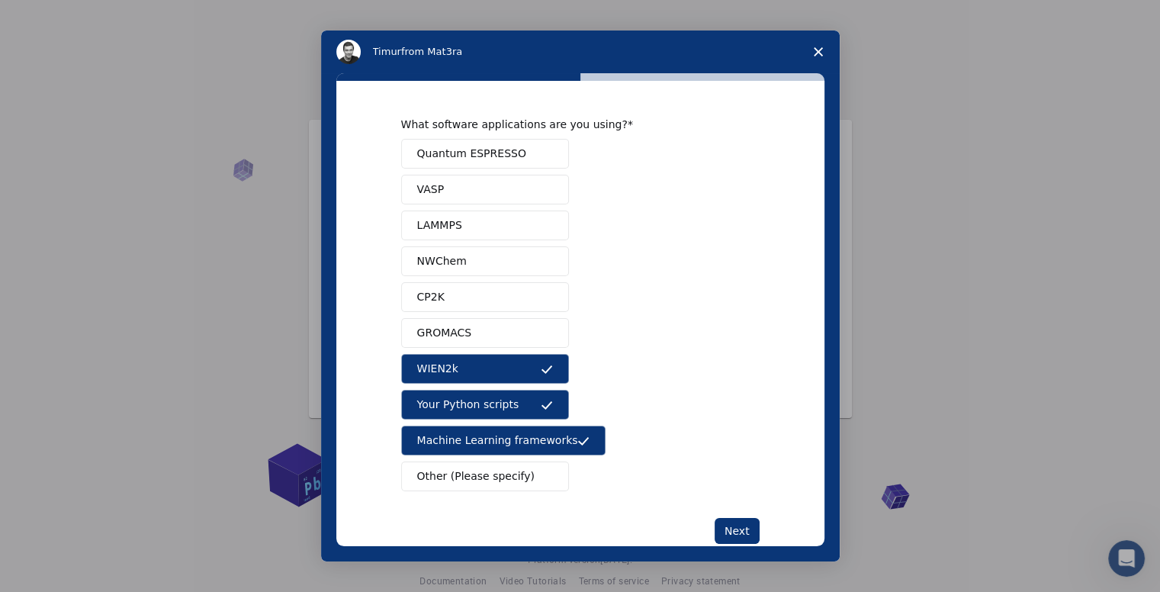
click at [496, 364] on button "WIEN2k" at bounding box center [485, 369] width 168 height 30
drag, startPoint x: 494, startPoint y: 395, endPoint x: 492, endPoint y: 377, distance: 18.4
click at [494, 396] on span "Your Python scripts" at bounding box center [468, 404] width 102 height 16
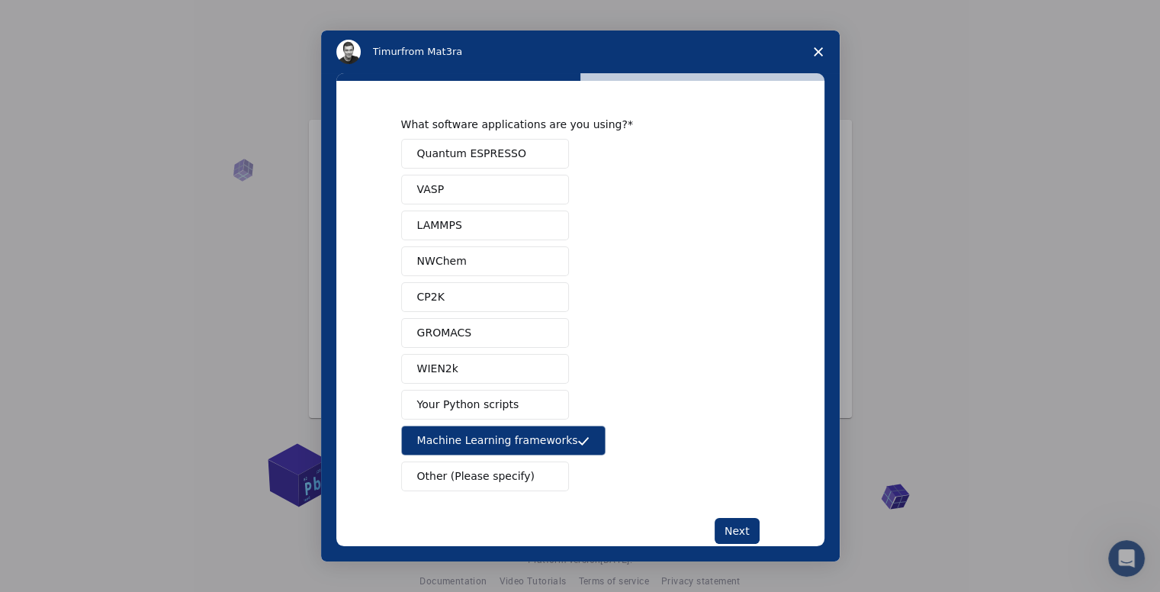
click at [456, 162] on button "Quantum ESPRESSO" at bounding box center [485, 154] width 168 height 30
click at [476, 432] on span "Machine Learning frameworks" at bounding box center [497, 440] width 161 height 16
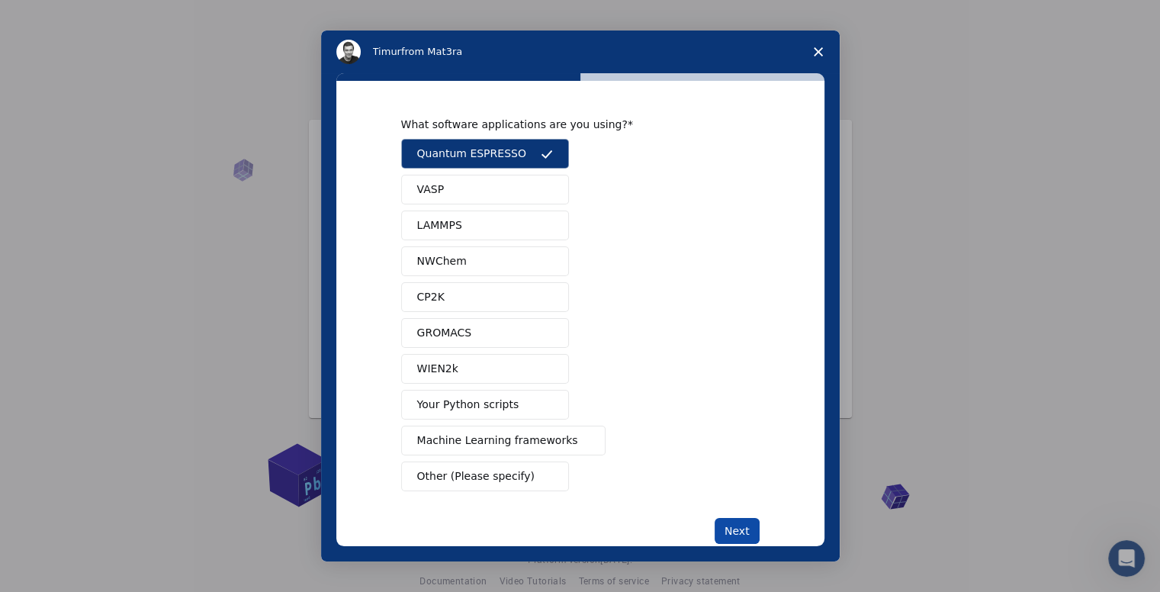
click at [738, 524] on button "Next" at bounding box center [736, 531] width 45 height 26
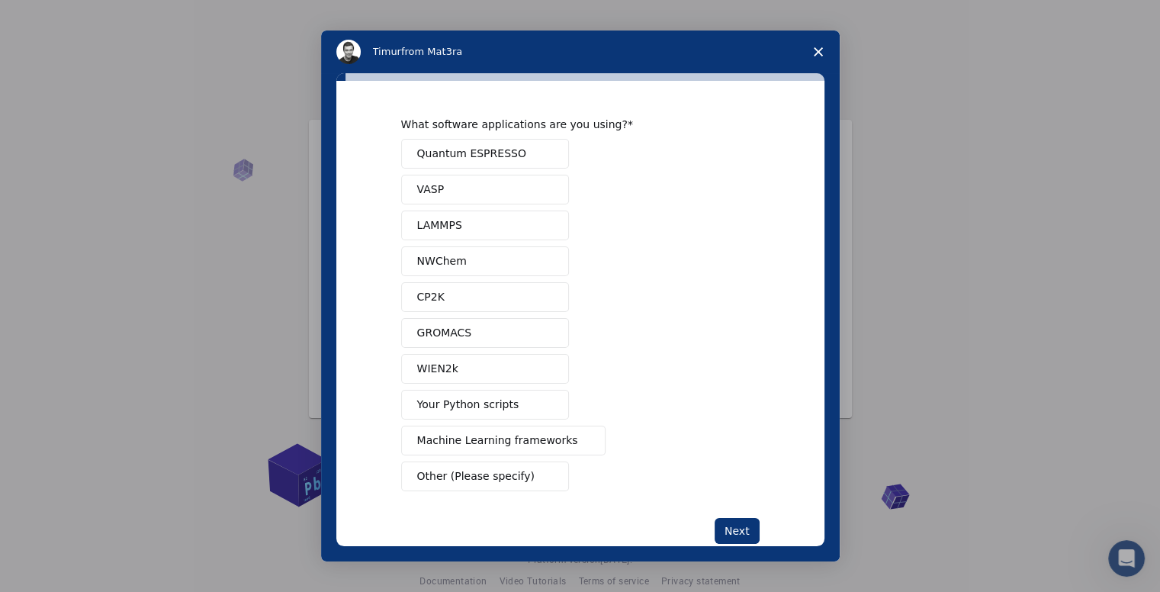
click at [478, 153] on span "Quantum ESPRESSO" at bounding box center [471, 154] width 109 height 16
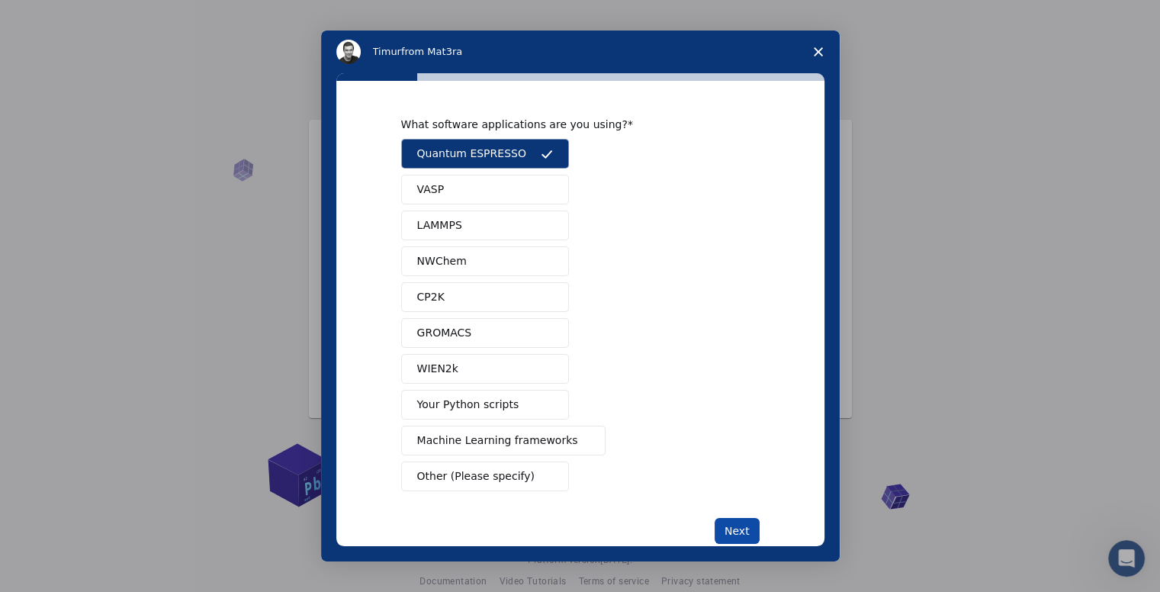
click at [733, 530] on button "Next" at bounding box center [736, 531] width 45 height 26
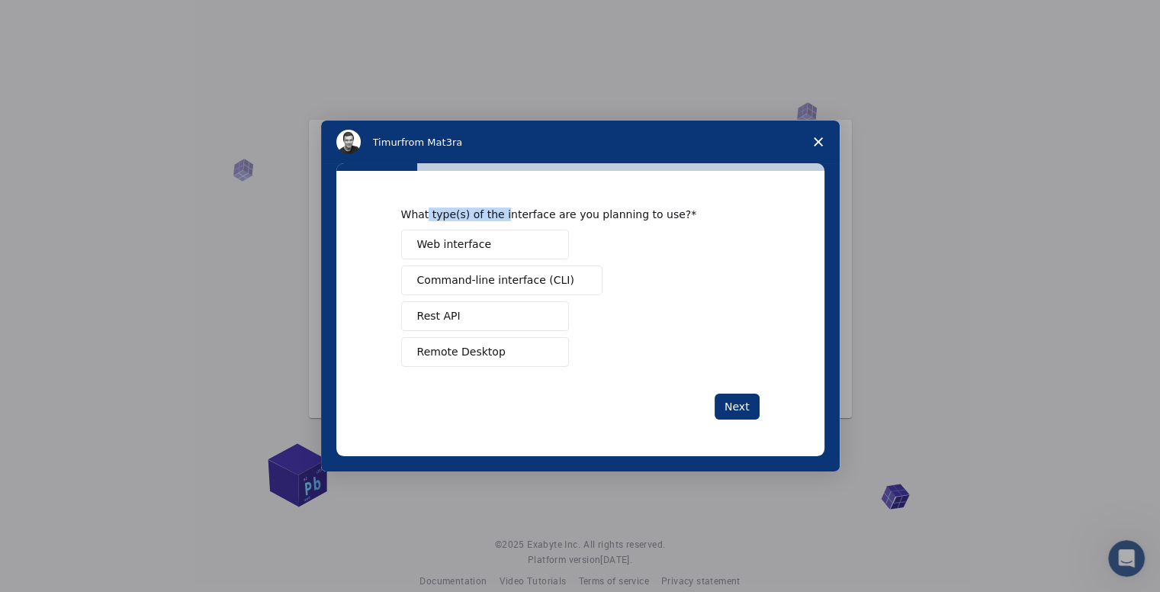
drag, startPoint x: 426, startPoint y: 217, endPoint x: 495, endPoint y: 217, distance: 68.6
click at [495, 217] on div "What type(s) of the interface are you planning to use?" at bounding box center [568, 214] width 335 height 14
drag, startPoint x: 555, startPoint y: 217, endPoint x: 617, endPoint y: 217, distance: 62.5
click at [617, 217] on div "What type(s) of the interface are you planning to use?" at bounding box center [568, 214] width 335 height 14
click at [542, 215] on div "What type(s) of the interface are you planning to use?" at bounding box center [568, 214] width 335 height 14
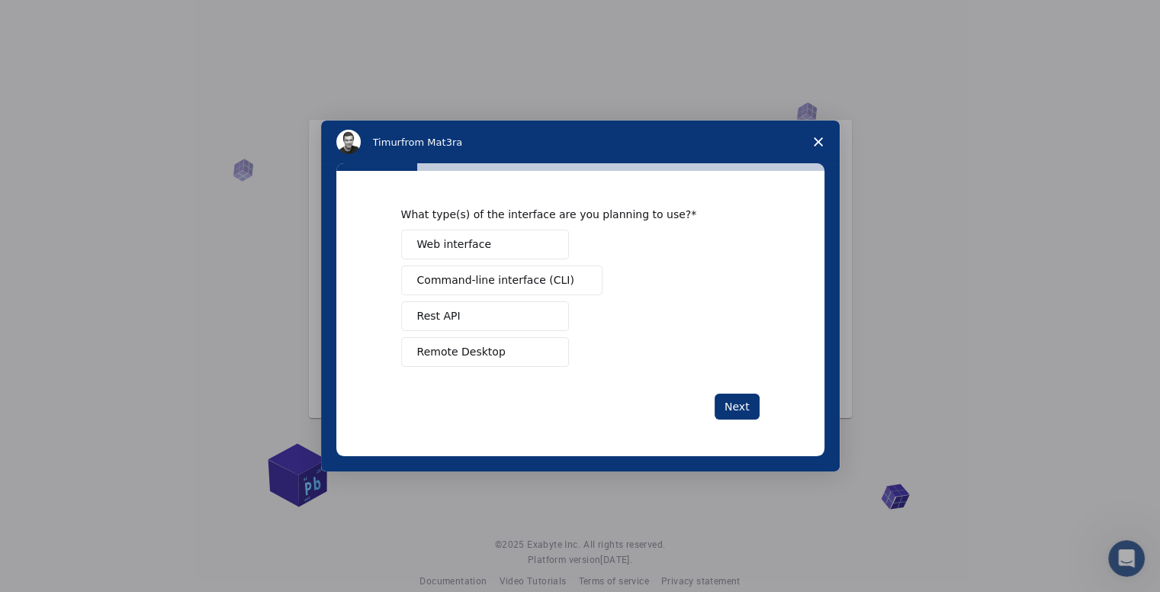
click at [473, 357] on span "Remote Desktop" at bounding box center [461, 352] width 88 height 16
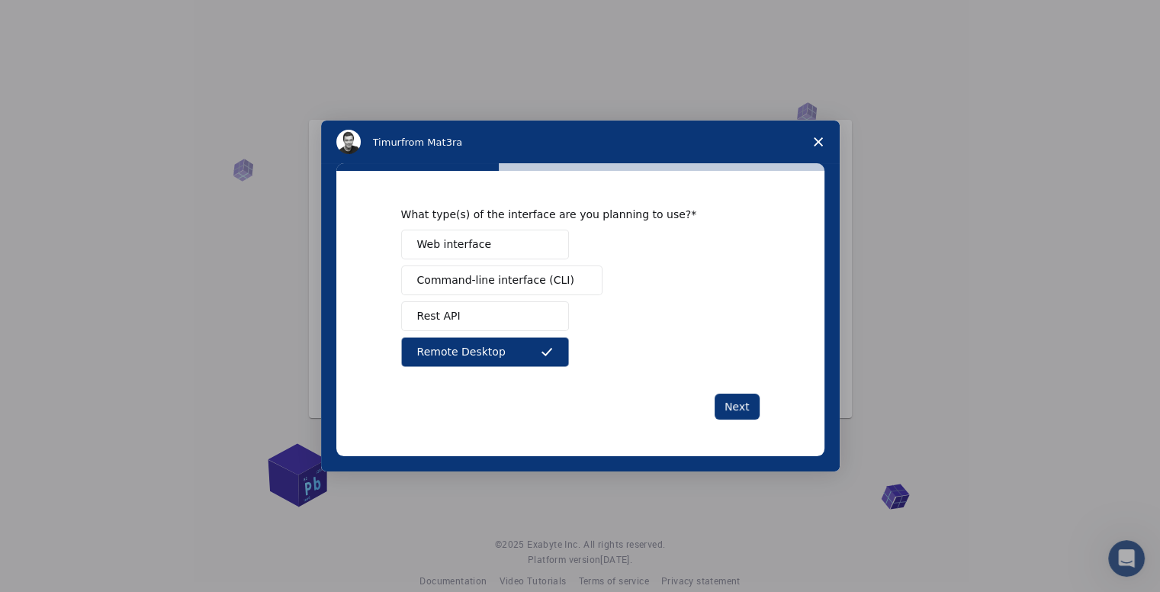
click at [467, 245] on span "Web interface" at bounding box center [454, 244] width 74 height 16
click at [503, 281] on span "Command-line interface (CLI)" at bounding box center [495, 280] width 157 height 16
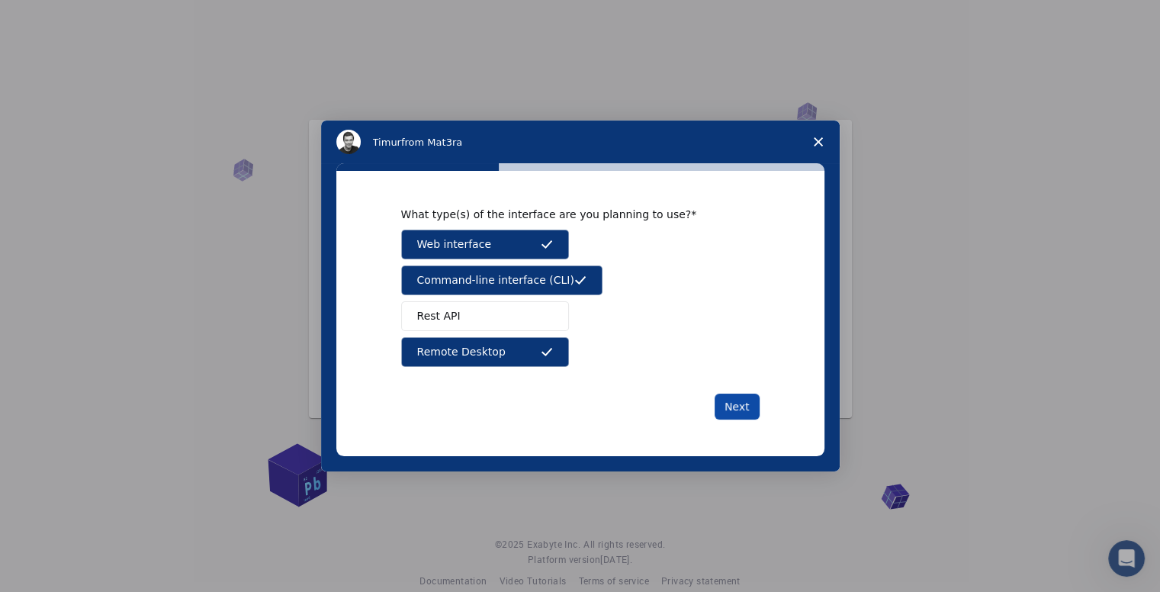
click at [738, 409] on button "Next" at bounding box center [736, 406] width 45 height 26
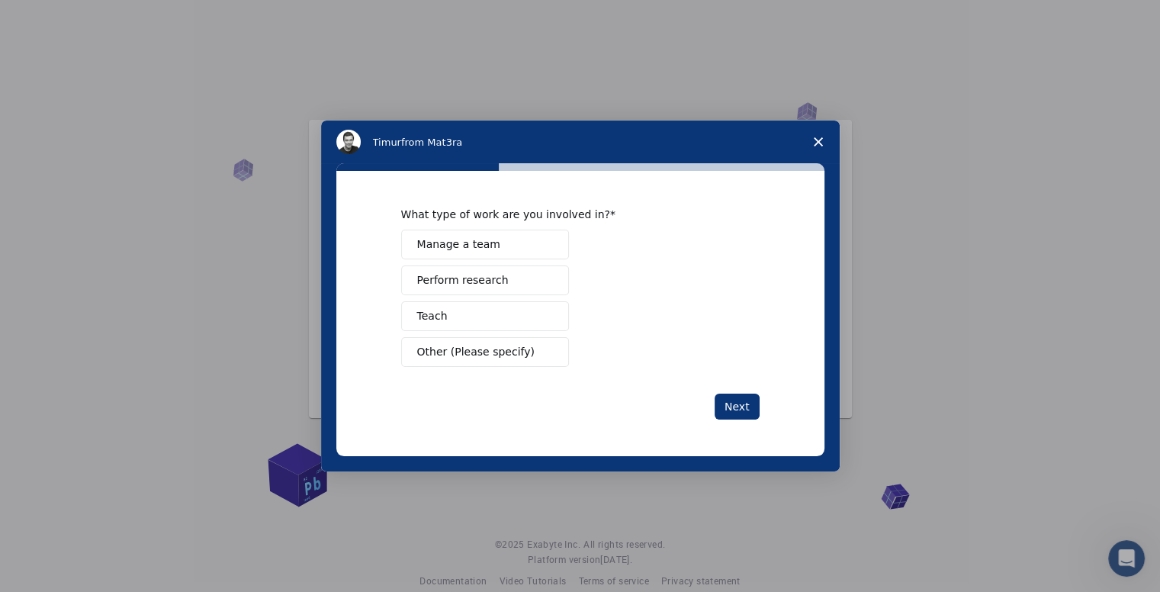
click at [489, 283] on span "Perform research" at bounding box center [462, 280] width 91 height 16
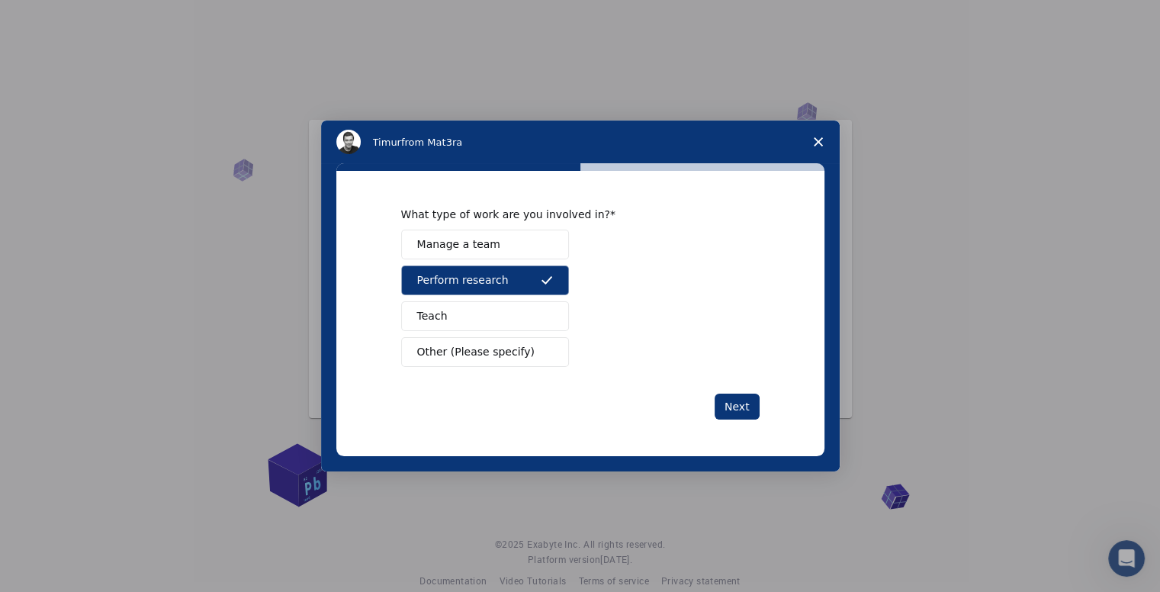
click at [473, 313] on button "Teach" at bounding box center [485, 316] width 168 height 30
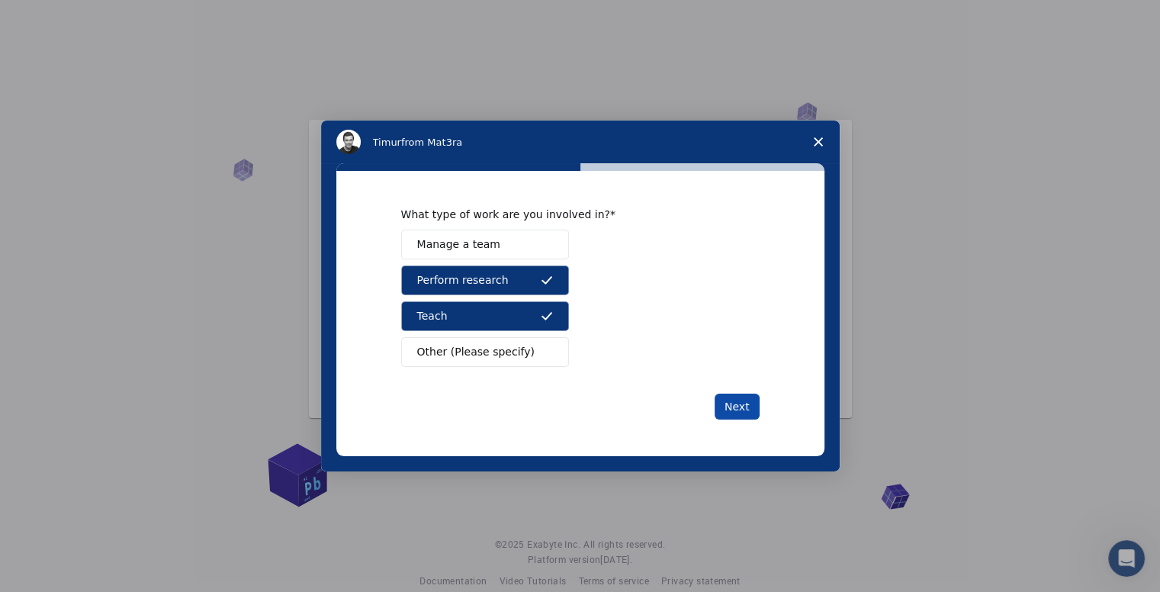
click at [739, 405] on button "Next" at bounding box center [736, 406] width 45 height 26
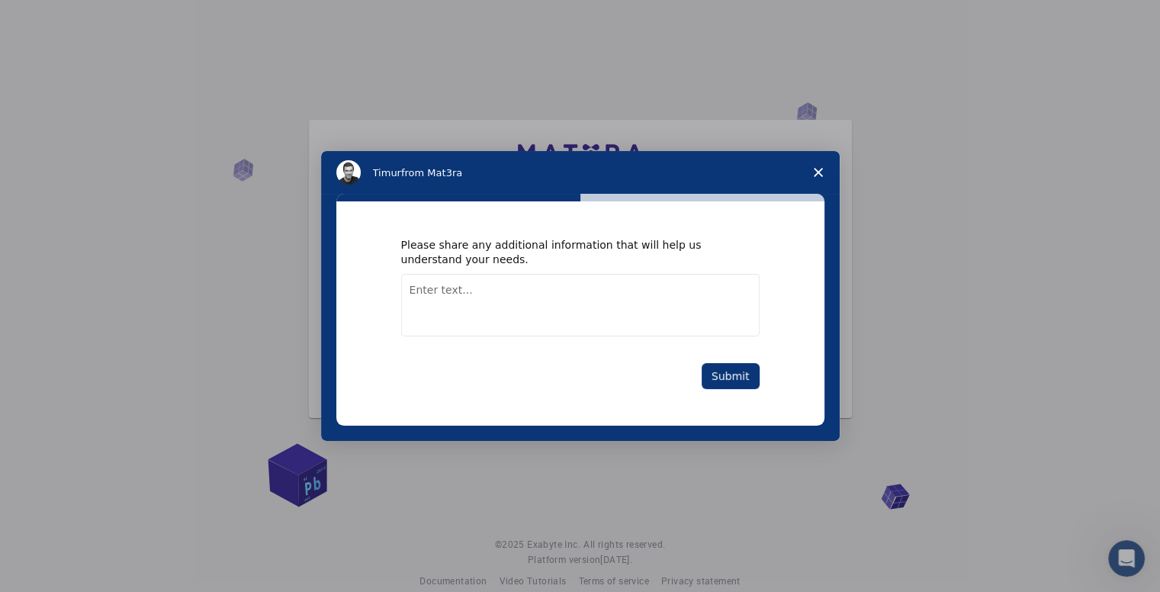
drag, startPoint x: 454, startPoint y: 300, endPoint x: 462, endPoint y: 300, distance: 7.7
click at [454, 300] on textarea "Enter text..." at bounding box center [580, 305] width 358 height 63
type textarea "Want to research"
click at [717, 375] on button "Submit" at bounding box center [730, 376] width 58 height 26
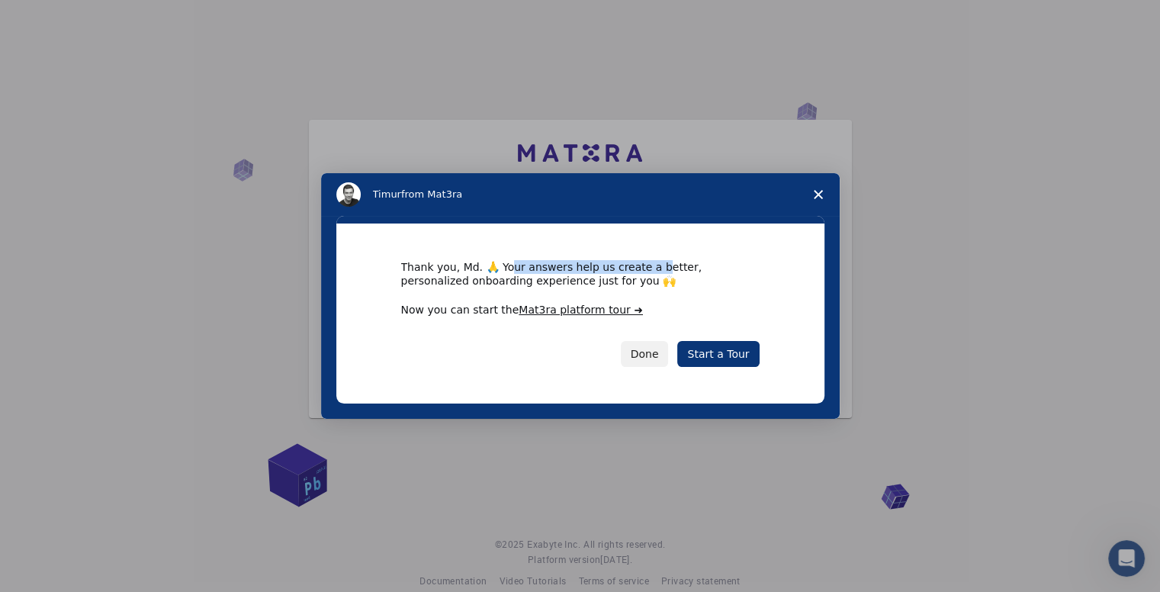
drag, startPoint x: 522, startPoint y: 269, endPoint x: 638, endPoint y: 268, distance: 115.9
click at [638, 268] on div "Thank you, Md. 🙏 Your answers help us create a better, personalized onboarding …" at bounding box center [580, 273] width 358 height 27
drag, startPoint x: 428, startPoint y: 276, endPoint x: 567, endPoint y: 284, distance: 139.0
click at [567, 284] on div "Thank you, Md. 🙏 Your answers help us create a better, personalized onboarding …" at bounding box center [580, 273] width 358 height 27
click at [512, 282] on div "Thank you, Md. 🙏 Your answers help us create a better, personalized onboarding …" at bounding box center [580, 273] width 358 height 27
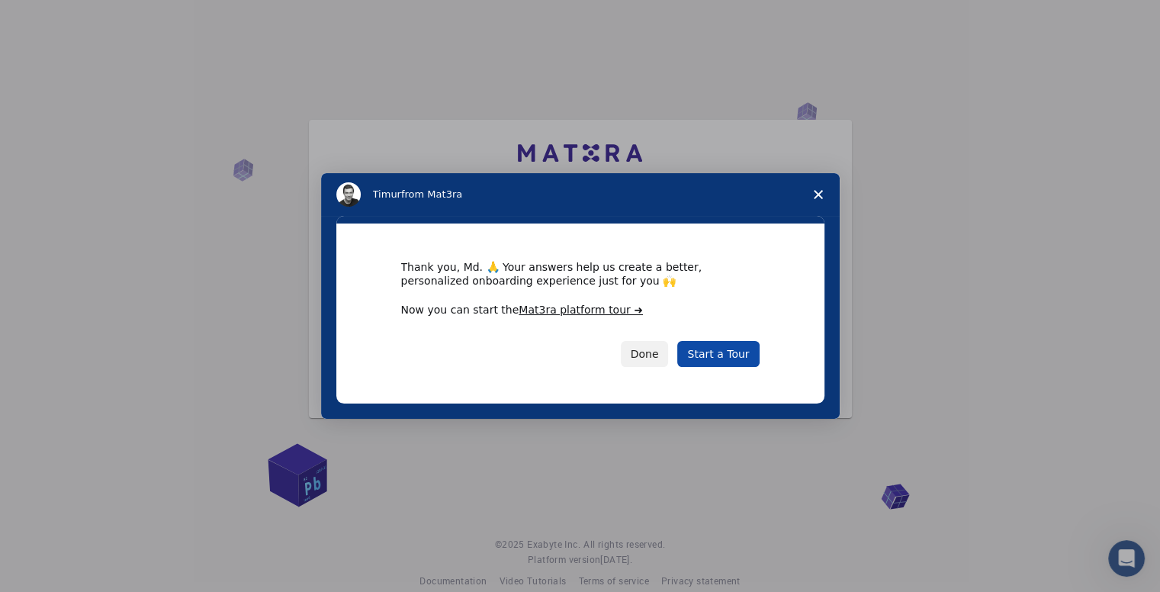
click at [714, 355] on link "Start a Tour" at bounding box center [718, 354] width 82 height 26
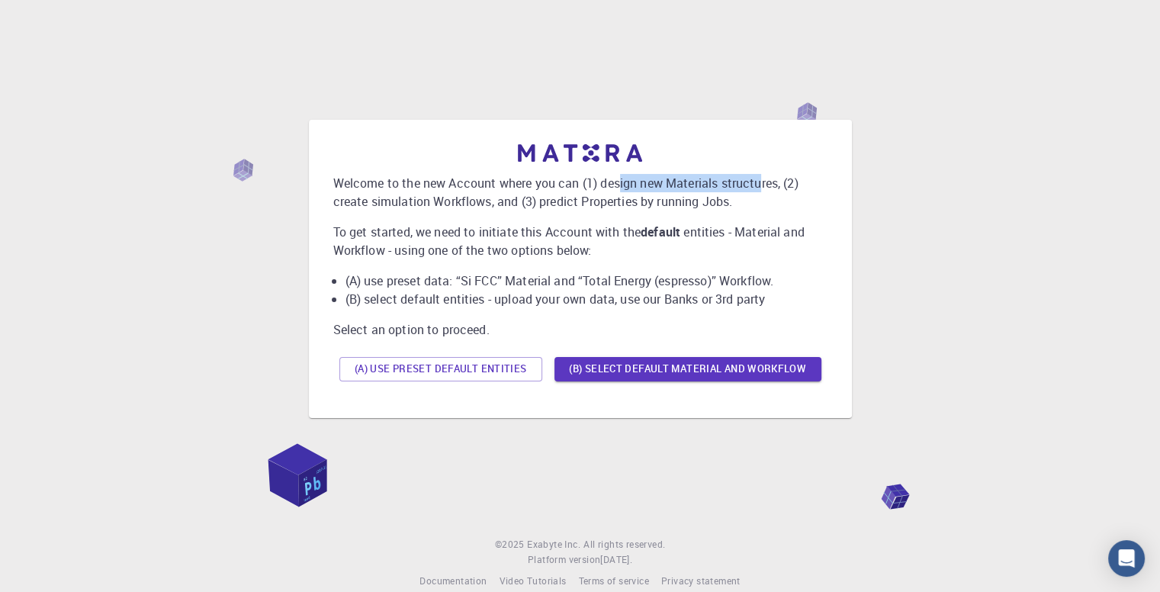
drag, startPoint x: 620, startPoint y: 187, endPoint x: 762, endPoint y: 184, distance: 141.8
click at [762, 184] on p "Welcome to the new Account where you can (1) design new Materials structures, (…" at bounding box center [580, 192] width 494 height 37
drag, startPoint x: 348, startPoint y: 203, endPoint x: 464, endPoint y: 201, distance: 115.1
click at [464, 201] on p "Welcome to the new Account where you can (1) design new Materials structures, (…" at bounding box center [580, 192] width 494 height 37
drag, startPoint x: 573, startPoint y: 200, endPoint x: 719, endPoint y: 204, distance: 146.4
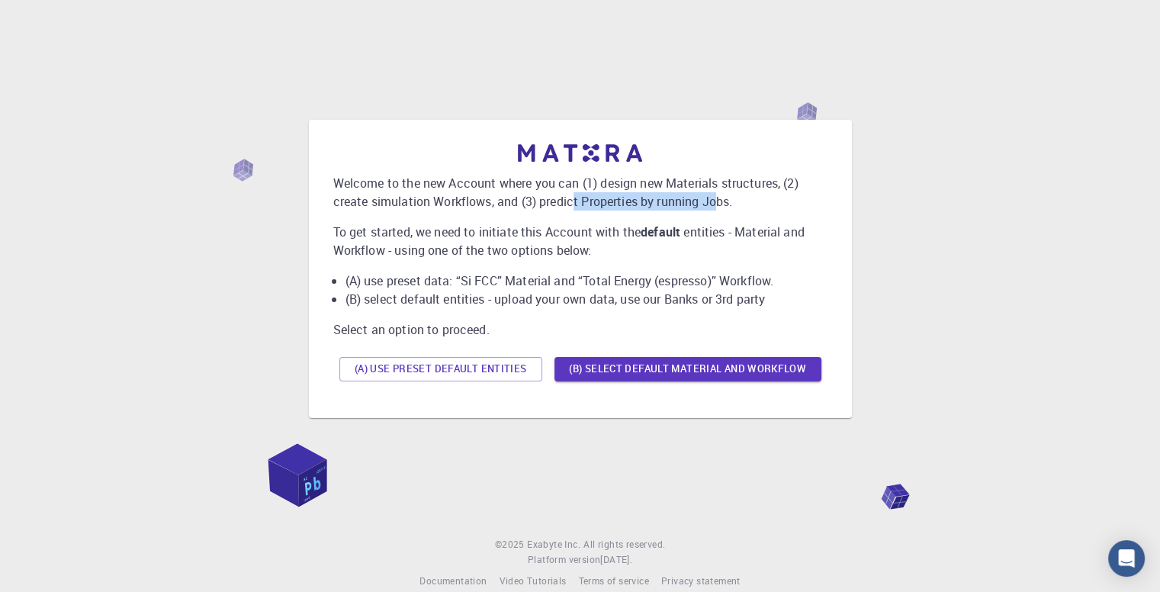
click at [719, 204] on p "Welcome to the new Account where you can (1) design new Materials structures, (…" at bounding box center [580, 192] width 494 height 37
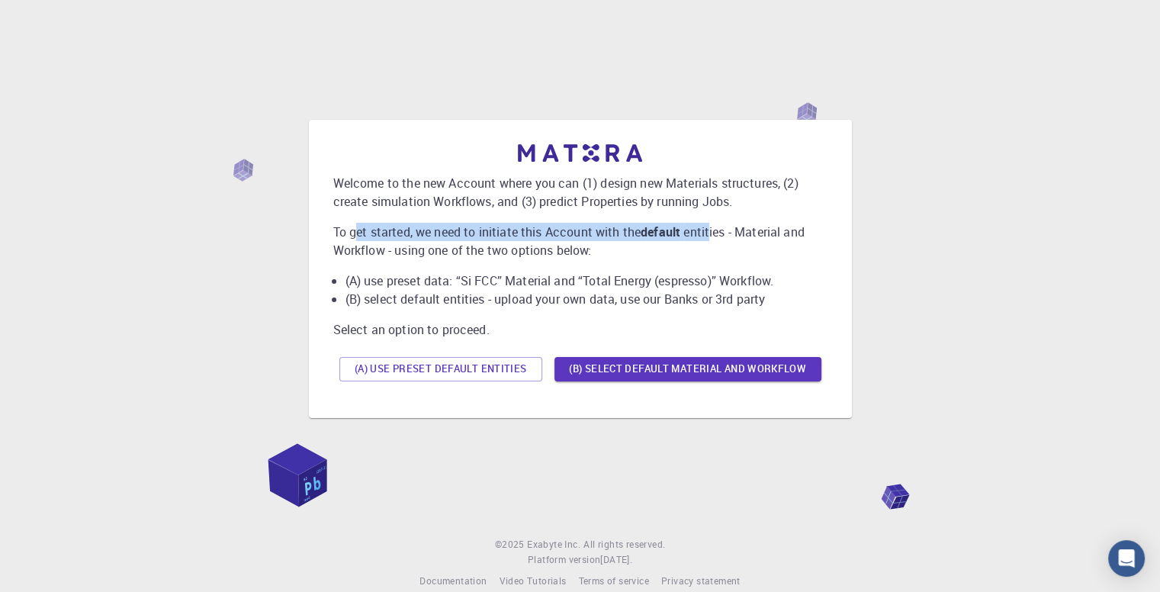
drag, startPoint x: 356, startPoint y: 230, endPoint x: 711, endPoint y: 239, distance: 355.4
click at [711, 239] on p "To get started, we need to initiate this Account with the default entities - Ma…" at bounding box center [580, 241] width 494 height 37
drag, startPoint x: 776, startPoint y: 236, endPoint x: 784, endPoint y: 236, distance: 8.4
click at [784, 236] on p "To get started, we need to initiate this Account with the default entities - Ma…" at bounding box center [580, 241] width 494 height 37
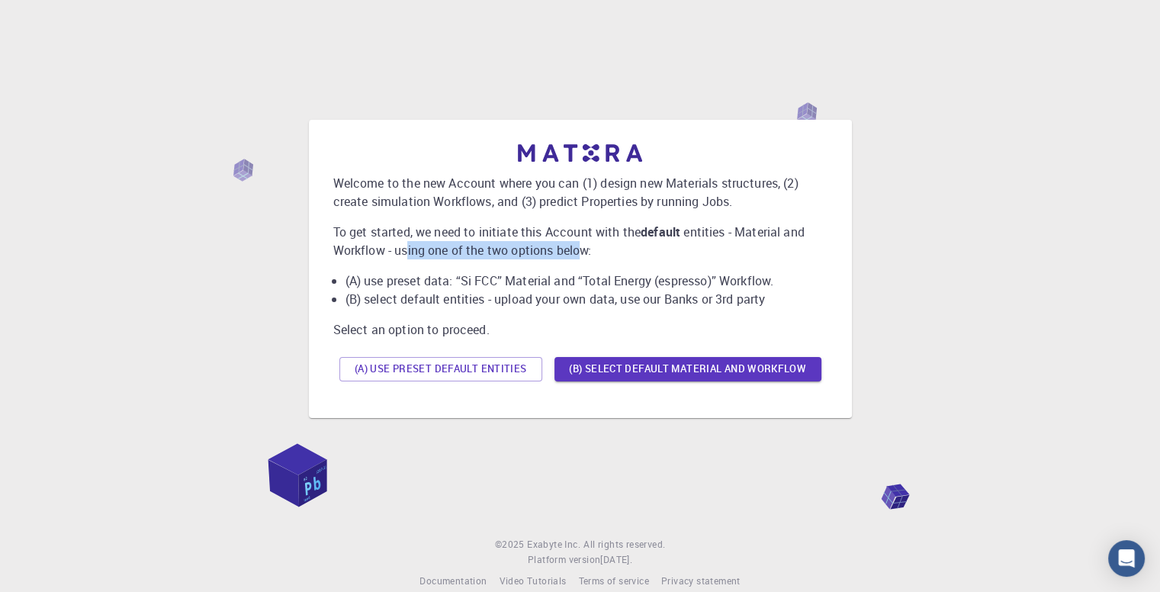
drag, startPoint x: 420, startPoint y: 252, endPoint x: 578, endPoint y: 256, distance: 157.9
click at [578, 256] on p "To get started, we need to initiate this Account with the default entities - Ma…" at bounding box center [580, 241] width 494 height 37
drag, startPoint x: 548, startPoint y: 287, endPoint x: 567, endPoint y: 285, distance: 19.2
click at [567, 285] on li "(A) use preset data: “Si FCC” Material and “Total Energy (espresso)” Workflow." at bounding box center [586, 280] width 482 height 18
click at [655, 306] on li "(B) select default entities - upload your own data, use our Banks or 3rd party" at bounding box center [586, 299] width 482 height 18
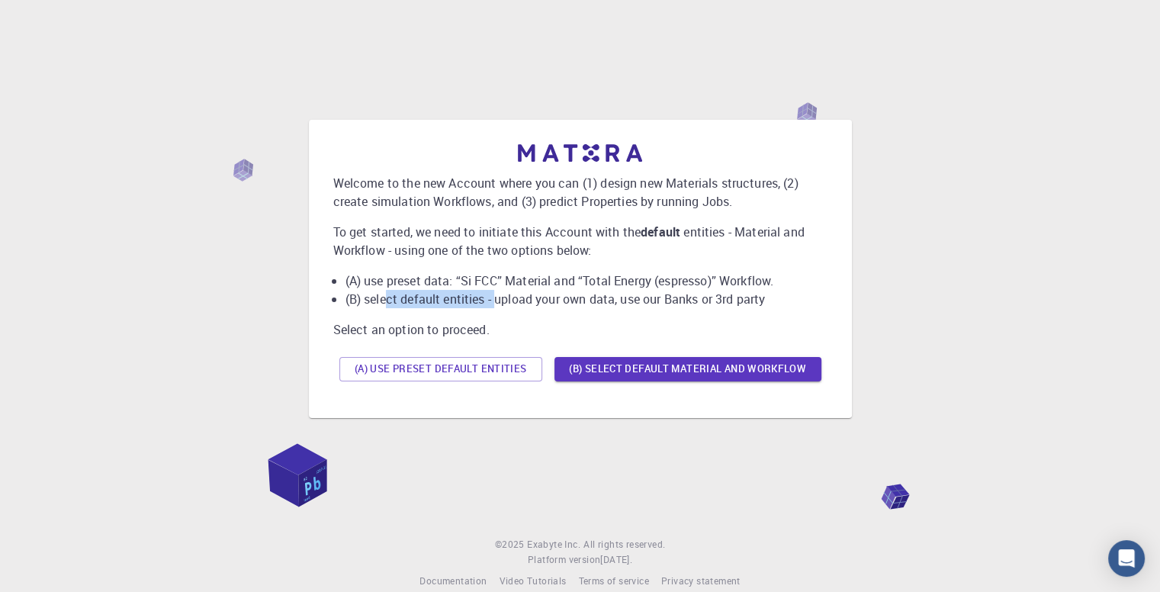
drag, startPoint x: 384, startPoint y: 302, endPoint x: 497, endPoint y: 306, distance: 112.9
click at [497, 306] on li "(B) select default entities - upload your own data, use our Banks or 3rd party" at bounding box center [586, 299] width 482 height 18
click at [415, 303] on li "(B) select default entities - upload your own data, use our Banks or 3rd party" at bounding box center [586, 299] width 482 height 18
drag, startPoint x: 545, startPoint y: 303, endPoint x: 595, endPoint y: 303, distance: 49.6
click at [595, 303] on li "(B) select default entities - upload your own data, use our Banks or 3rd party" at bounding box center [586, 299] width 482 height 18
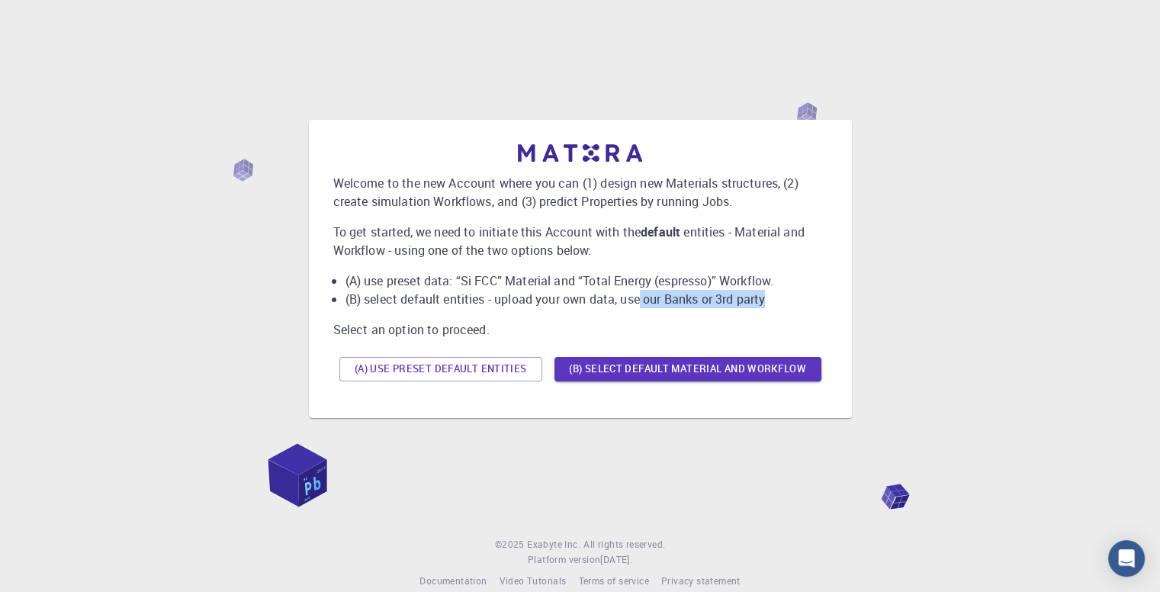
drag, startPoint x: 640, startPoint y: 303, endPoint x: 771, endPoint y: 304, distance: 131.9
click at [771, 304] on li "(B) select default entities - upload your own data, use our Banks or 3rd party" at bounding box center [586, 299] width 482 height 18
click at [386, 361] on button "(A) Use preset default entities" at bounding box center [440, 369] width 203 height 24
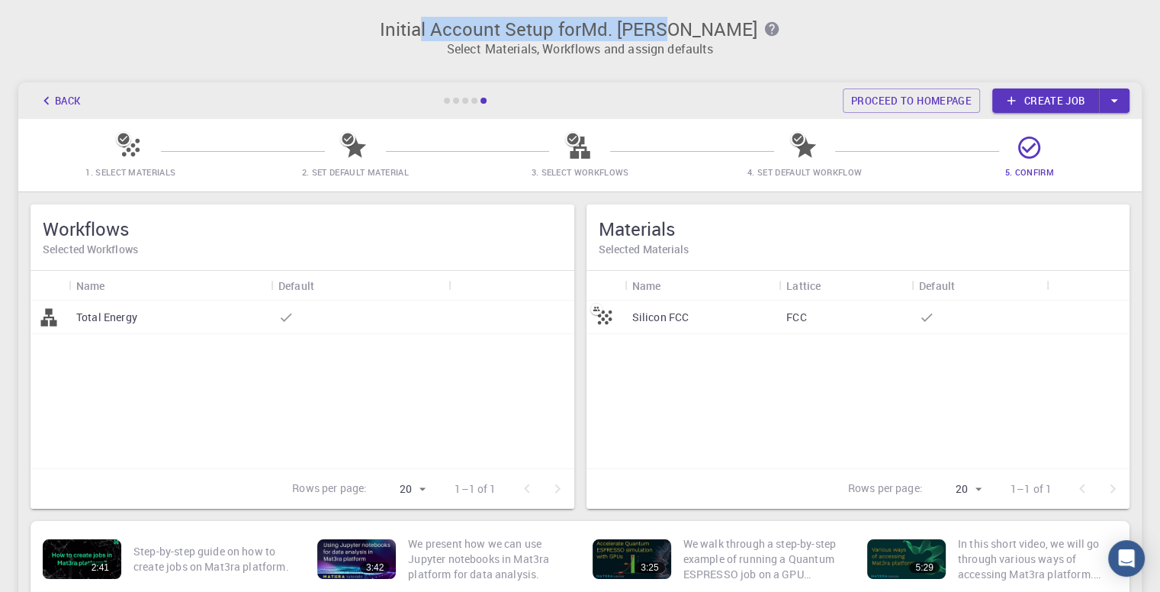
drag, startPoint x: 429, startPoint y: 26, endPoint x: 675, endPoint y: 25, distance: 245.5
click at [675, 25] on h3 "Initial Account Setup for Md. Rasel Hossain" at bounding box center [579, 28] width 1105 height 21
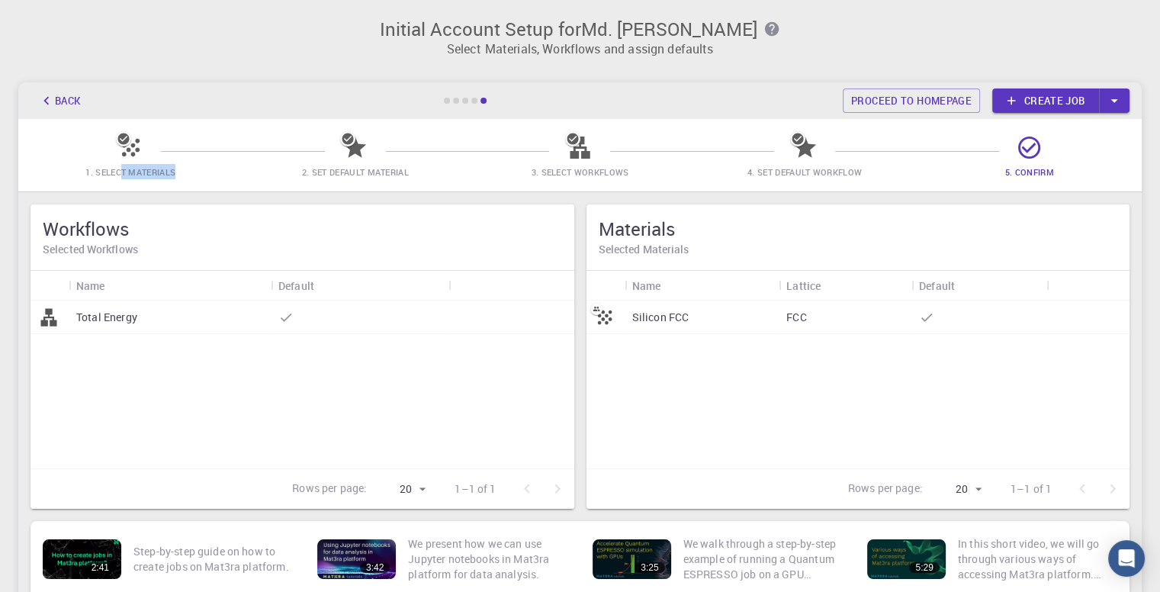
drag, startPoint x: 120, startPoint y: 178, endPoint x: 176, endPoint y: 165, distance: 57.9
click at [175, 165] on span "1. Select Materials" at bounding box center [130, 171] width 213 height 15
click at [210, 130] on div "1. Select Materials 2. Set Default Material 3. Select Workflows 4. Set Default …" at bounding box center [579, 155] width 1123 height 72
